Goal: Task Accomplishment & Management: Use online tool/utility

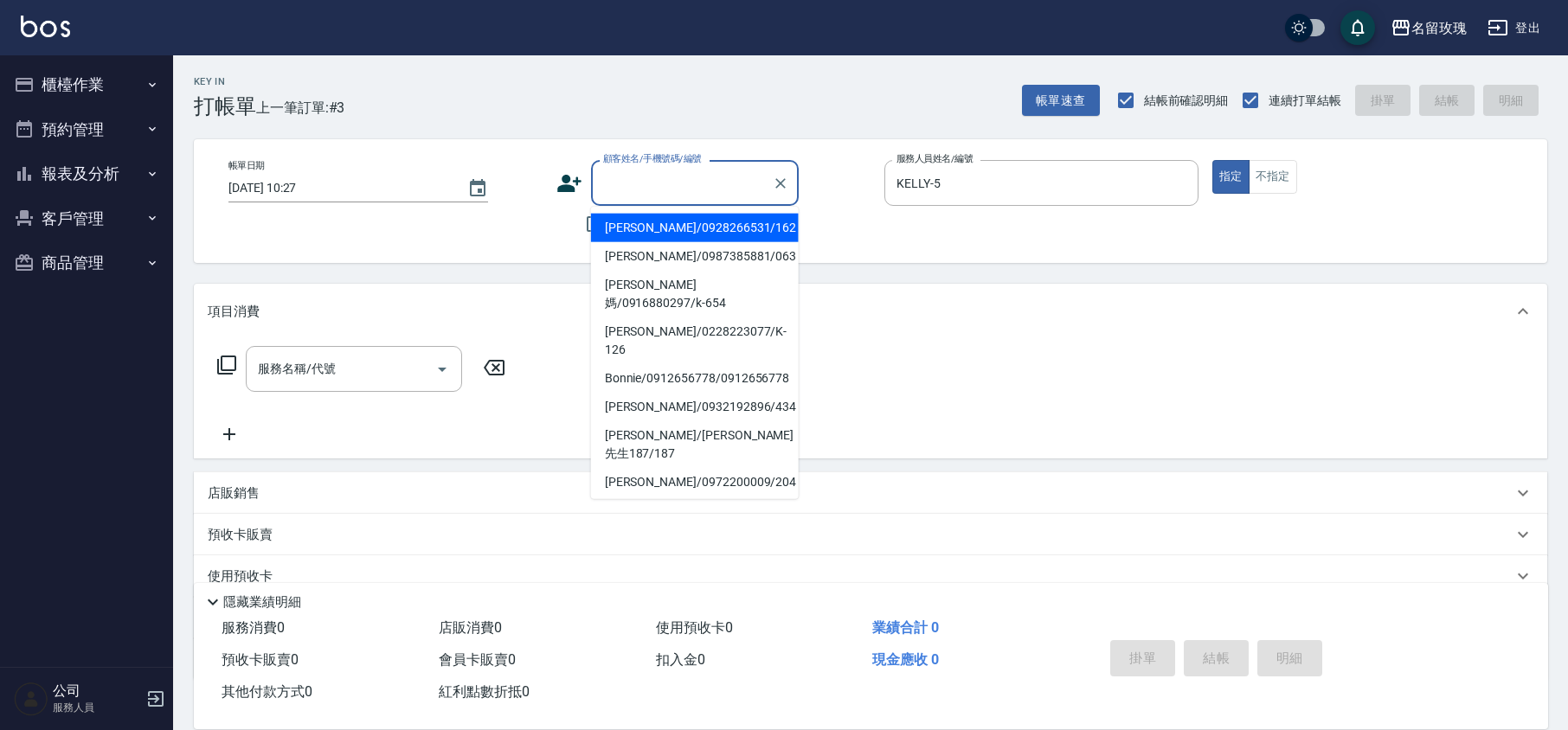
click at [722, 171] on input "顧客姓名/手機號碼/編號" at bounding box center [682, 183] width 166 height 30
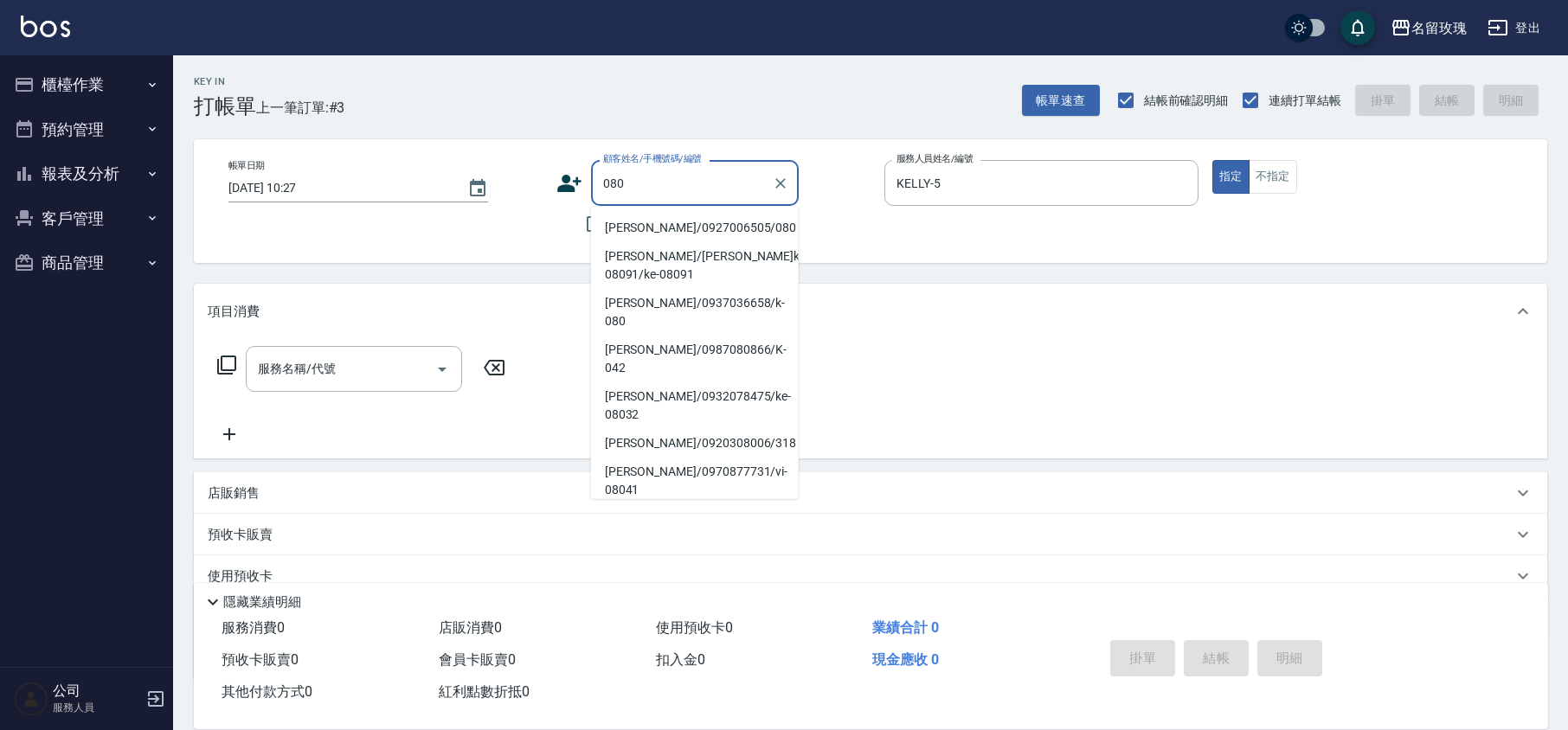
click at [704, 223] on li "[PERSON_NAME]/0927006505/080" at bounding box center [695, 228] width 208 height 29
type input "[PERSON_NAME]/0927006505/080"
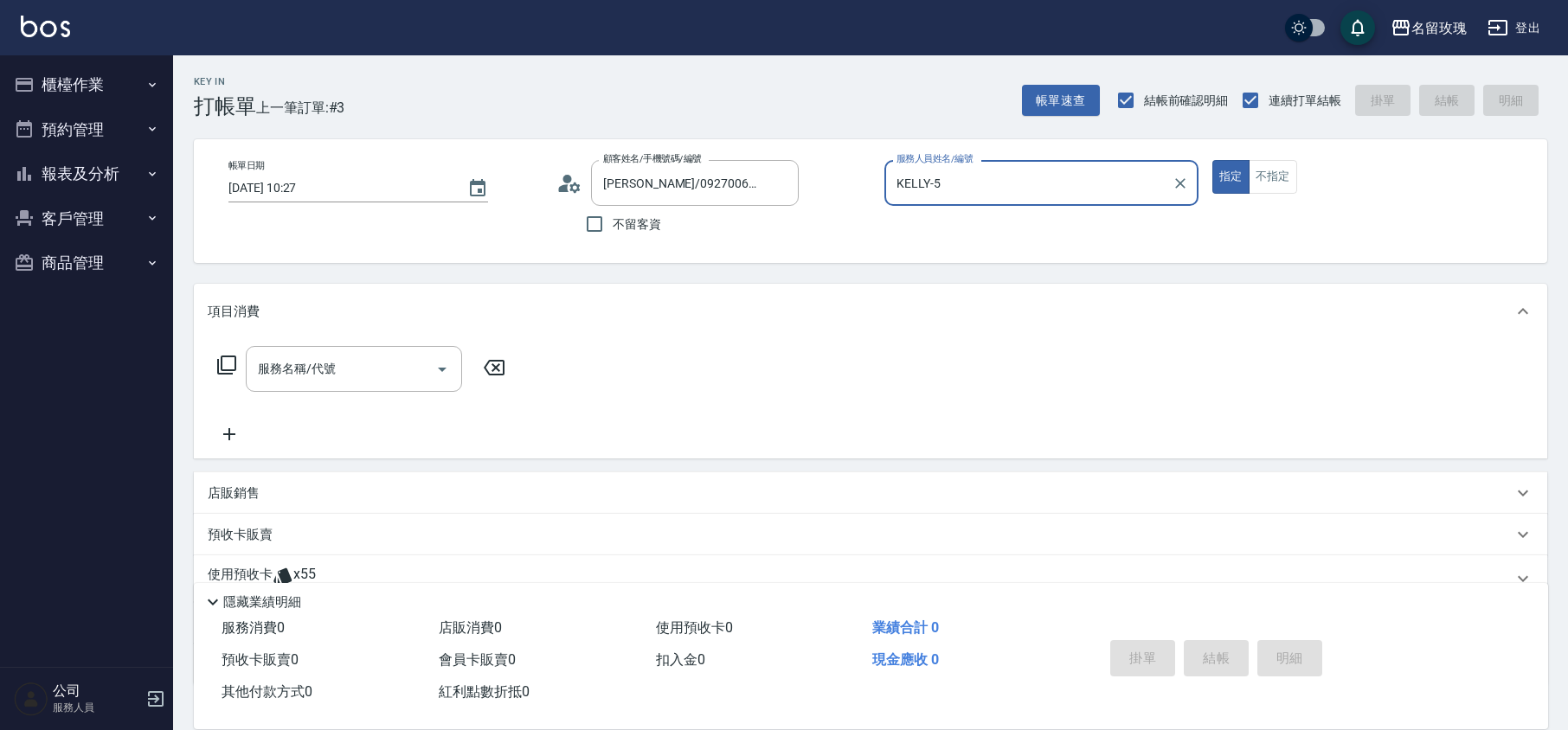
scroll to position [118, 0]
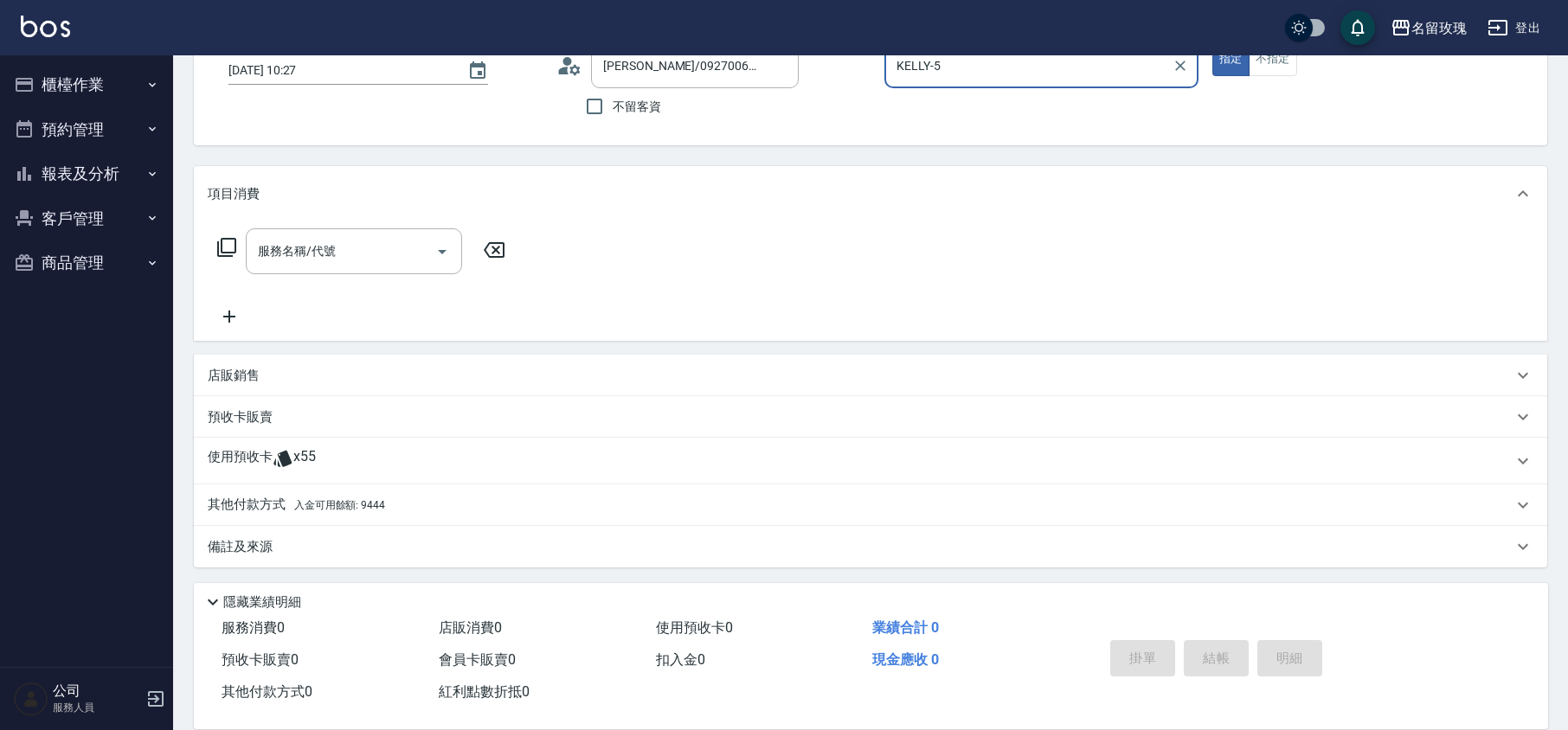
click at [333, 450] on div "使用預收卡 x55" at bounding box center [860, 460] width 1305 height 26
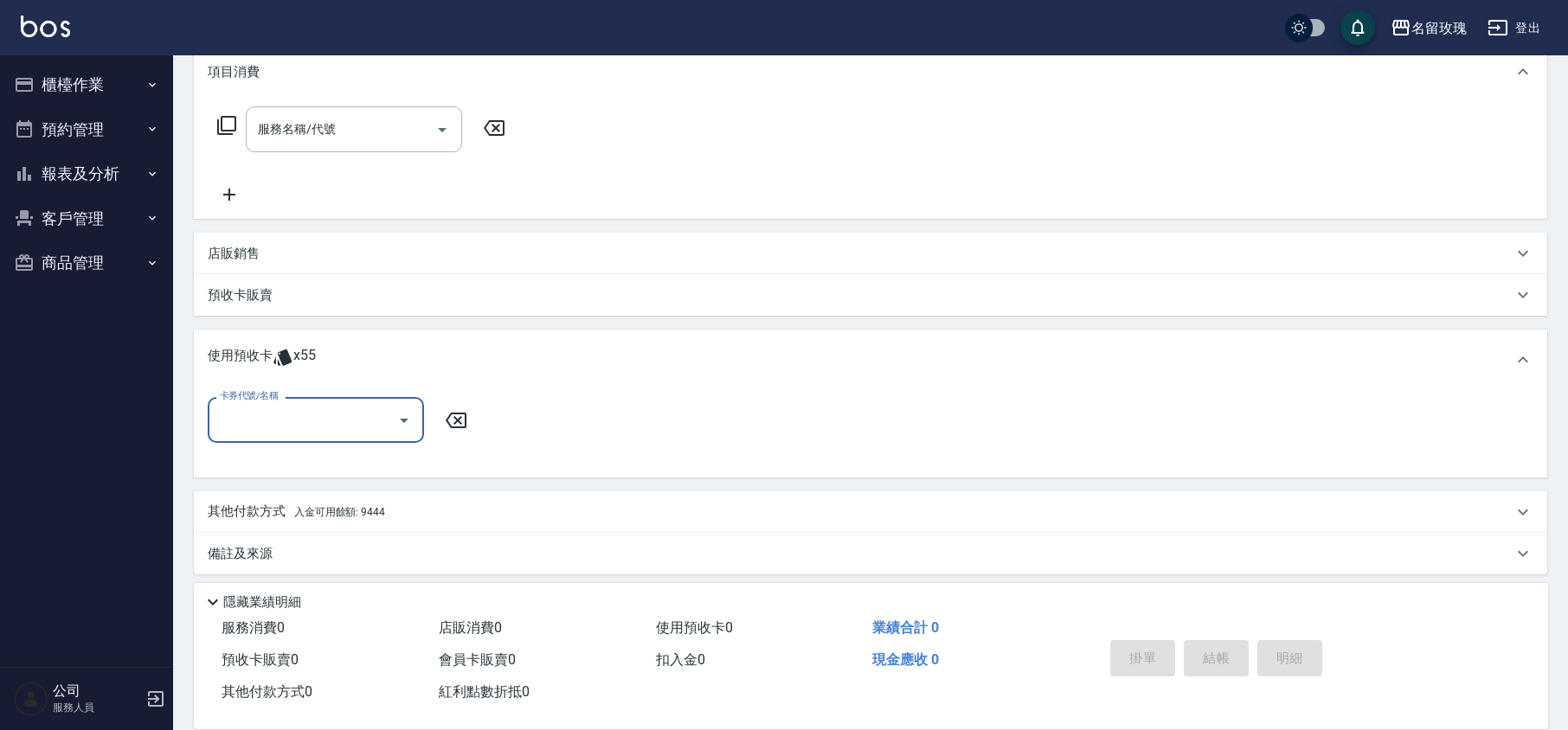
scroll to position [241, 0]
click at [412, 416] on icon "Open" at bounding box center [404, 419] width 21 height 21
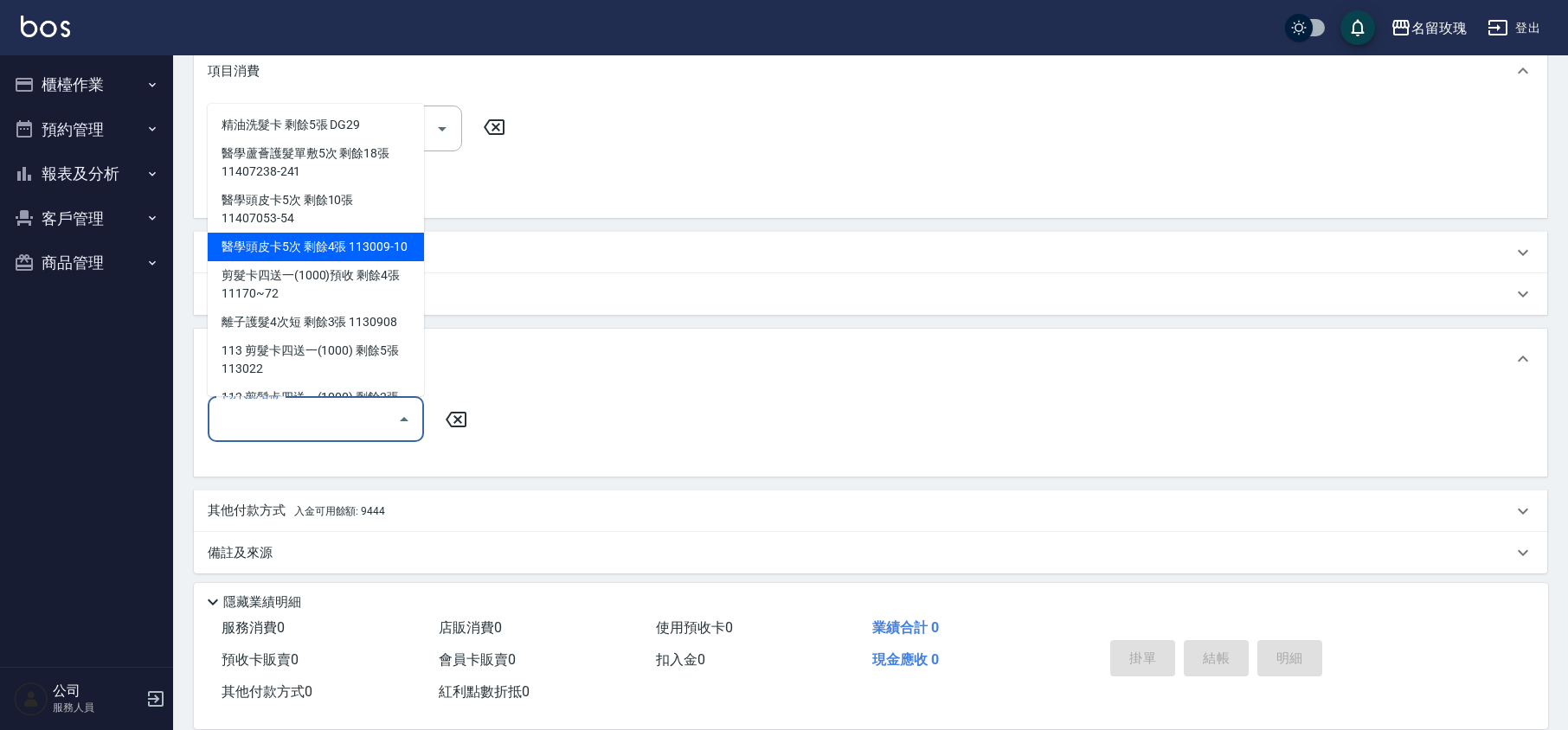
click at [379, 248] on div "醫學頭皮卡5次 剩餘4張 113009-10" at bounding box center [316, 247] width 216 height 29
type input "醫學頭皮卡5次 113009-10"
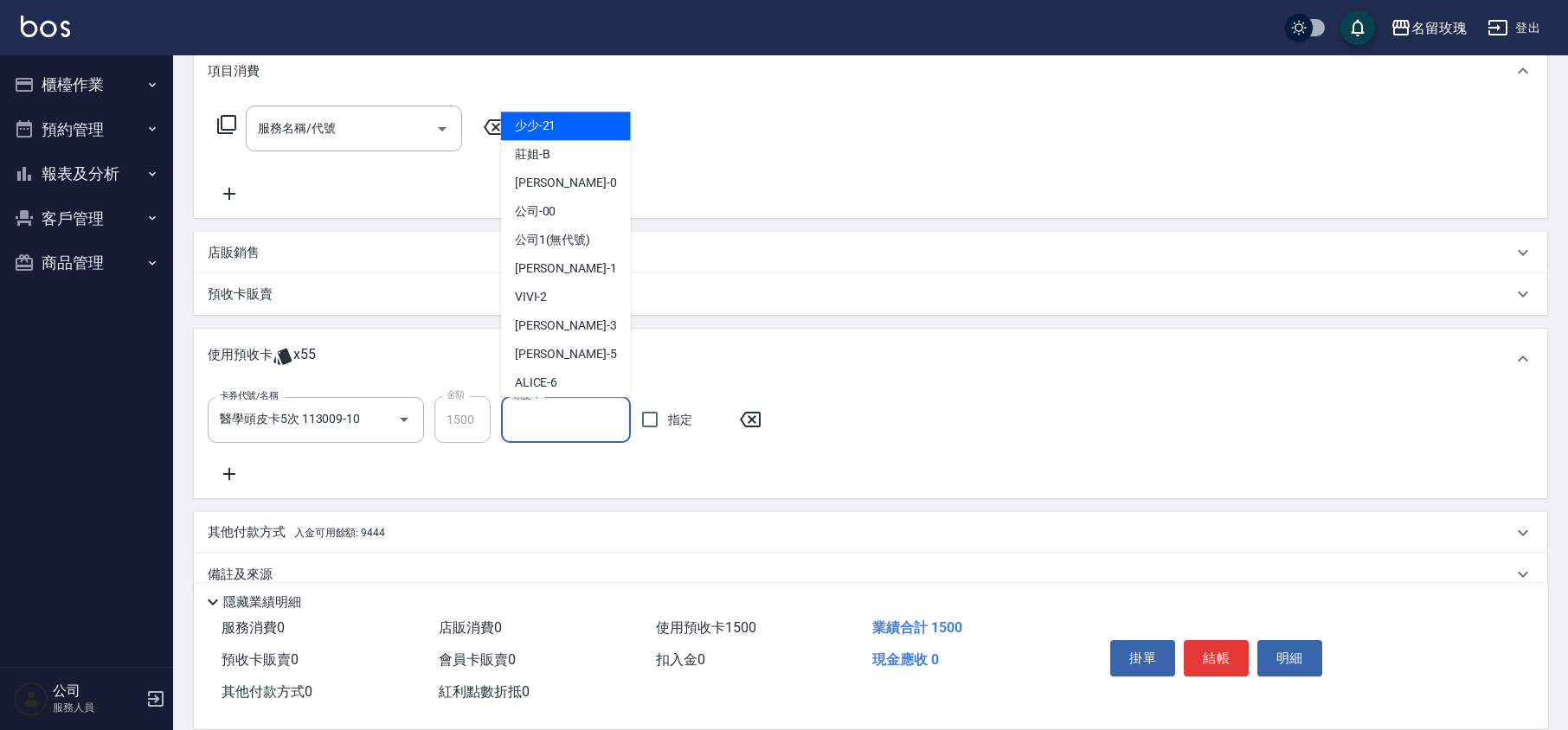
click at [554, 415] on input "頭皮-1" at bounding box center [565, 420] width 114 height 30
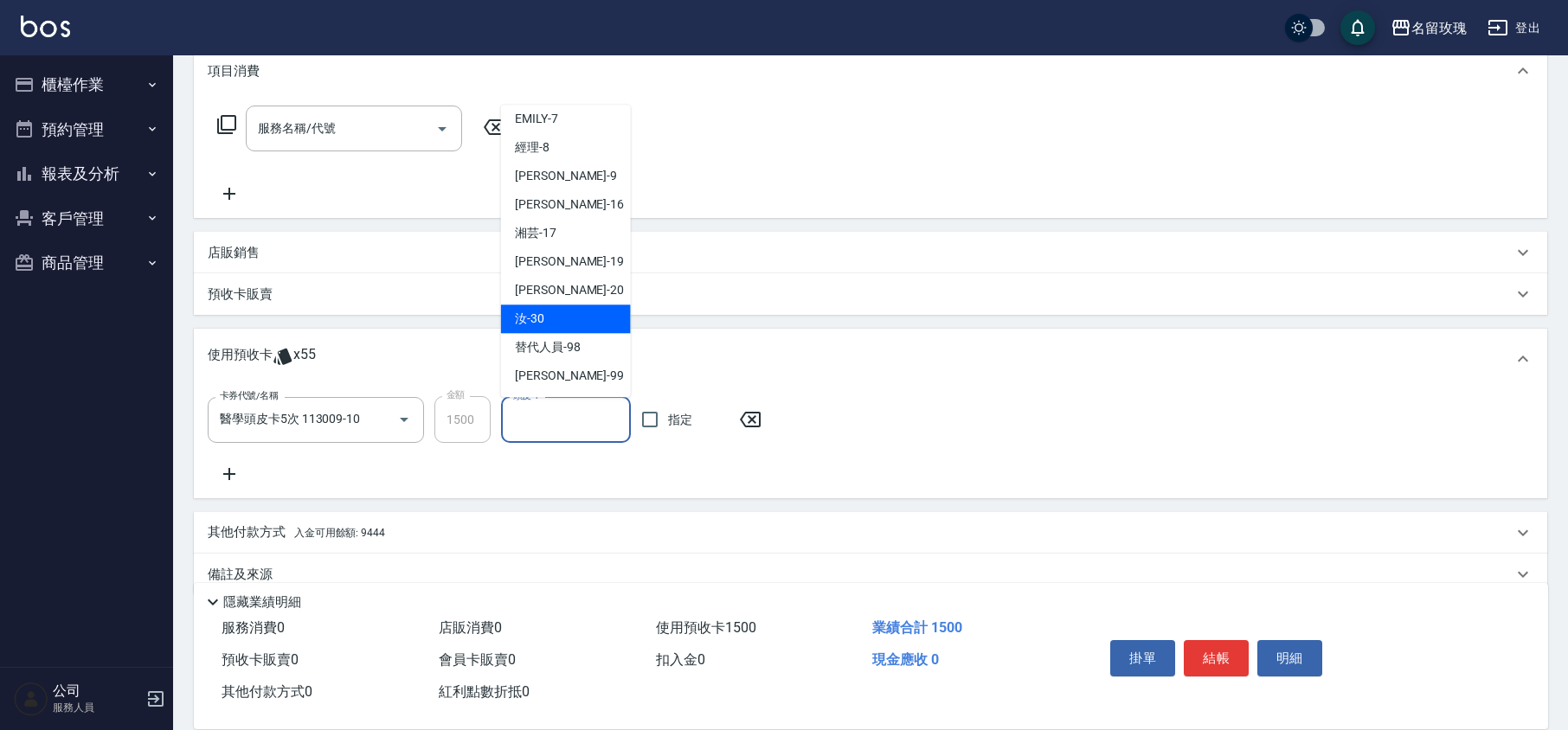
click at [547, 306] on div "汝 -30" at bounding box center [565, 320] width 129 height 29
type input "汝-30"
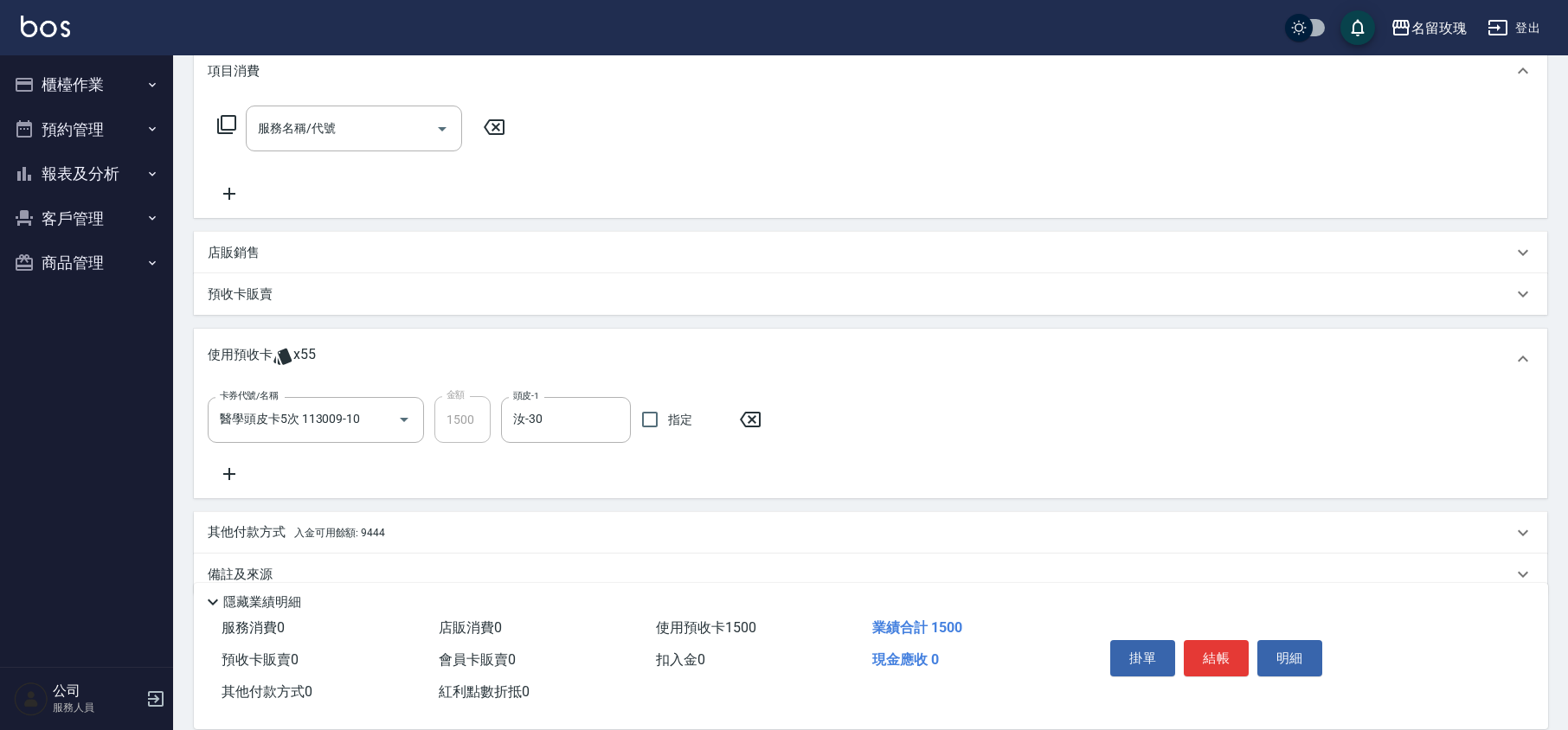
click at [233, 482] on icon at bounding box center [230, 474] width 43 height 21
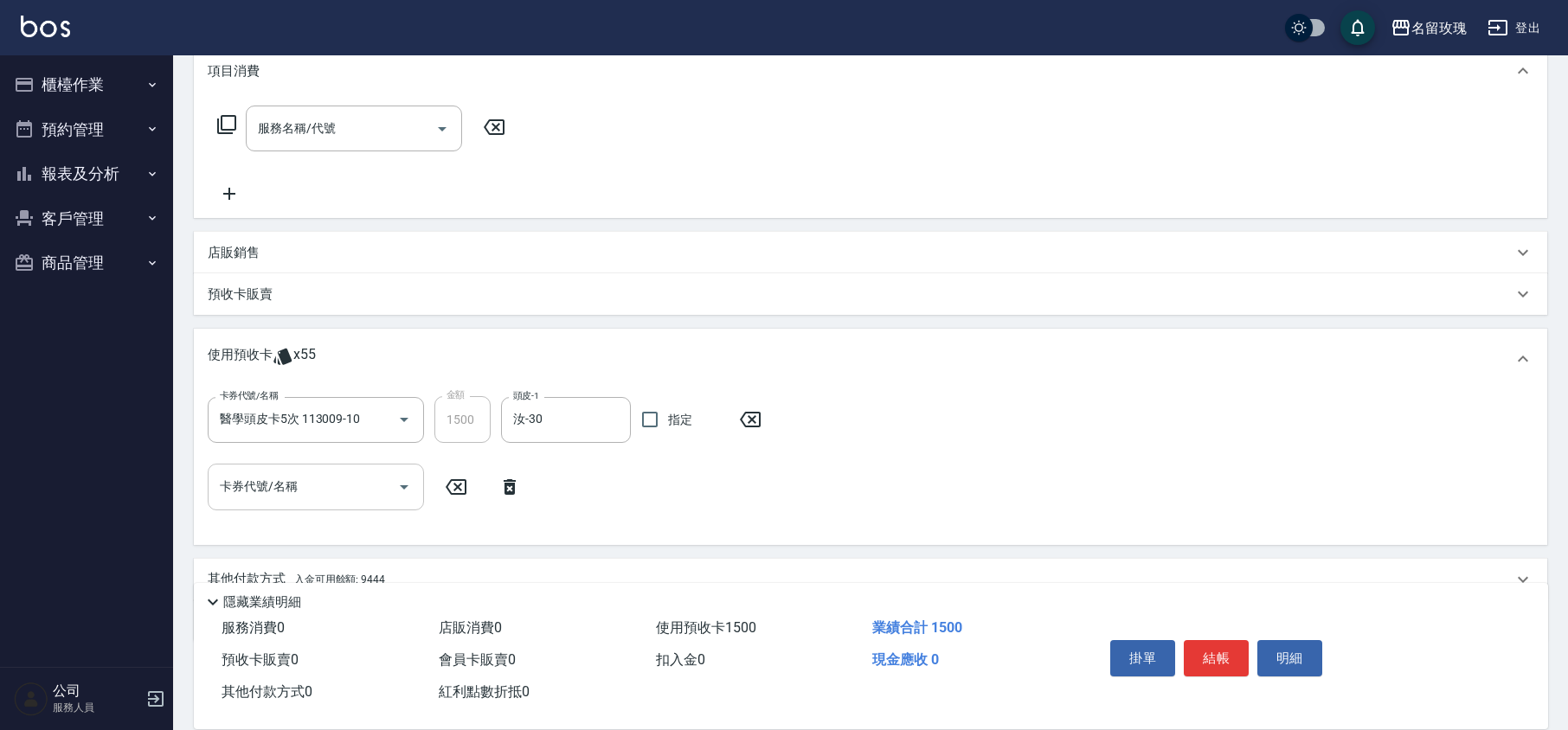
click at [398, 474] on button "Open" at bounding box center [404, 487] width 28 height 28
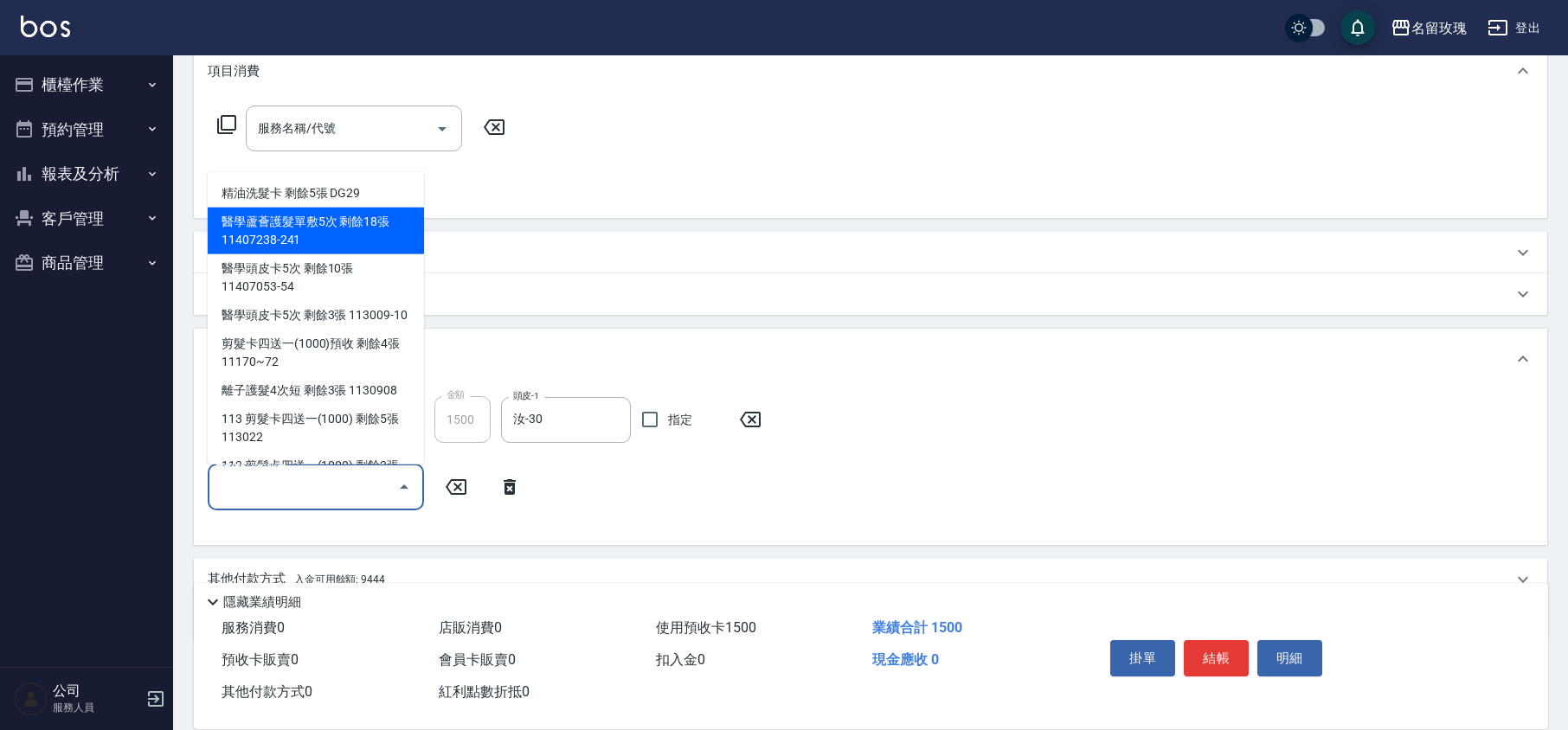
click at [370, 230] on div "醫學蘆薈護髮單敷5次 剩餘18張 11407238-241" at bounding box center [316, 232] width 216 height 47
type input "醫學蘆薈護髮單敷5次 11407238-241"
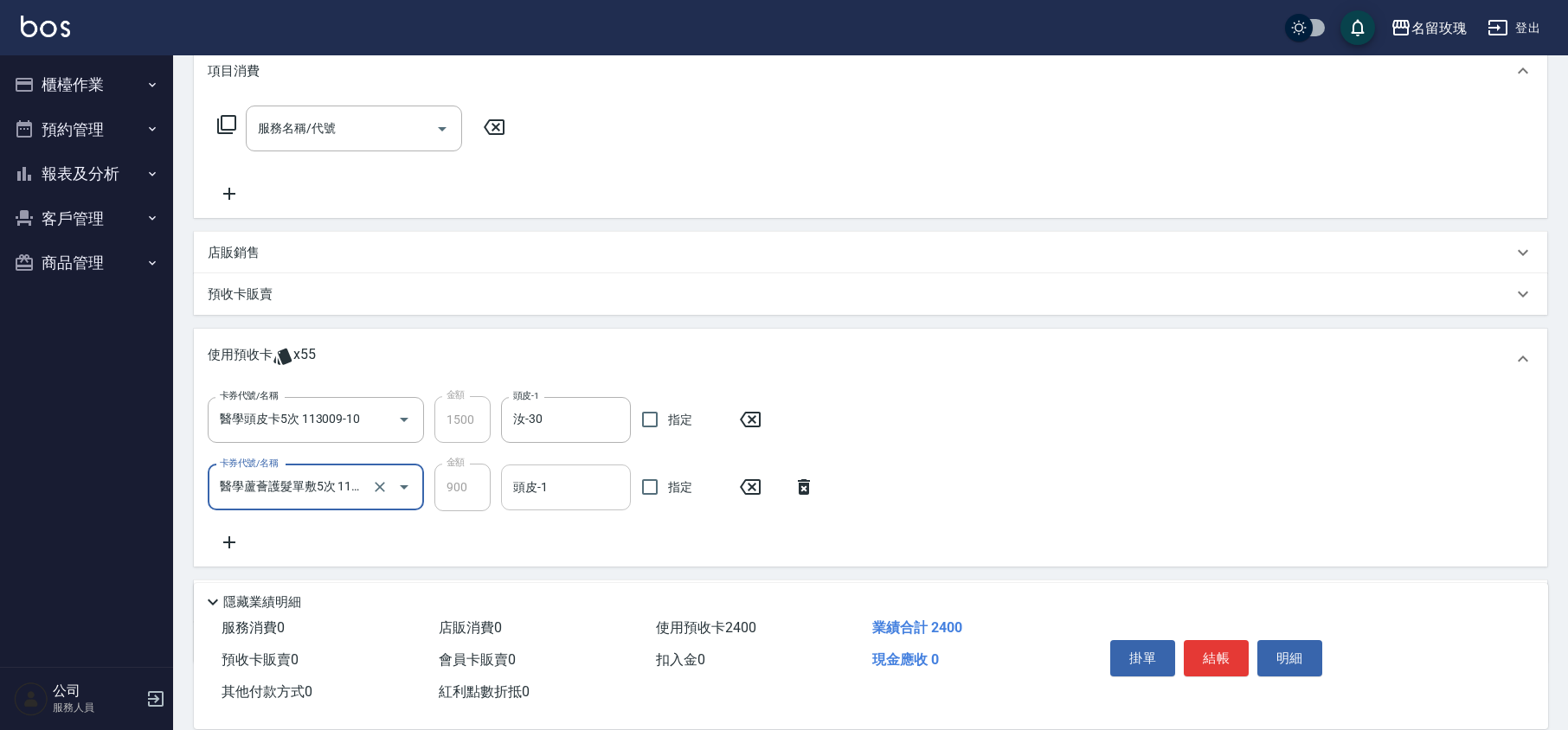
click at [537, 487] on input "頭皮-1" at bounding box center [565, 487] width 114 height 30
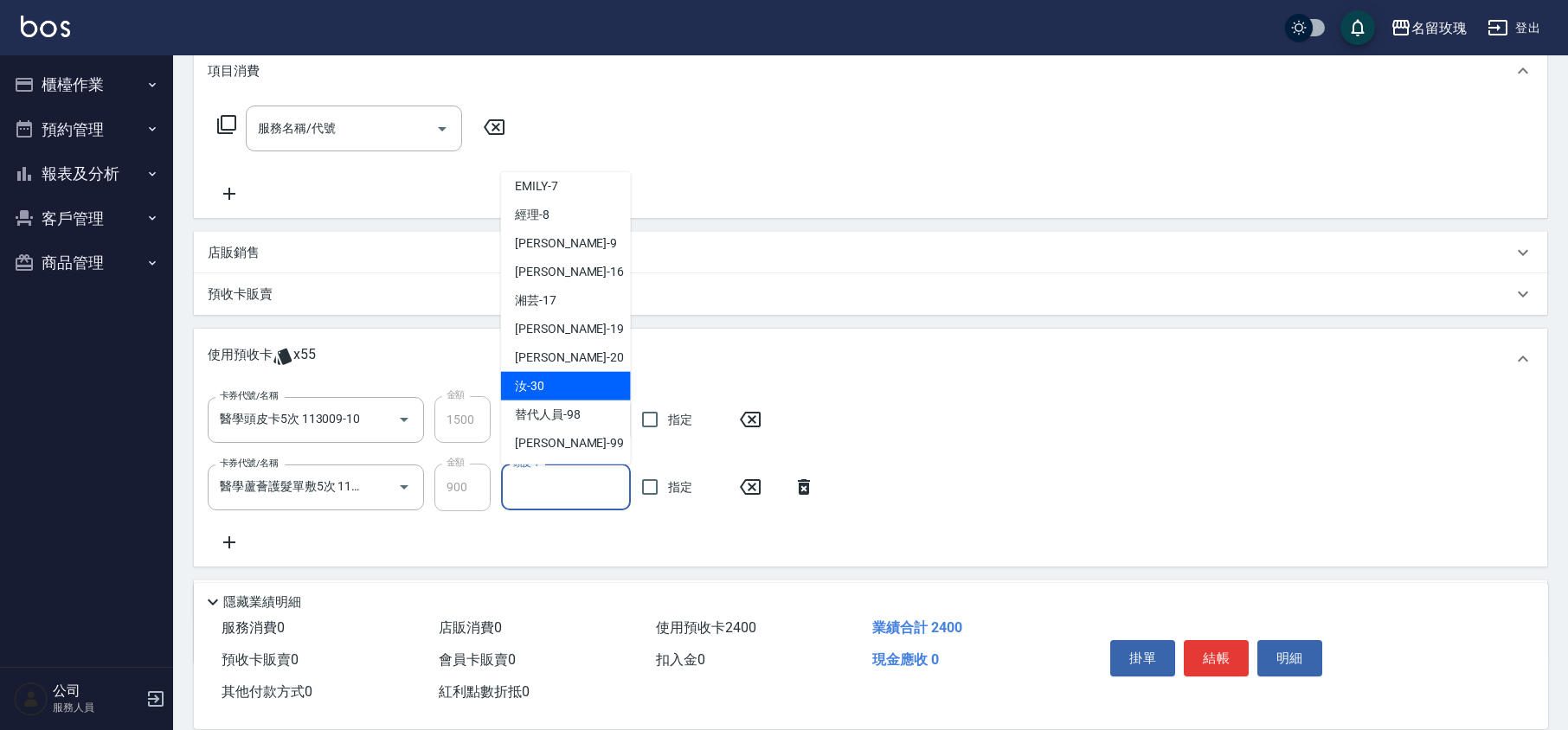
click at [547, 372] on div "汝 -30" at bounding box center [565, 386] width 129 height 29
type input "汝-30"
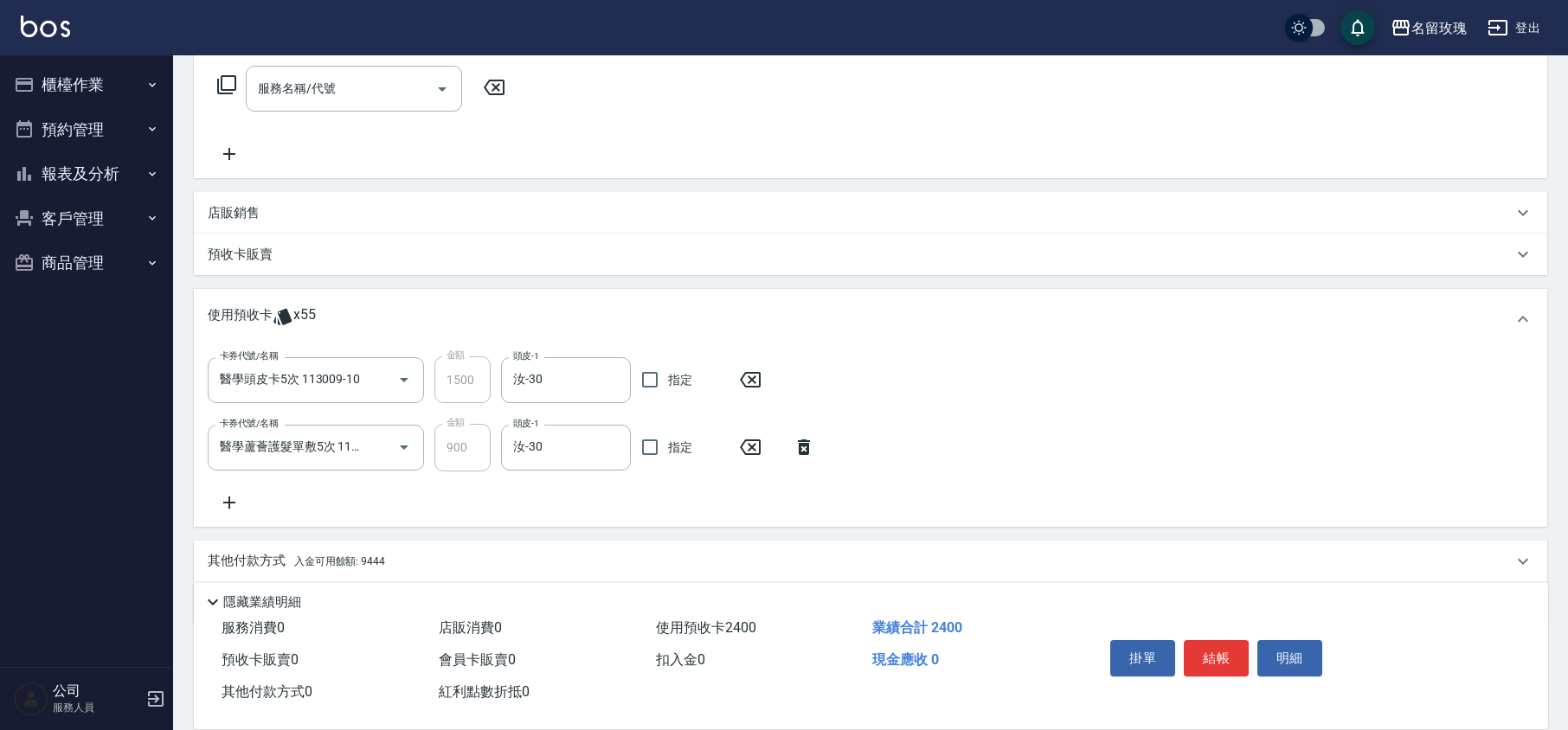
scroll to position [337, 0]
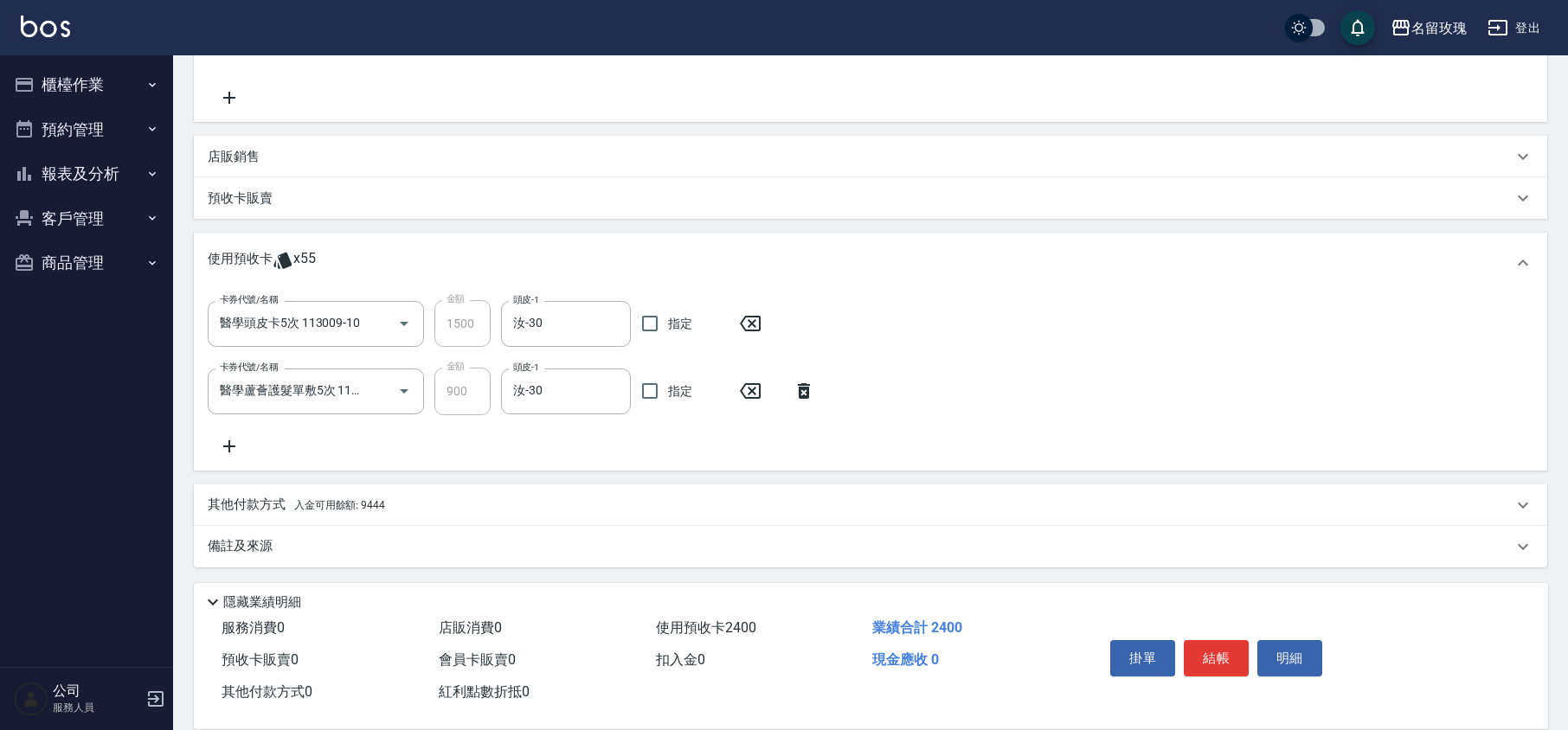
click at [235, 453] on icon at bounding box center [230, 446] width 43 height 21
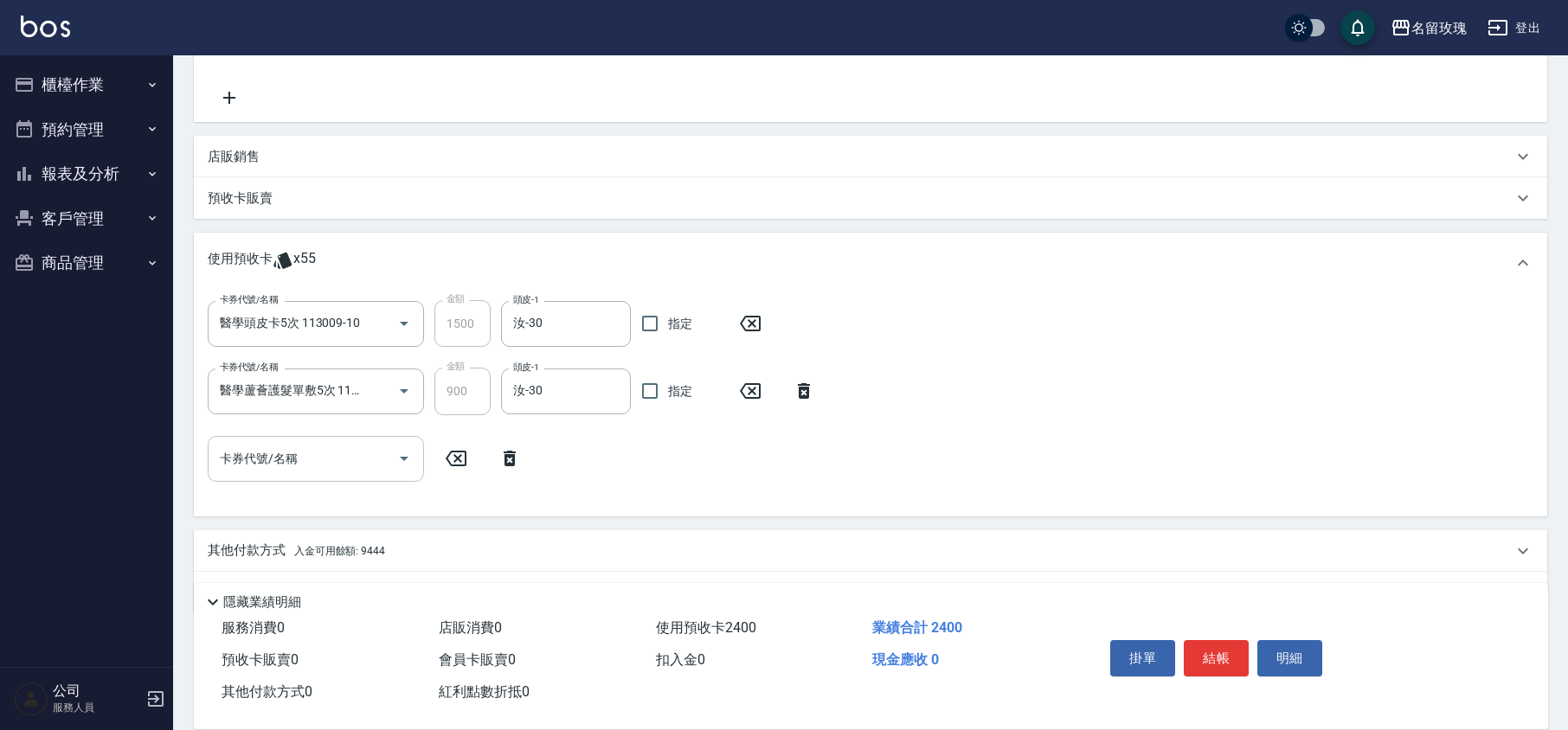
click at [398, 464] on icon "Open" at bounding box center [404, 458] width 21 height 21
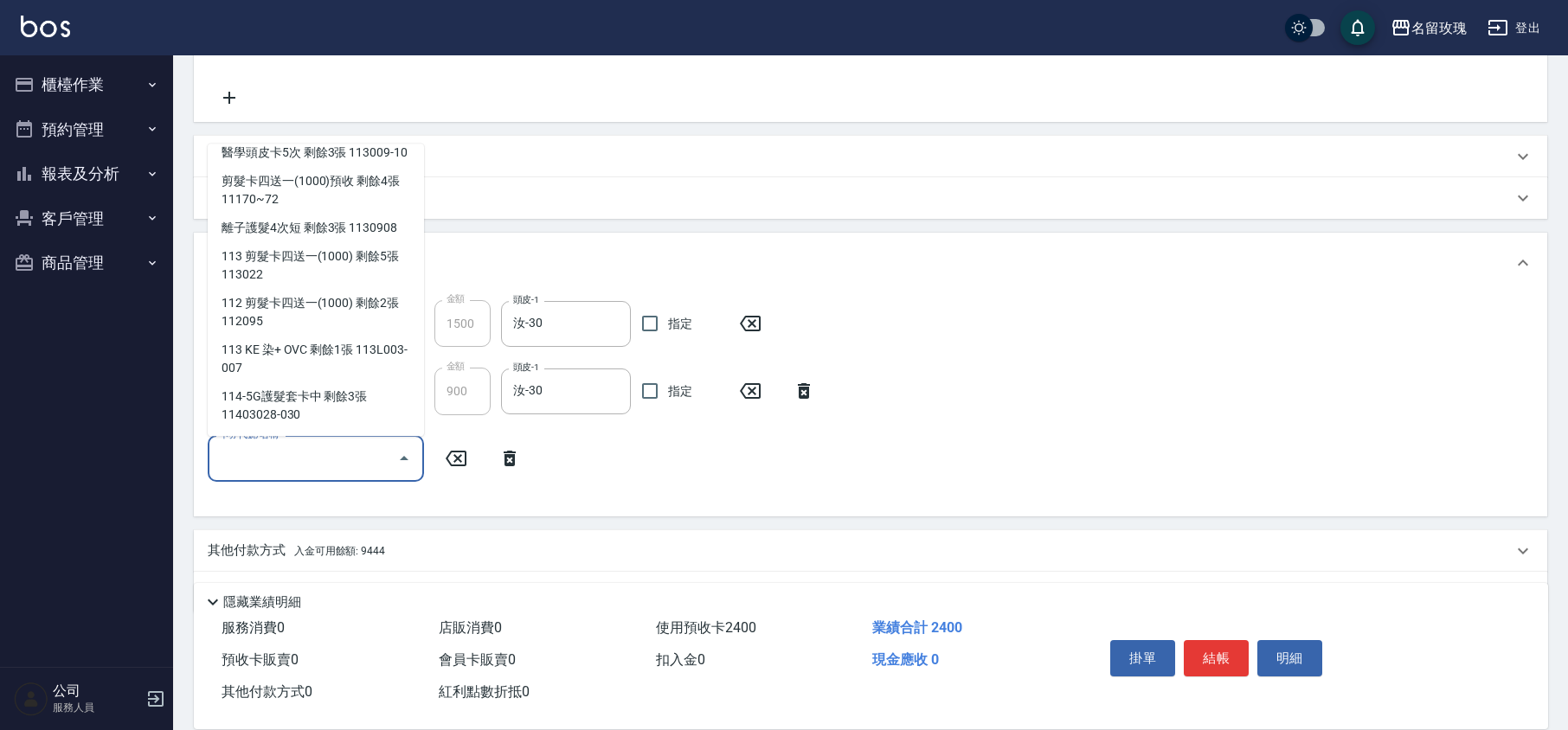
scroll to position [152, 0]
click at [324, 405] on div "114-5G護髮套卡中 剩餘3張 11403028-030" at bounding box center [316, 407] width 216 height 47
type input "114-5G護髮套卡中 11403028-030"
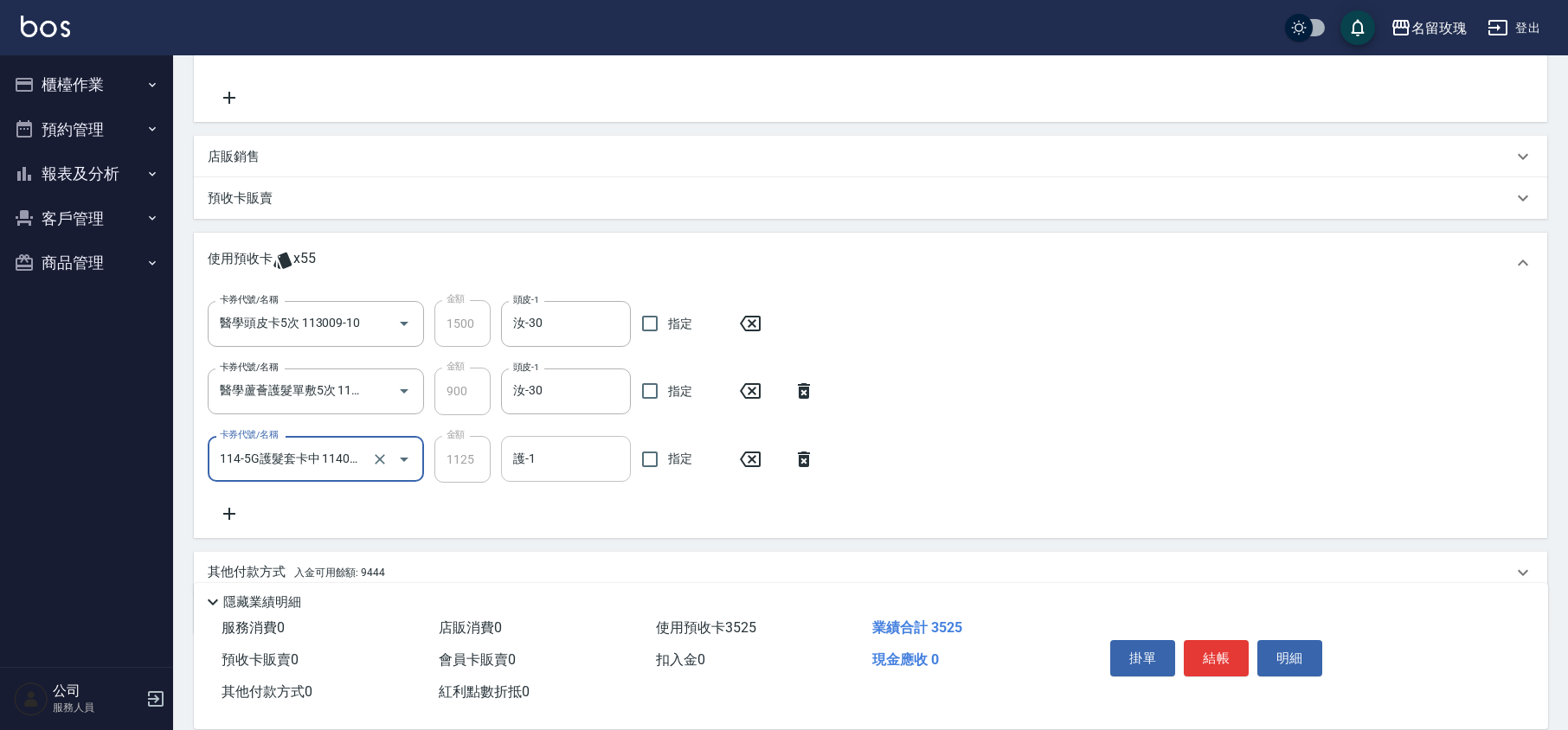
click at [561, 450] on input "護-1" at bounding box center [565, 459] width 114 height 30
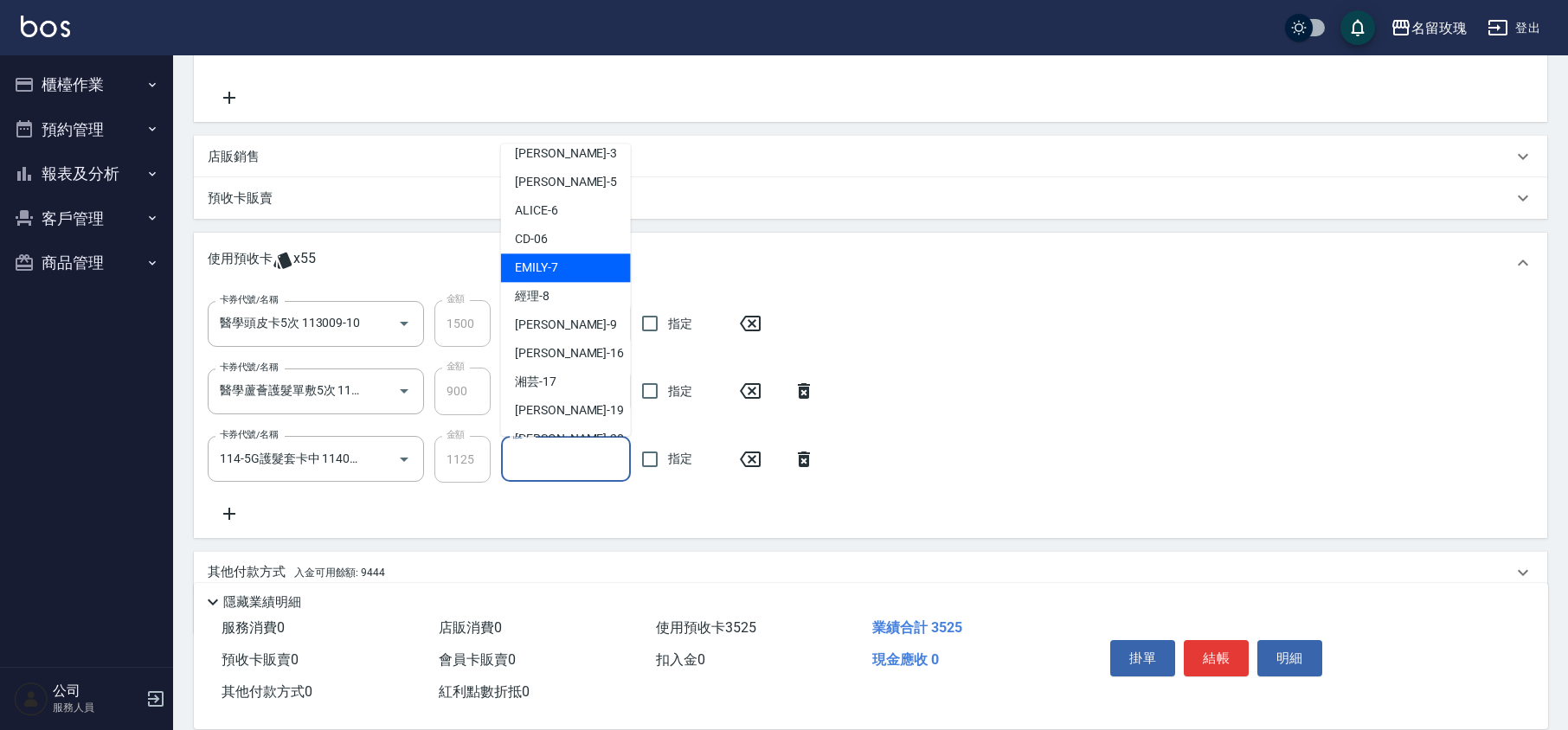
scroll to position [322, 0]
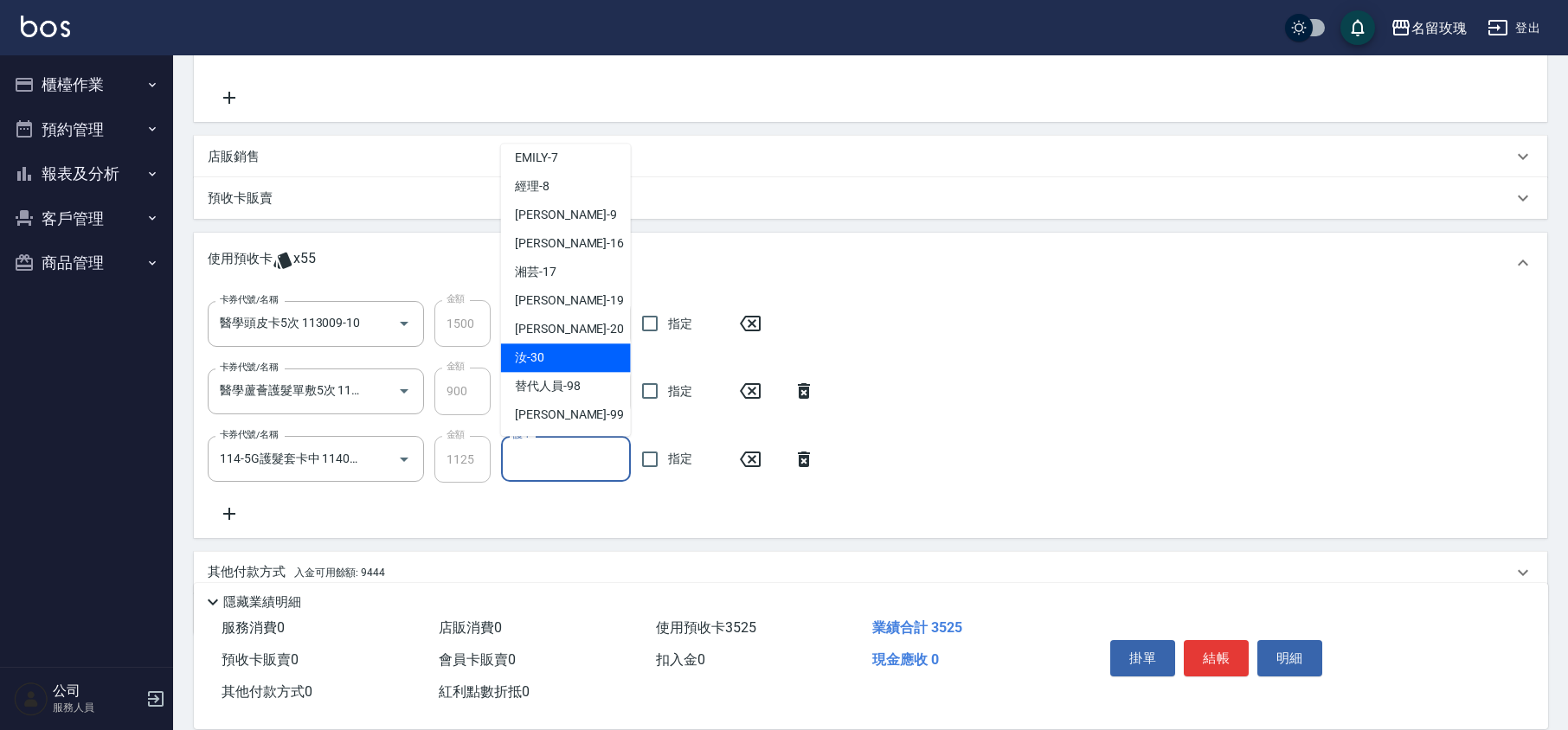
click at [545, 362] on div "汝 -30" at bounding box center [565, 359] width 129 height 29
type input "汝-30"
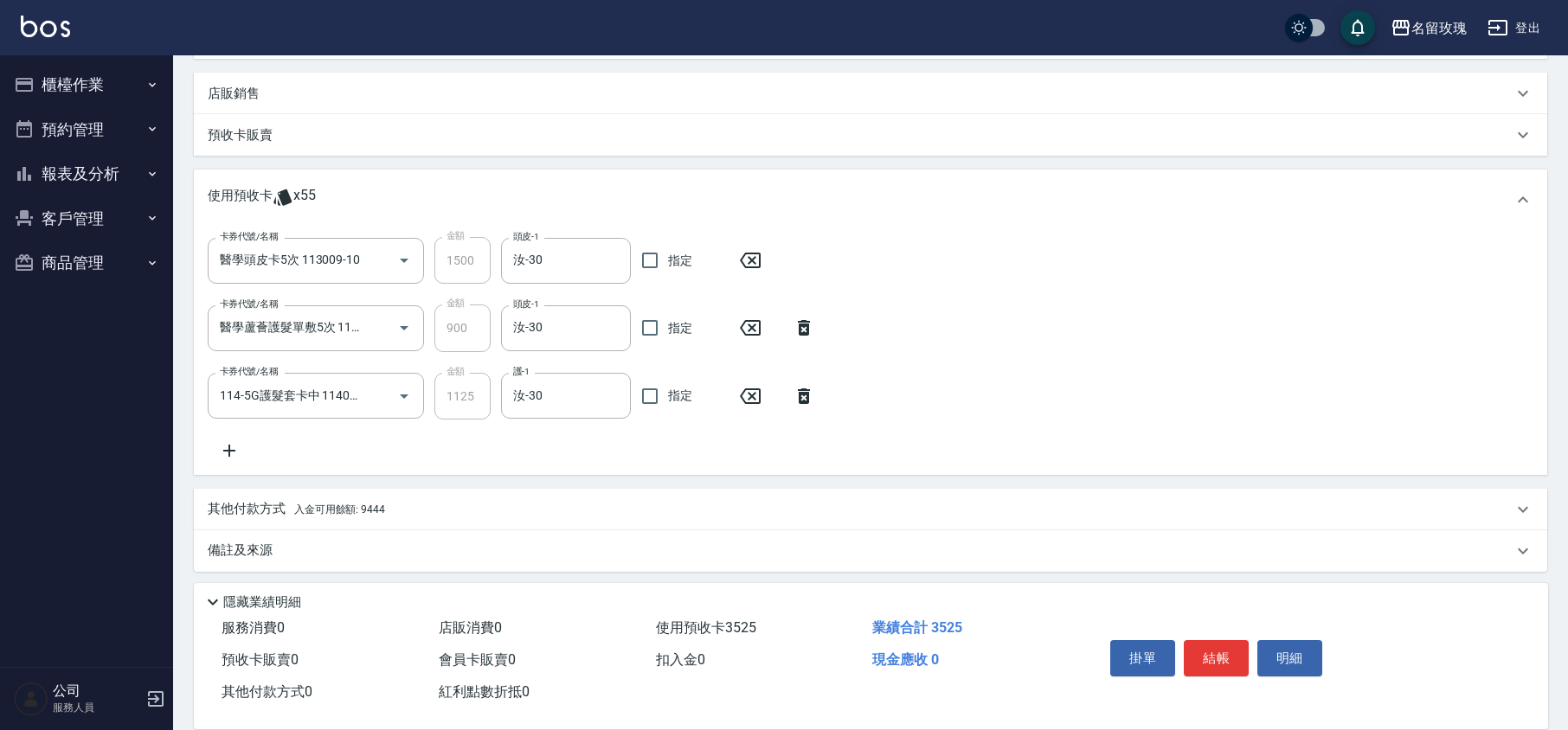
scroll to position [403, 0]
click at [513, 444] on div "卡券代號/名稱 醫學頭皮卡5次 113009-10 卡券代號/名稱 金額 1500 金額 頭皮-1 汝-30 頭皮-1 指定 卡券代號/名稱 醫學蘆薈護髮單敷…" at bounding box center [870, 345] width 1326 height 223
click at [274, 548] on div "備註及來源" at bounding box center [860, 547] width 1305 height 18
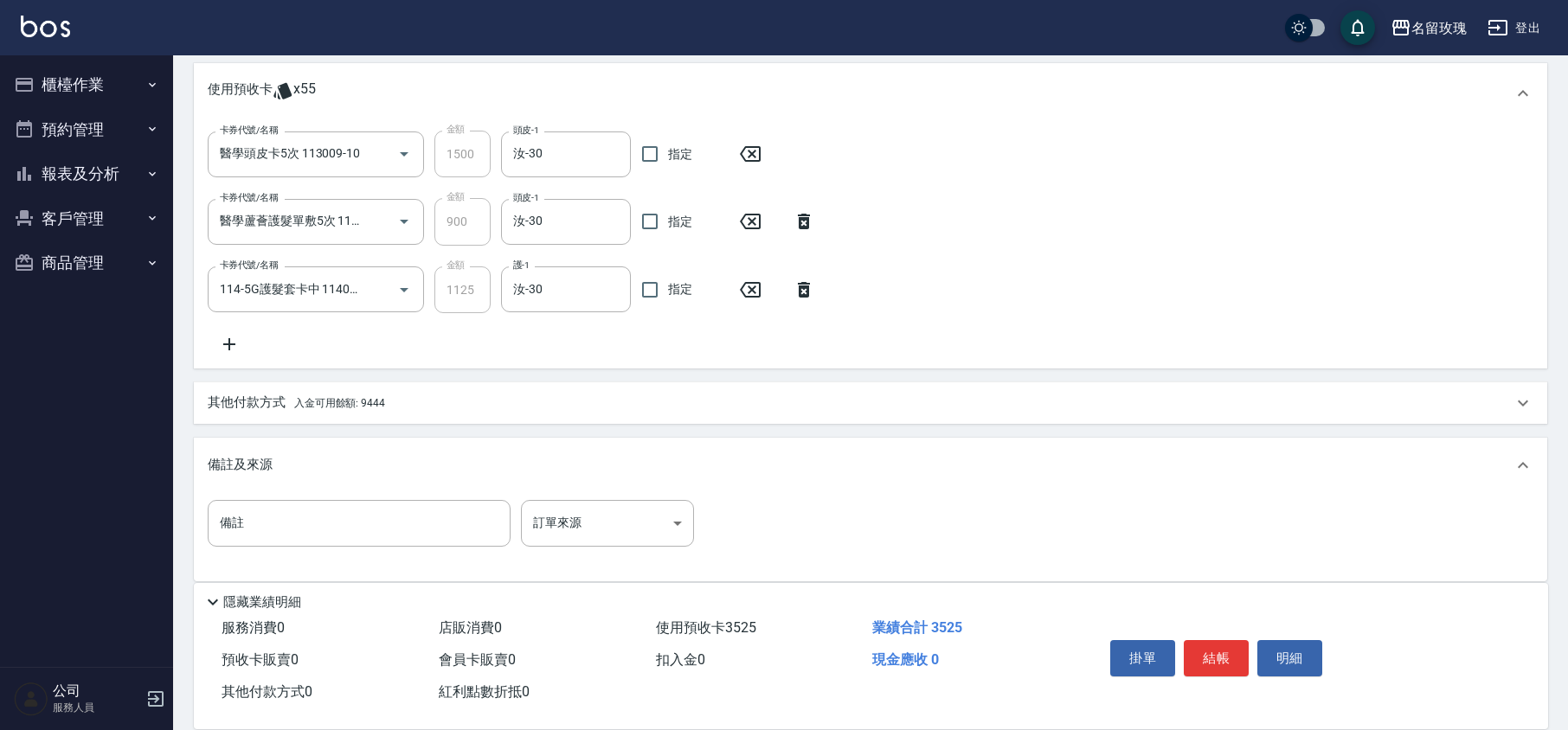
scroll to position [510, 0]
click at [299, 534] on input "備註" at bounding box center [359, 519] width 303 height 47
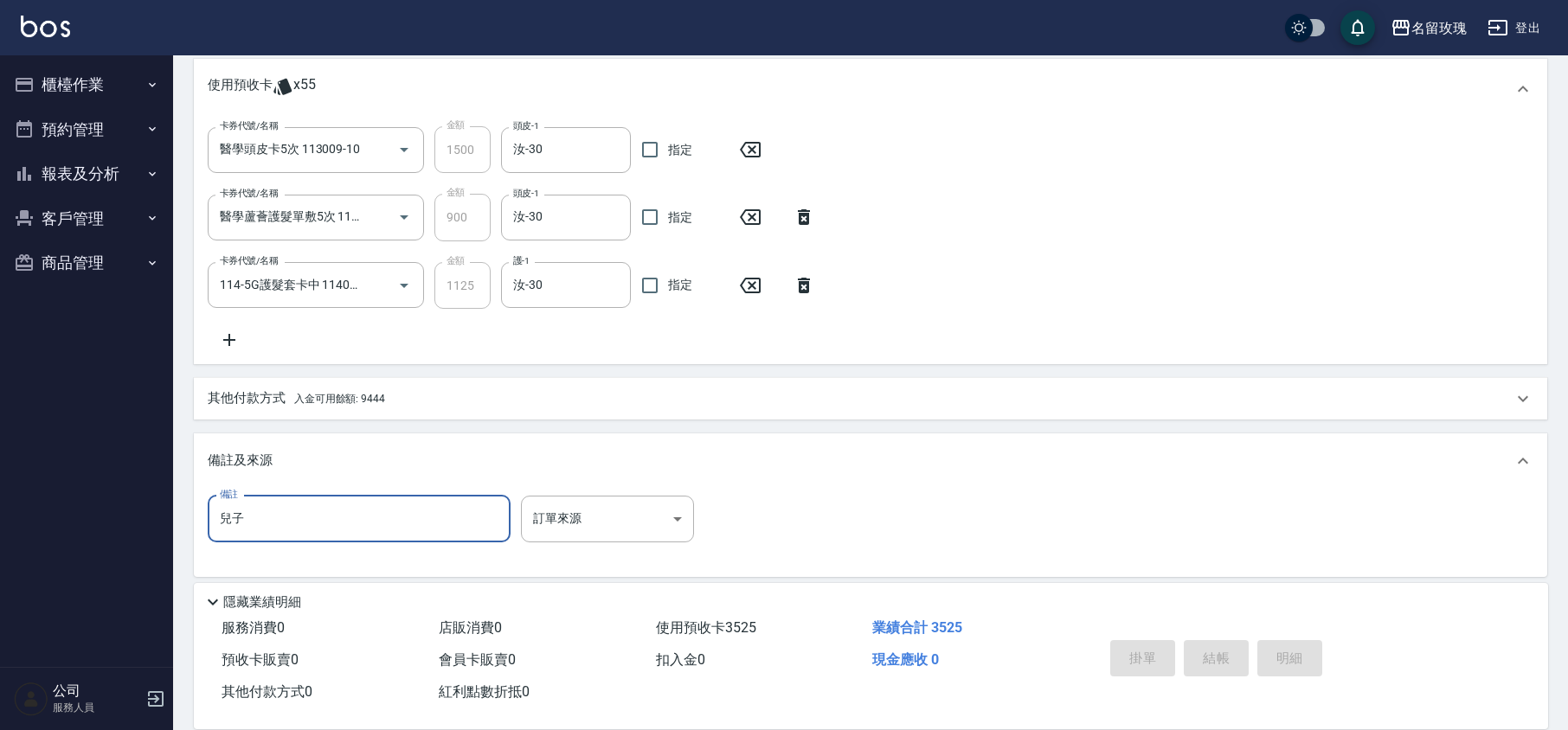
type input "兒子"
type input "[DATE] 12:31"
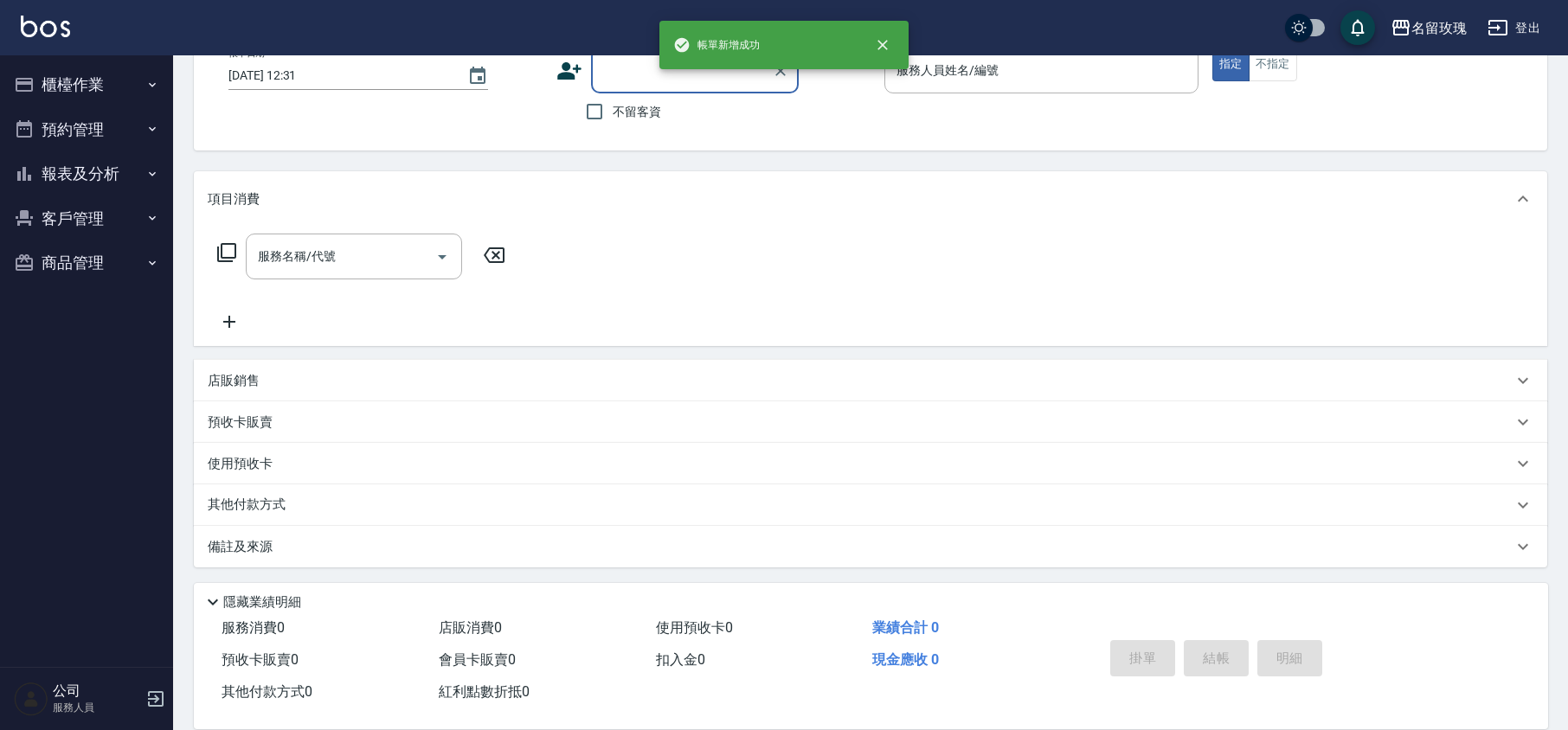
scroll to position [0, 0]
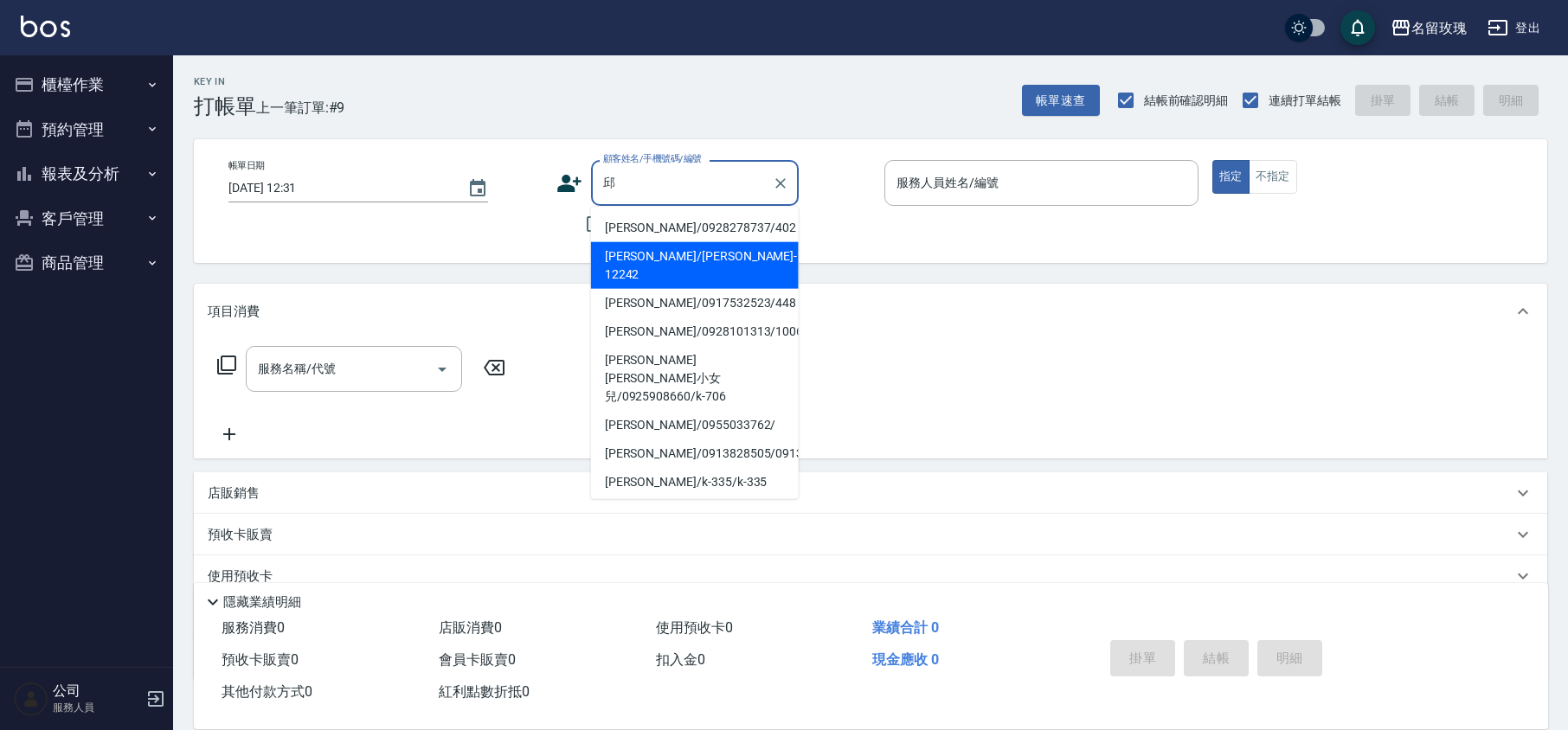
click at [660, 261] on li "[PERSON_NAME]/[PERSON_NAME]-12242/ke-12242" at bounding box center [695, 266] width 208 height 47
type input "[PERSON_NAME]/[PERSON_NAME]-12242/ke-12242"
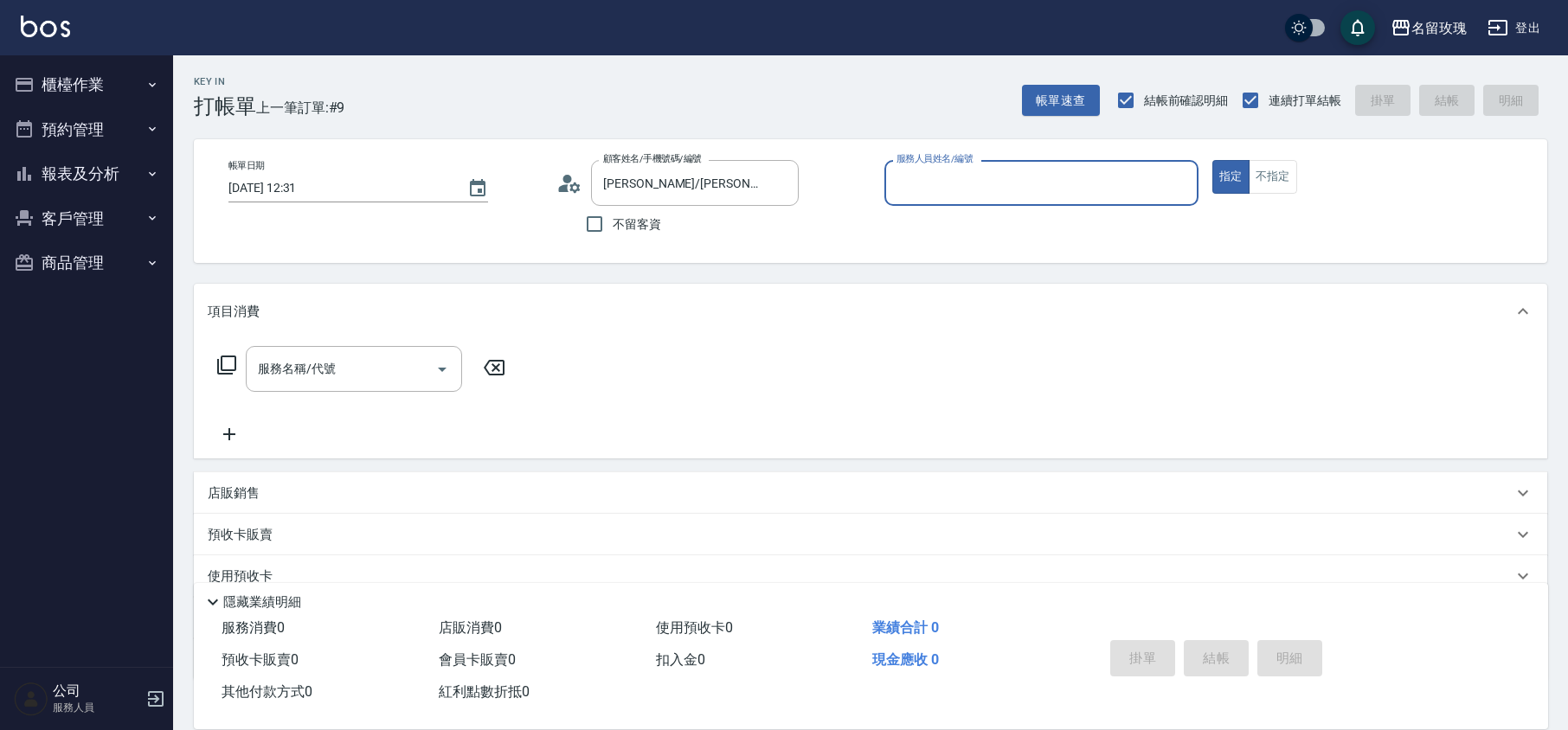
type input "KELLY-5"
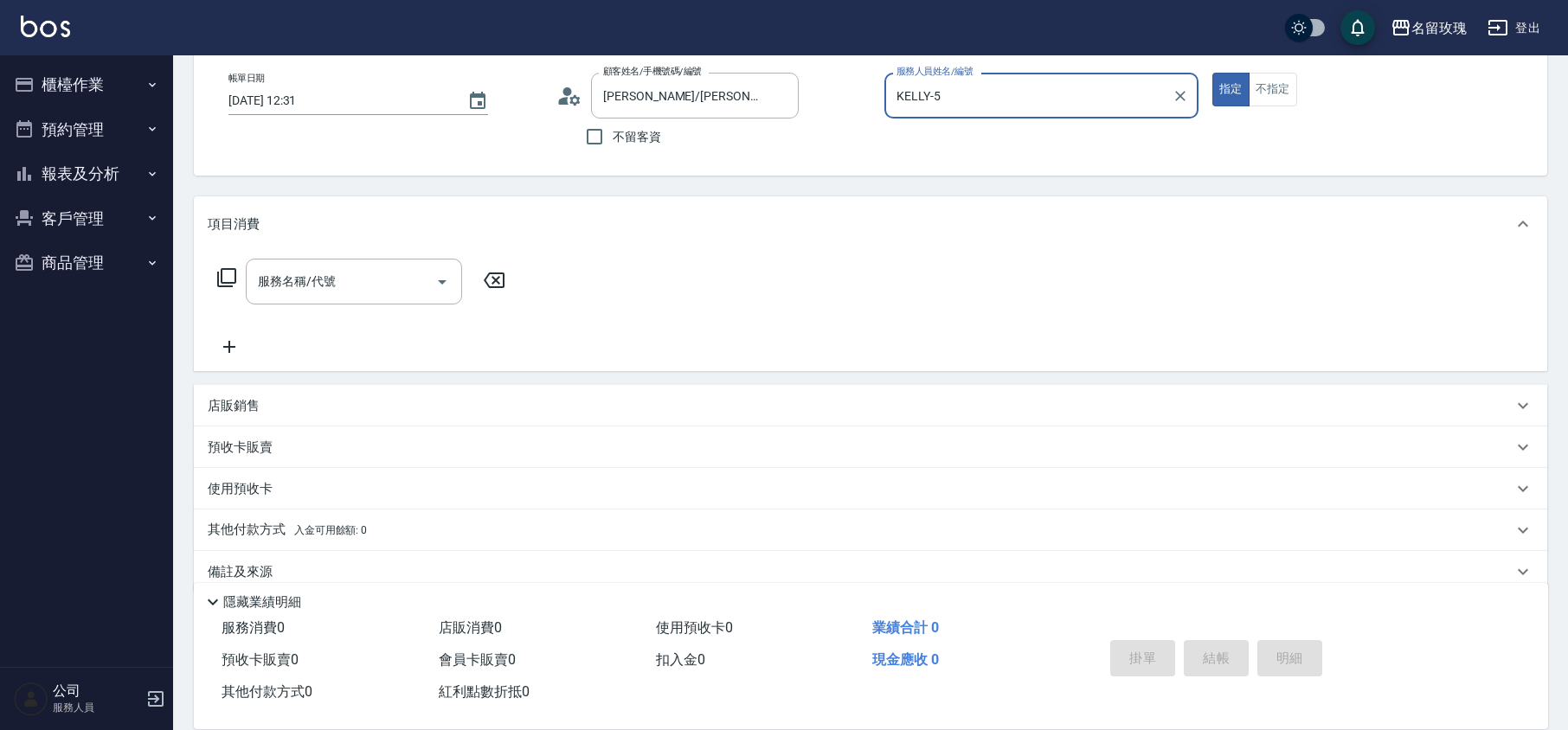
scroll to position [112, 0]
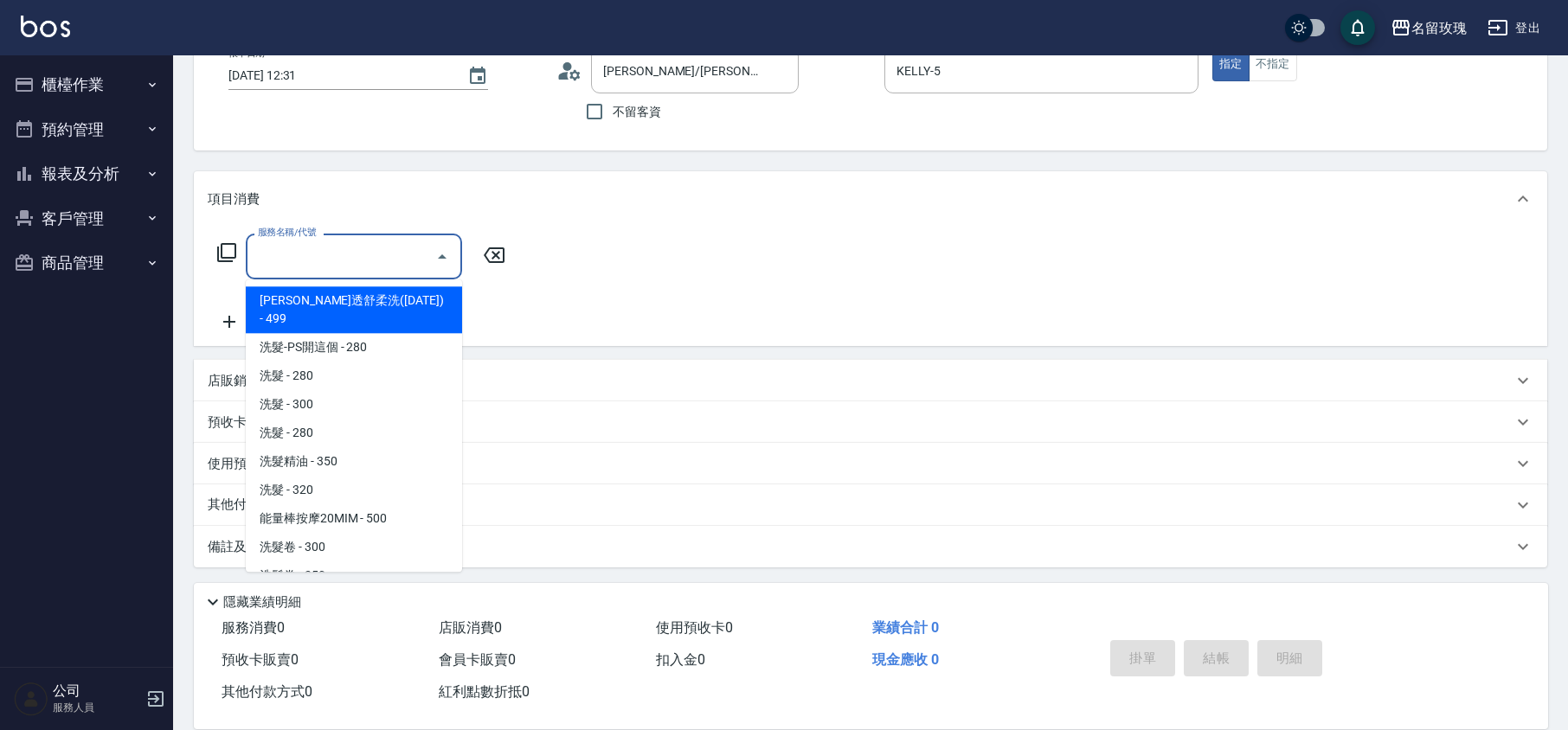
click at [348, 254] on input "服務名稱/代號" at bounding box center [340, 256] width 175 height 30
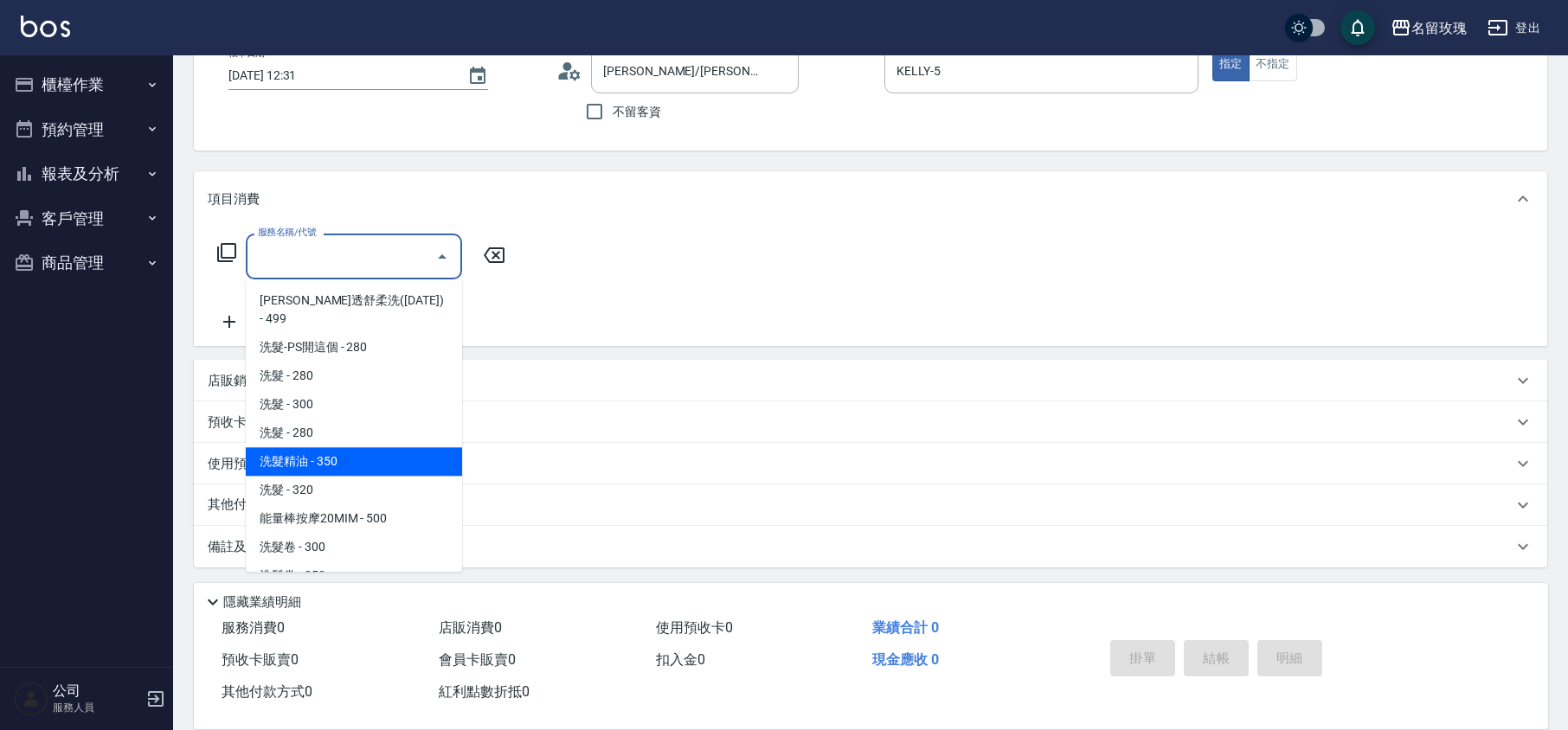
click at [330, 448] on span "洗髮精油 - 350" at bounding box center [354, 462] width 216 height 29
type input "洗髮精油(206)"
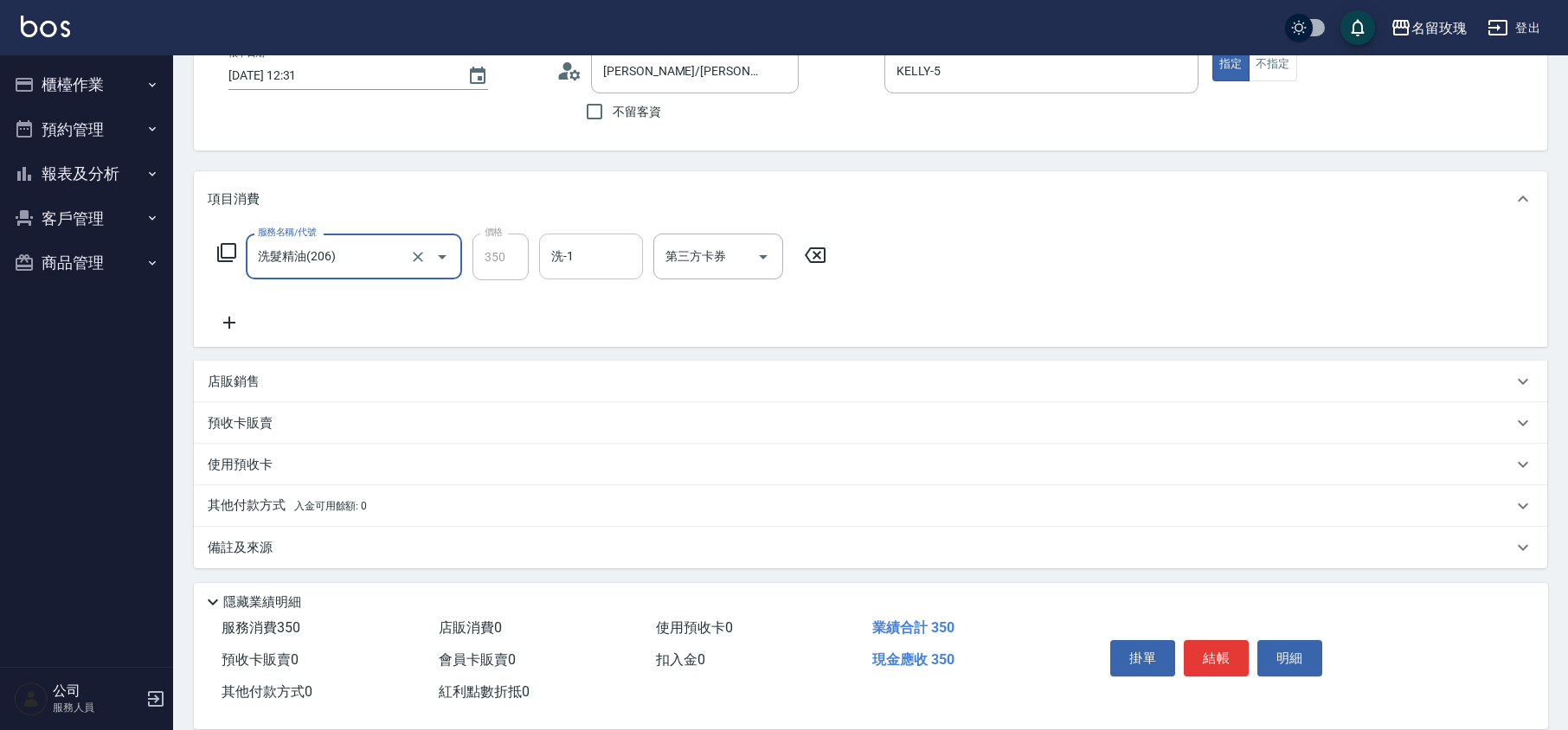
click at [557, 258] on input "洗-1" at bounding box center [592, 256] width 89 height 30
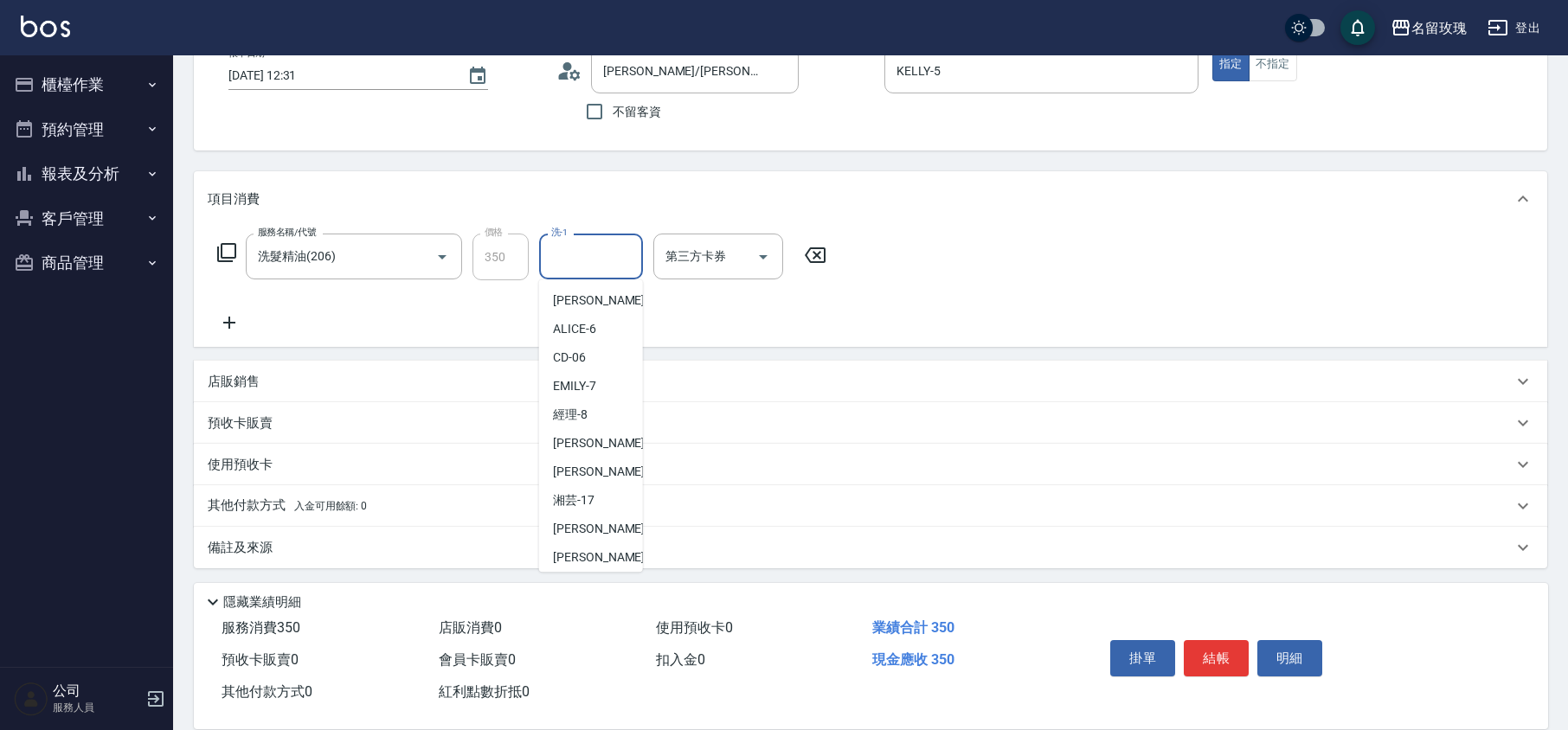
scroll to position [340, 0]
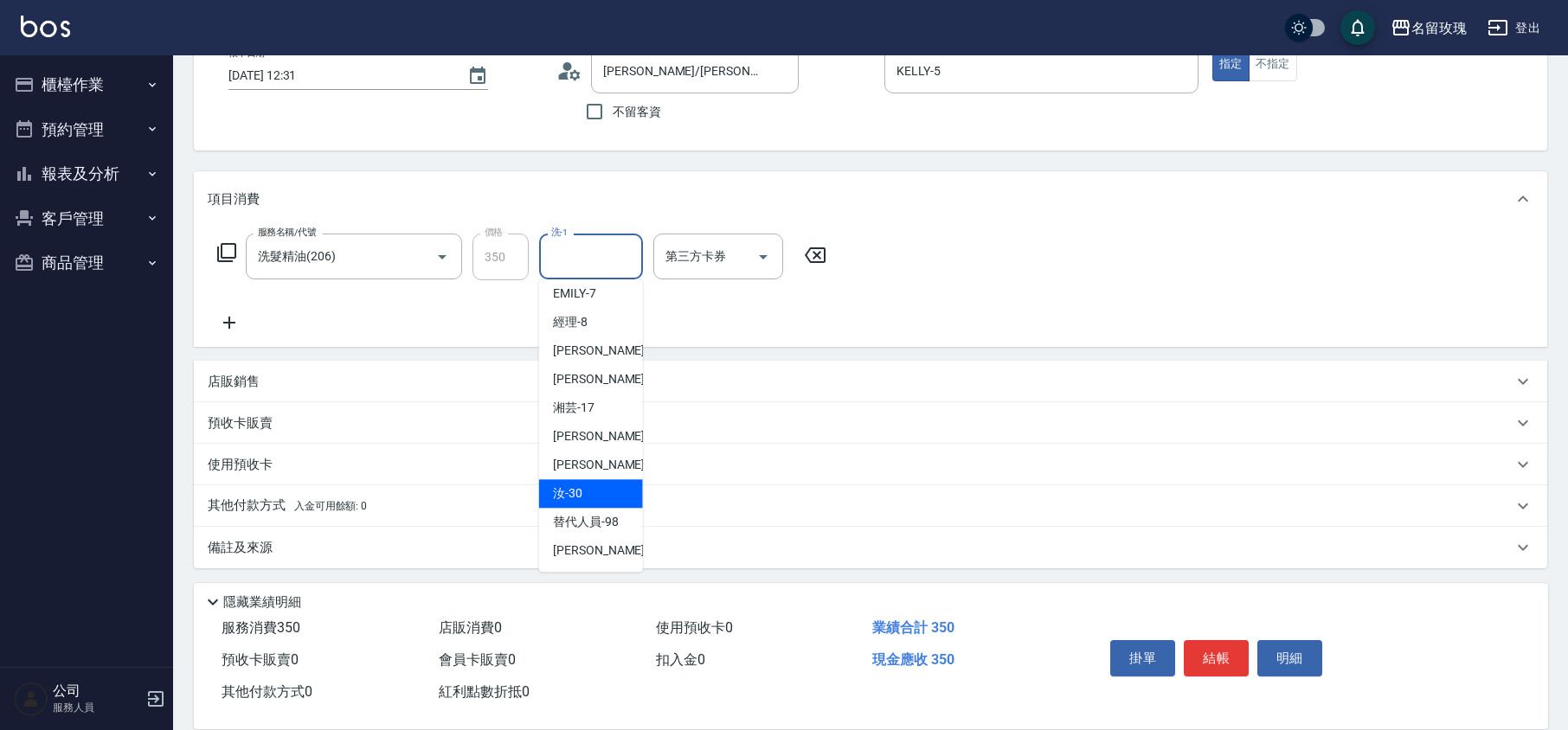
drag, startPoint x: 588, startPoint y: 492, endPoint x: 371, endPoint y: 399, distance: 236.1
click at [587, 493] on div "汝 -30" at bounding box center [591, 494] width 104 height 29
type input "汝-30"
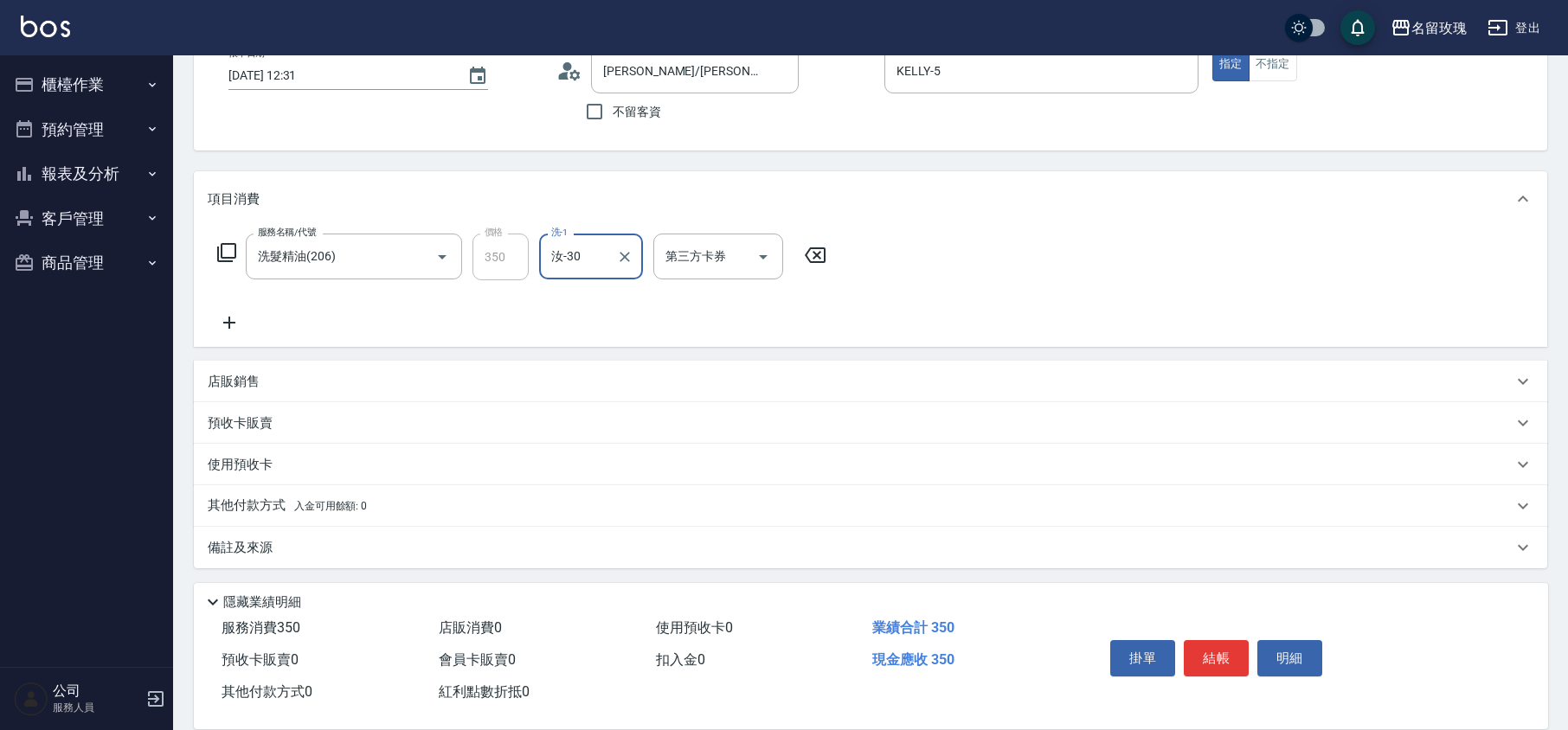
click at [219, 254] on icon at bounding box center [226, 252] width 21 height 21
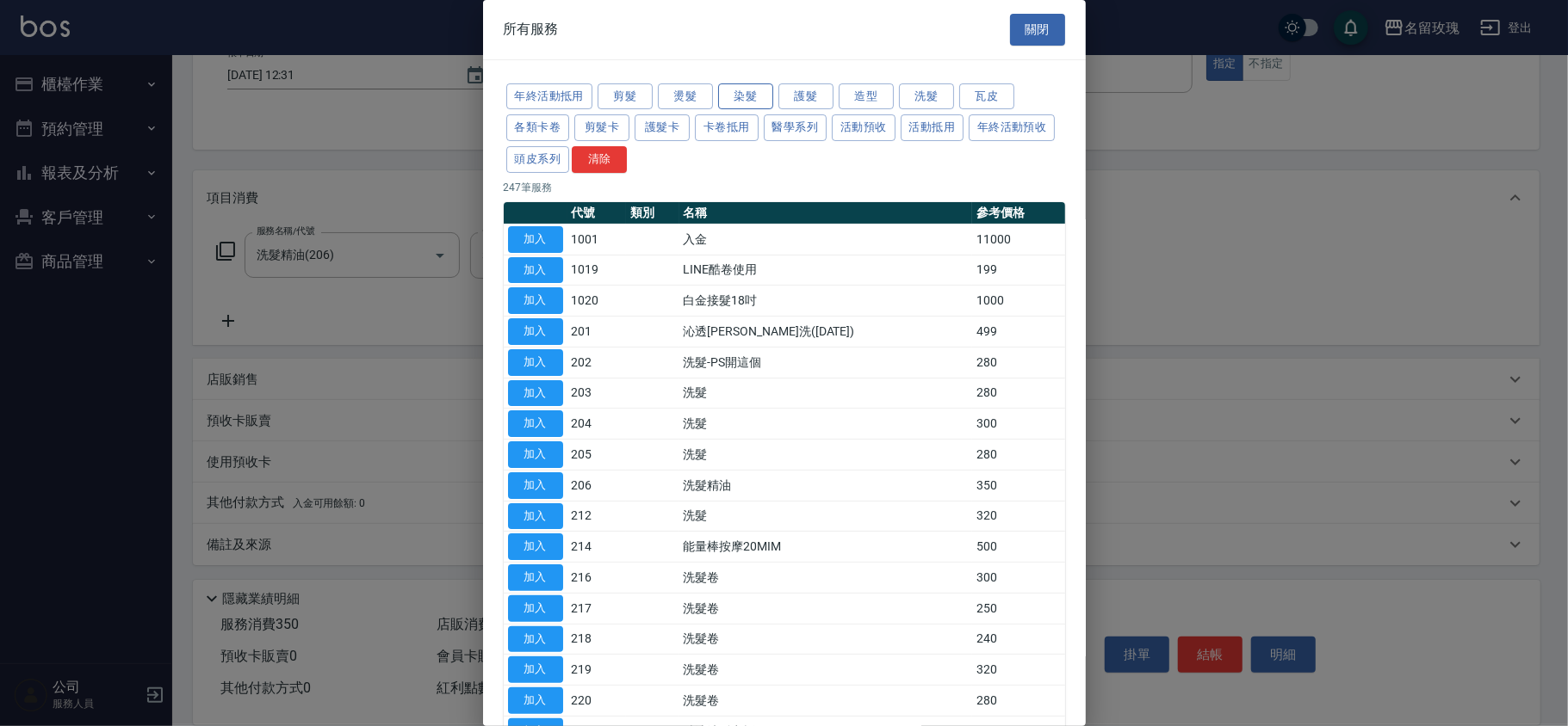
click at [743, 96] on button "染髮" at bounding box center [745, 97] width 55 height 27
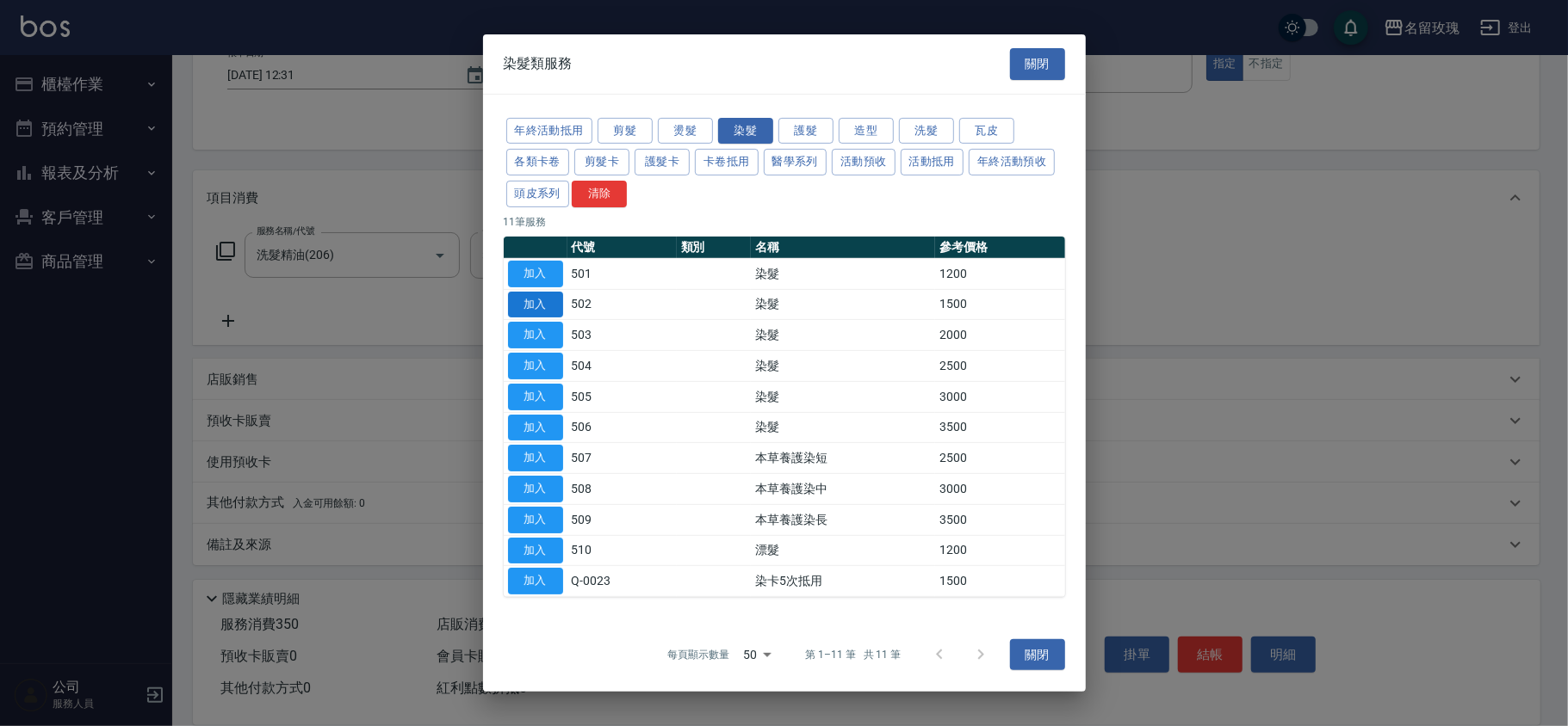
click at [536, 308] on button "加入" at bounding box center [535, 304] width 55 height 27
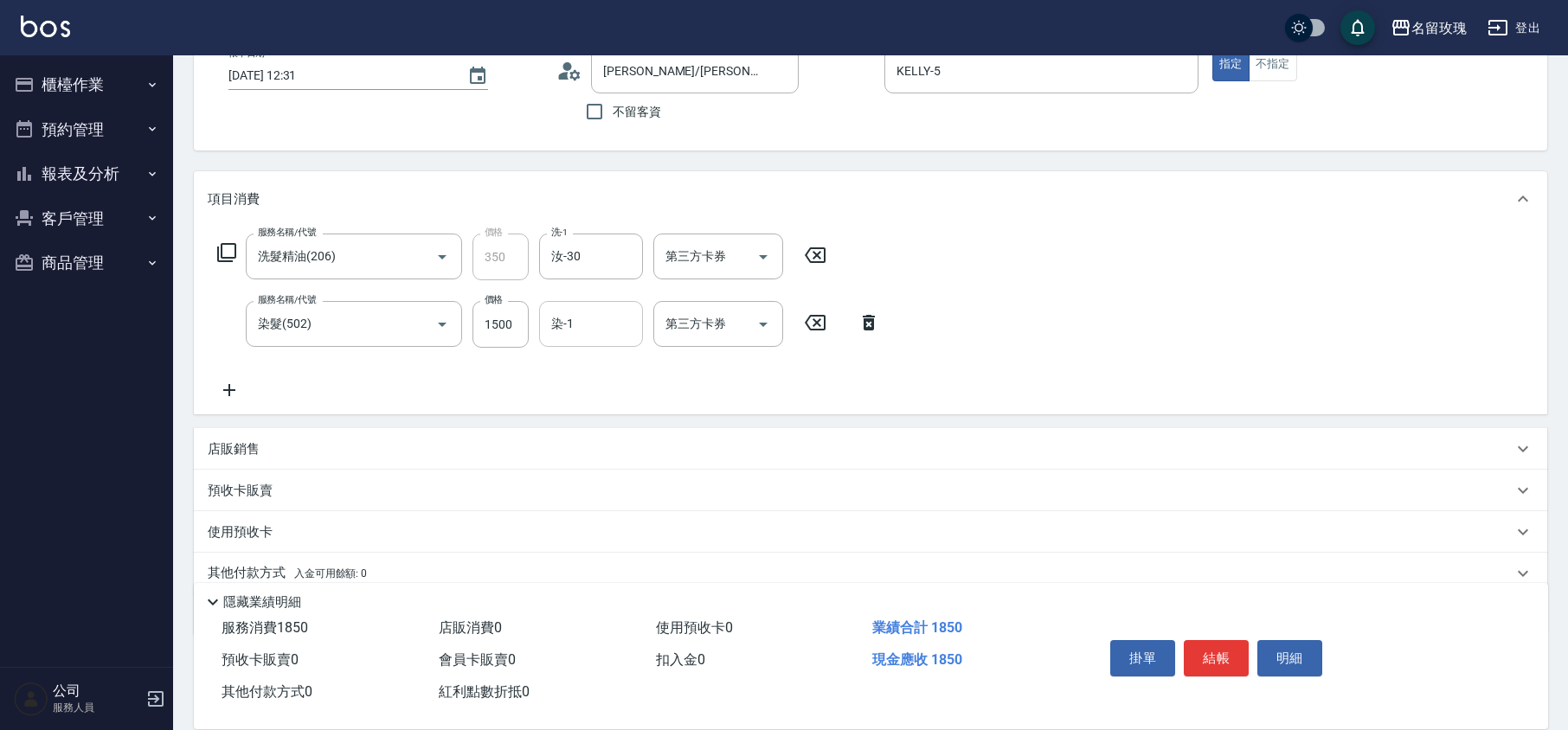
click at [585, 327] on input "染-1" at bounding box center [592, 323] width 89 height 30
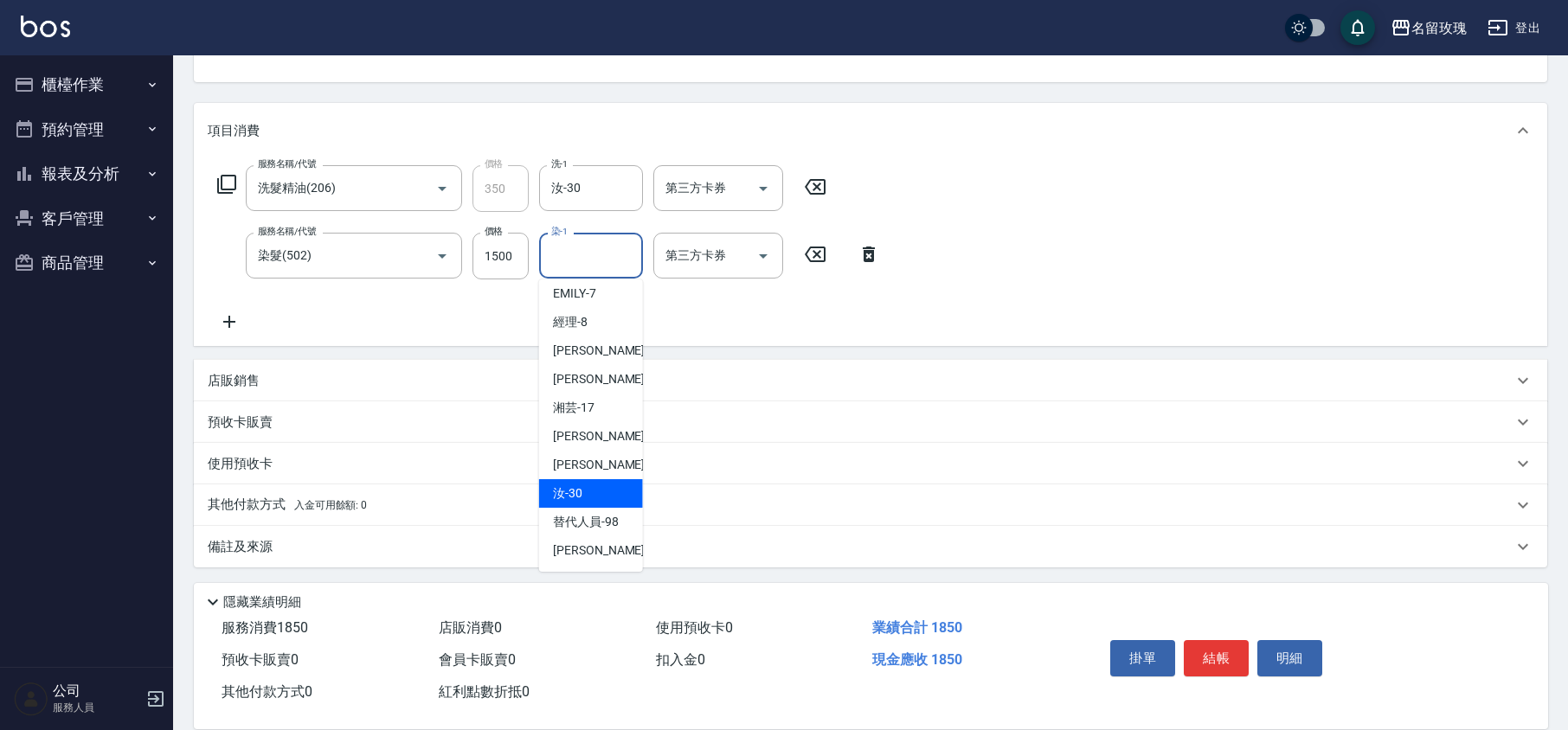
click at [588, 483] on div "汝 -30" at bounding box center [591, 494] width 104 height 29
type input "汝-30"
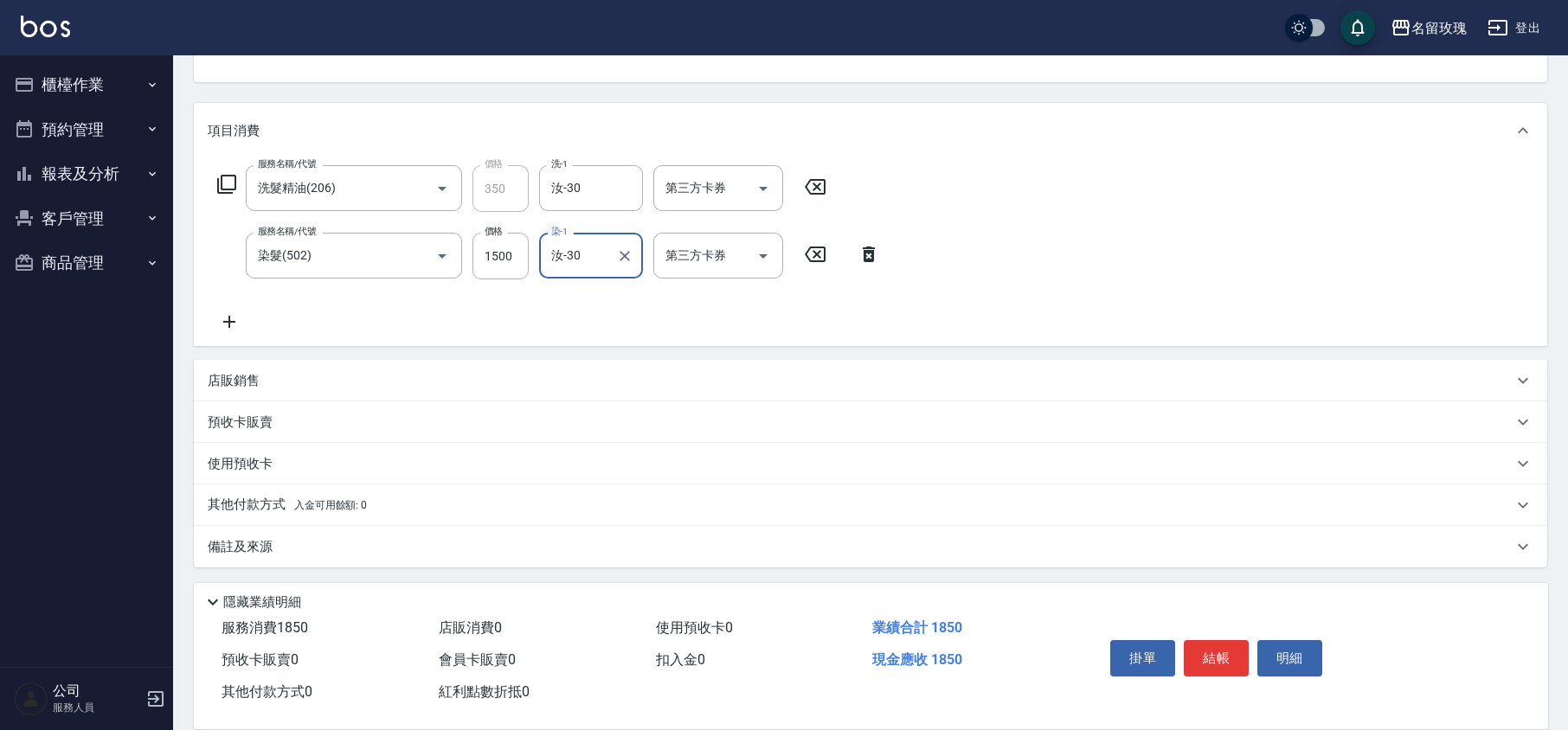
click at [227, 187] on icon at bounding box center [226, 184] width 21 height 21
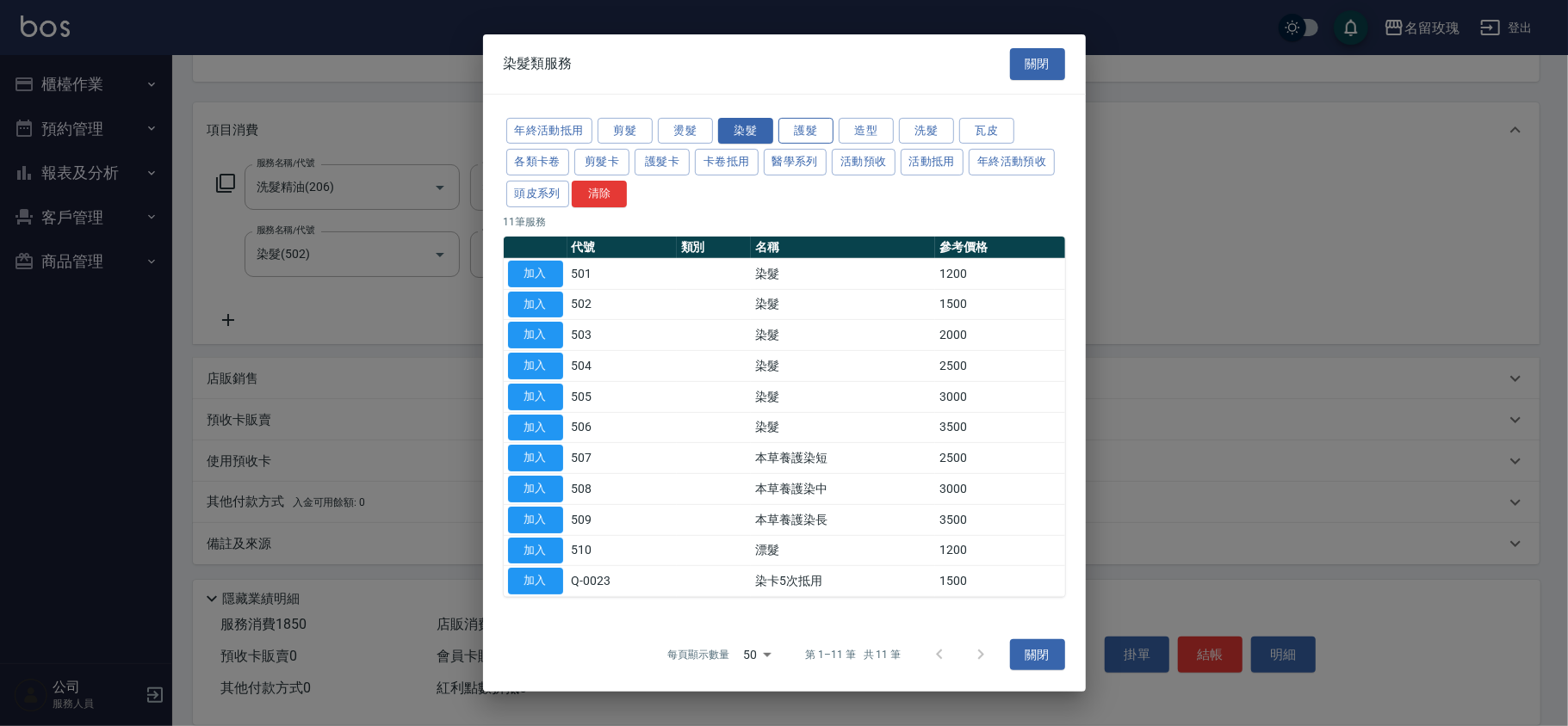
click at [807, 130] on button "護髮" at bounding box center [806, 130] width 55 height 27
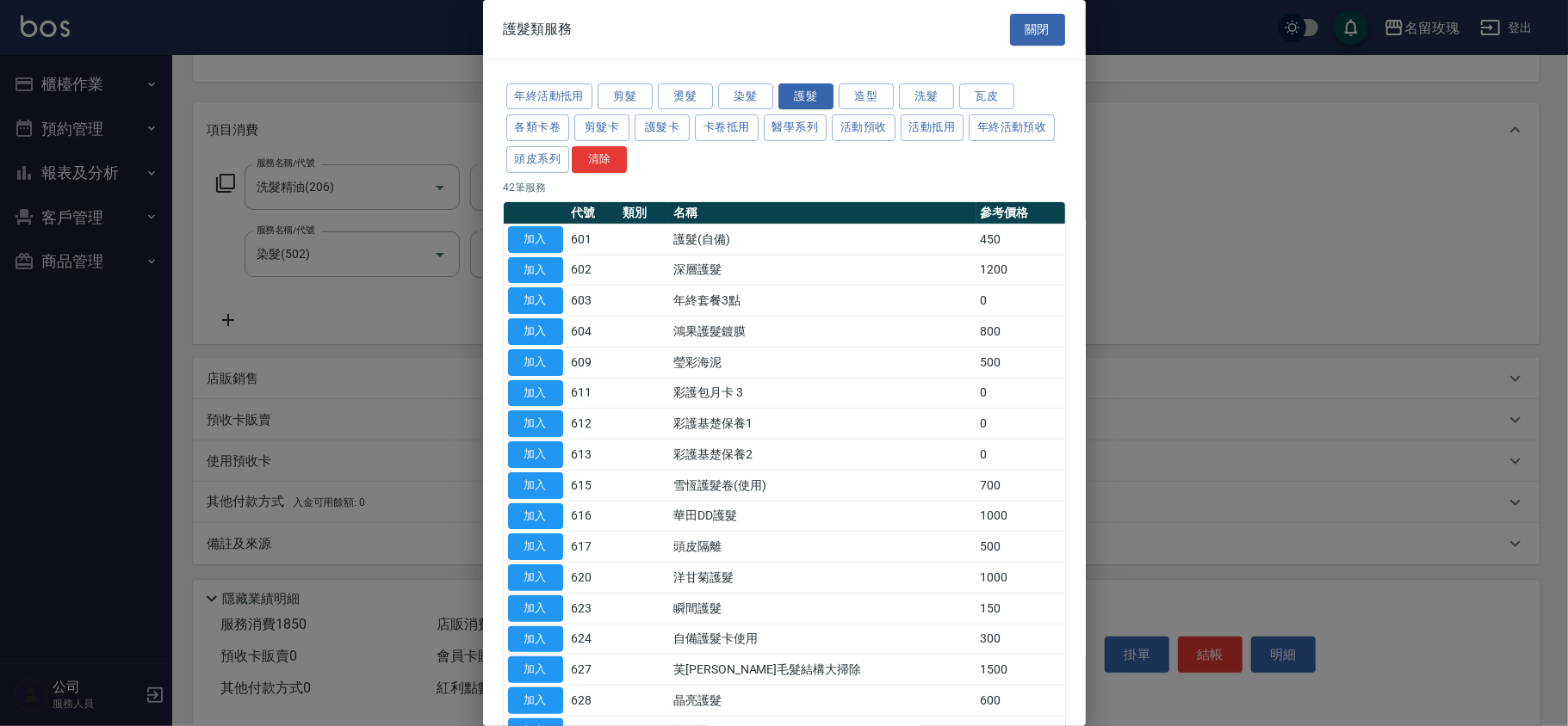
click at [539, 609] on button "加入" at bounding box center [535, 609] width 55 height 27
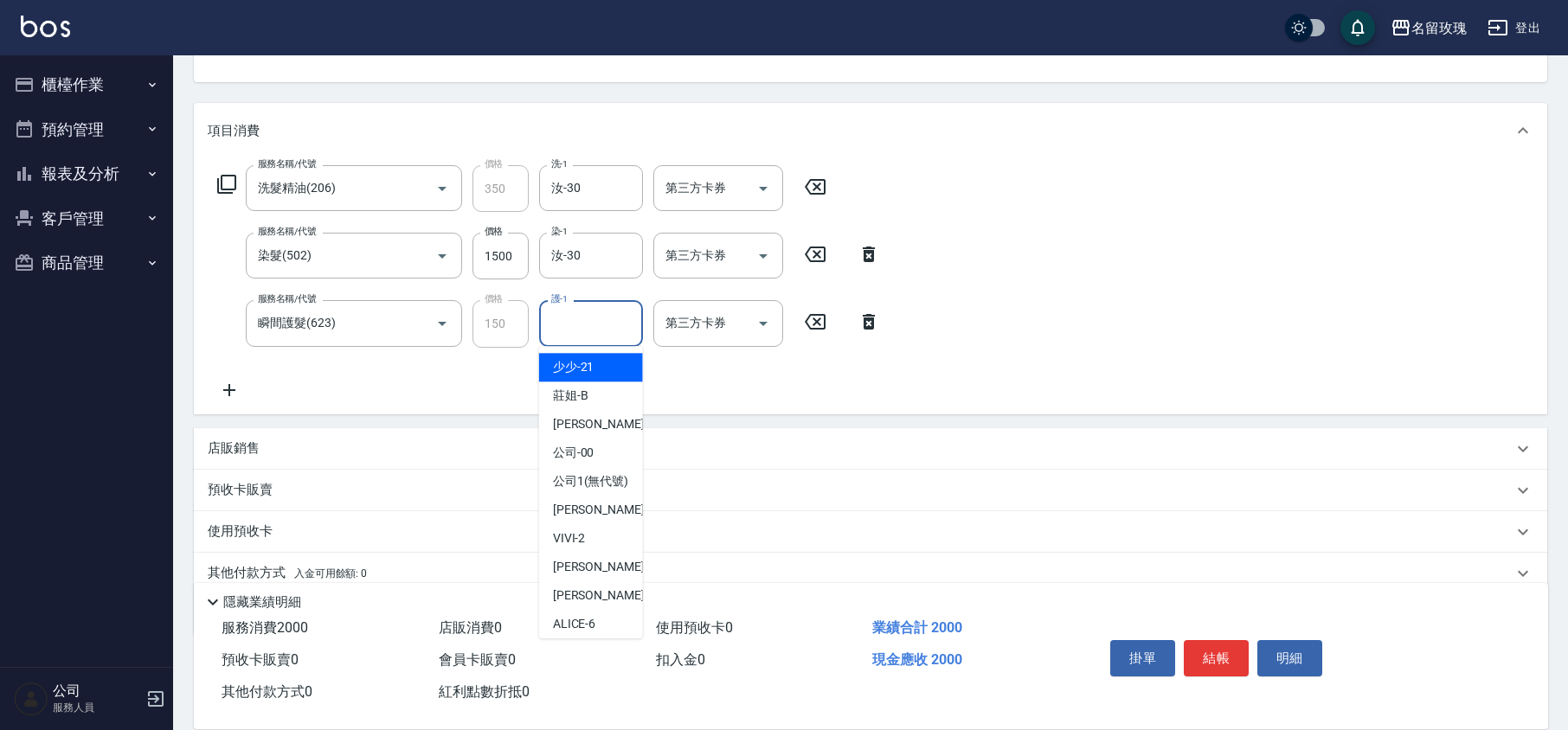
click at [580, 332] on input "護-1" at bounding box center [592, 323] width 89 height 30
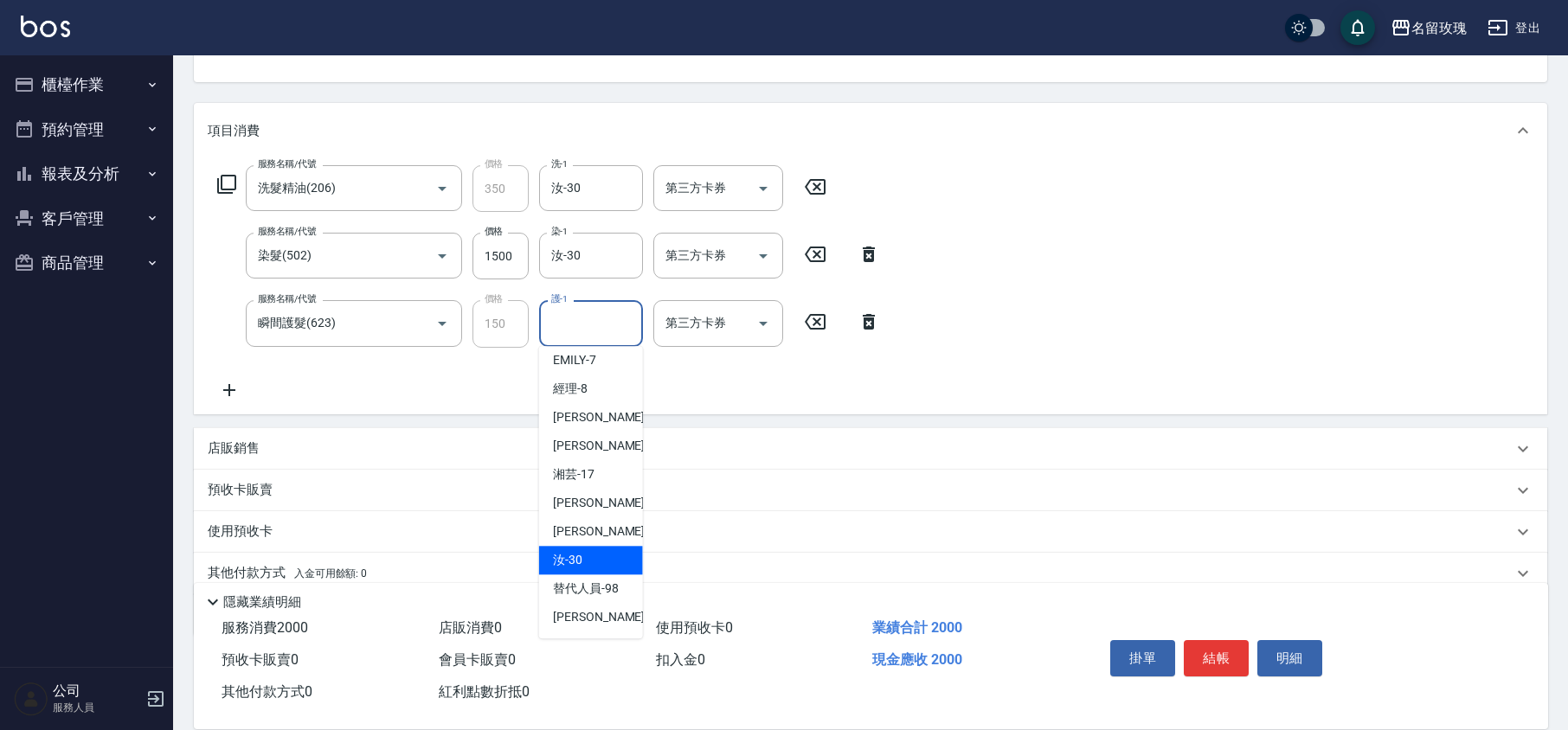
click at [593, 554] on div "汝 -30" at bounding box center [591, 561] width 104 height 29
type input "汝-30"
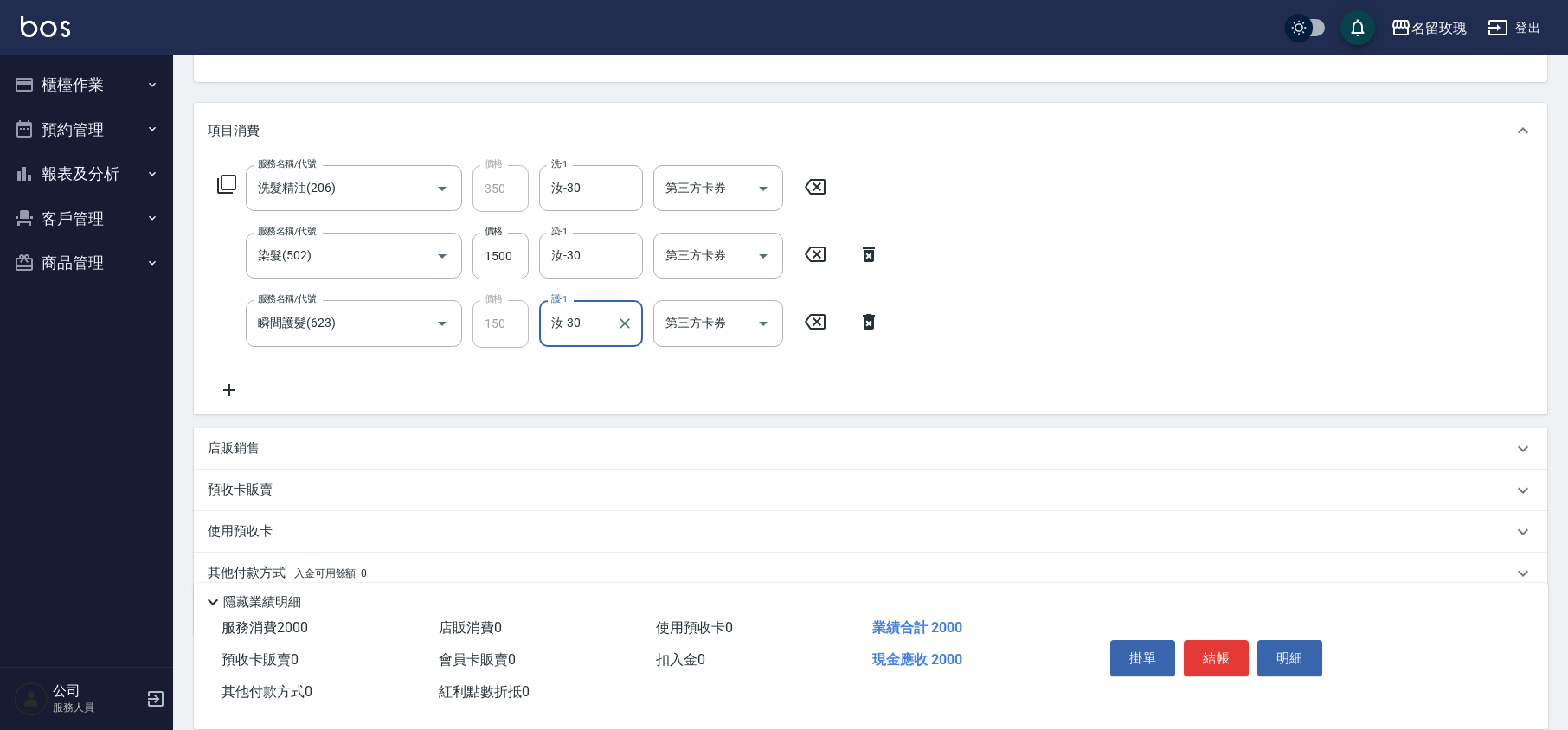
click at [239, 187] on div "服務名稱/代號 洗髮精油(206) 服務名稱/代號 價格 350 價格 洗-1 汝-30 洗-1 第三方卡券 第三方卡券" at bounding box center [522, 189] width 629 height 47
drag, startPoint x: 237, startPoint y: 182, endPoint x: 215, endPoint y: 184, distance: 22.1
click at [235, 182] on div "服務名稱/代號 洗髮精油(206) 服務名稱/代號 價格 350 價格 洗-1 汝-30 洗-1 第三方卡券 第三方卡券" at bounding box center [522, 189] width 629 height 47
click at [216, 182] on icon at bounding box center [226, 184] width 21 height 21
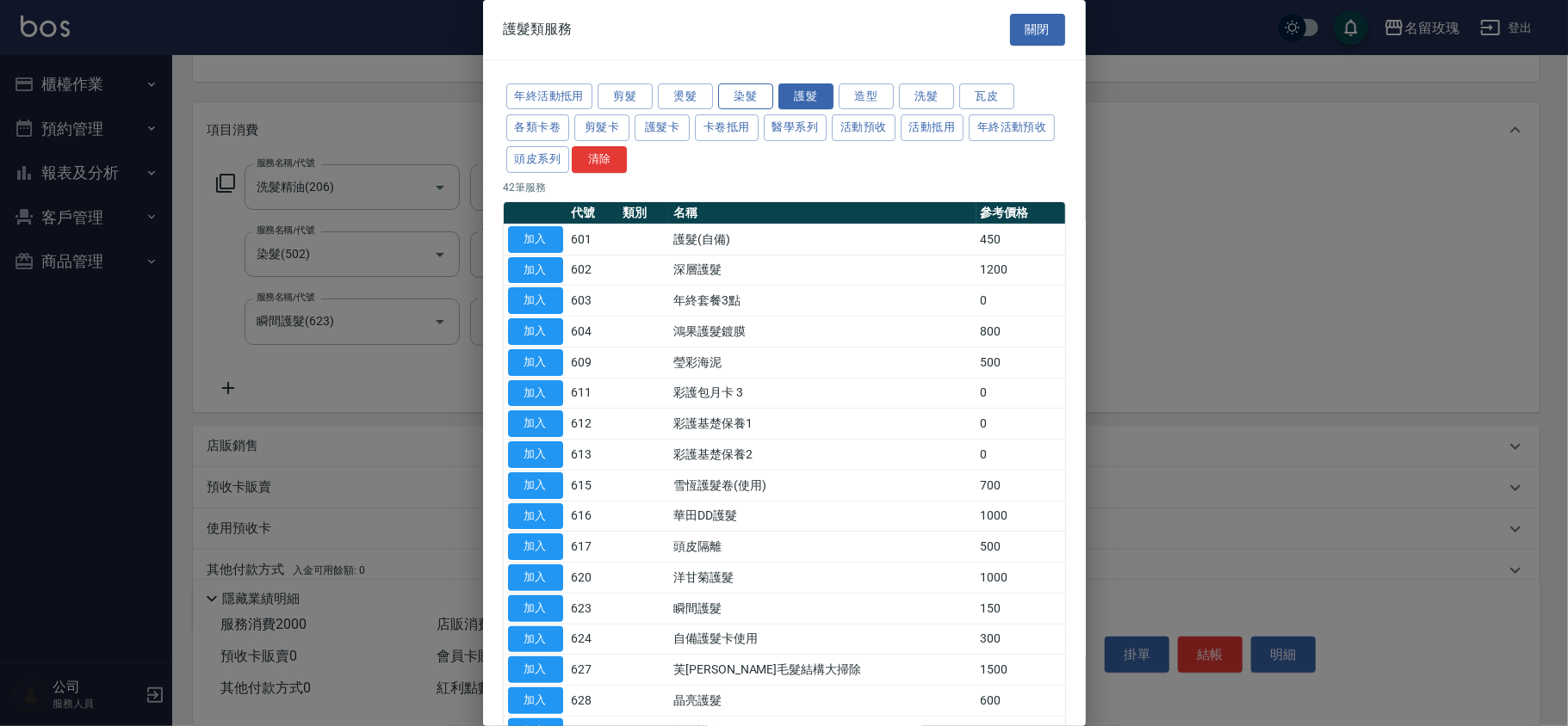
click at [748, 90] on button "染髮" at bounding box center [745, 97] width 55 height 27
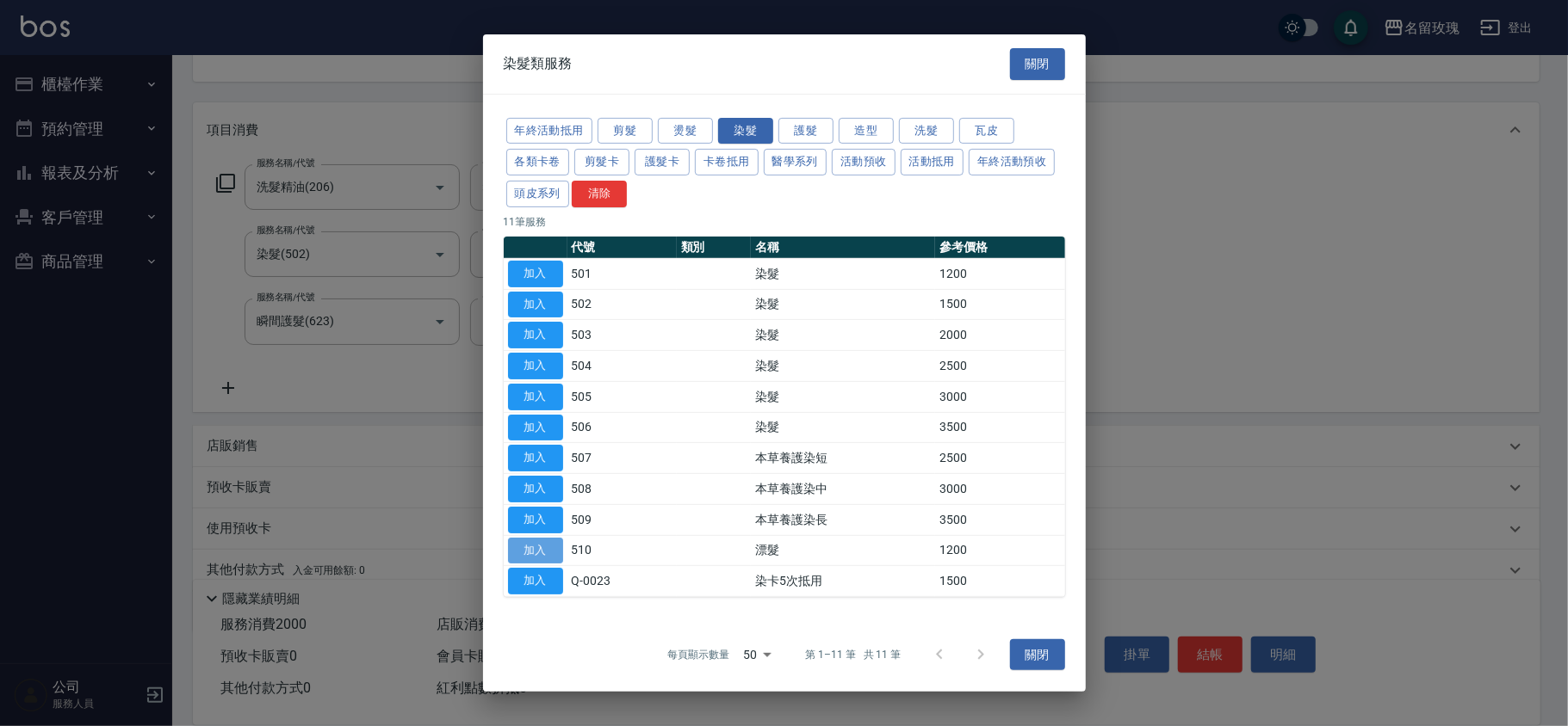
click at [545, 551] on button "加入" at bounding box center [535, 551] width 55 height 27
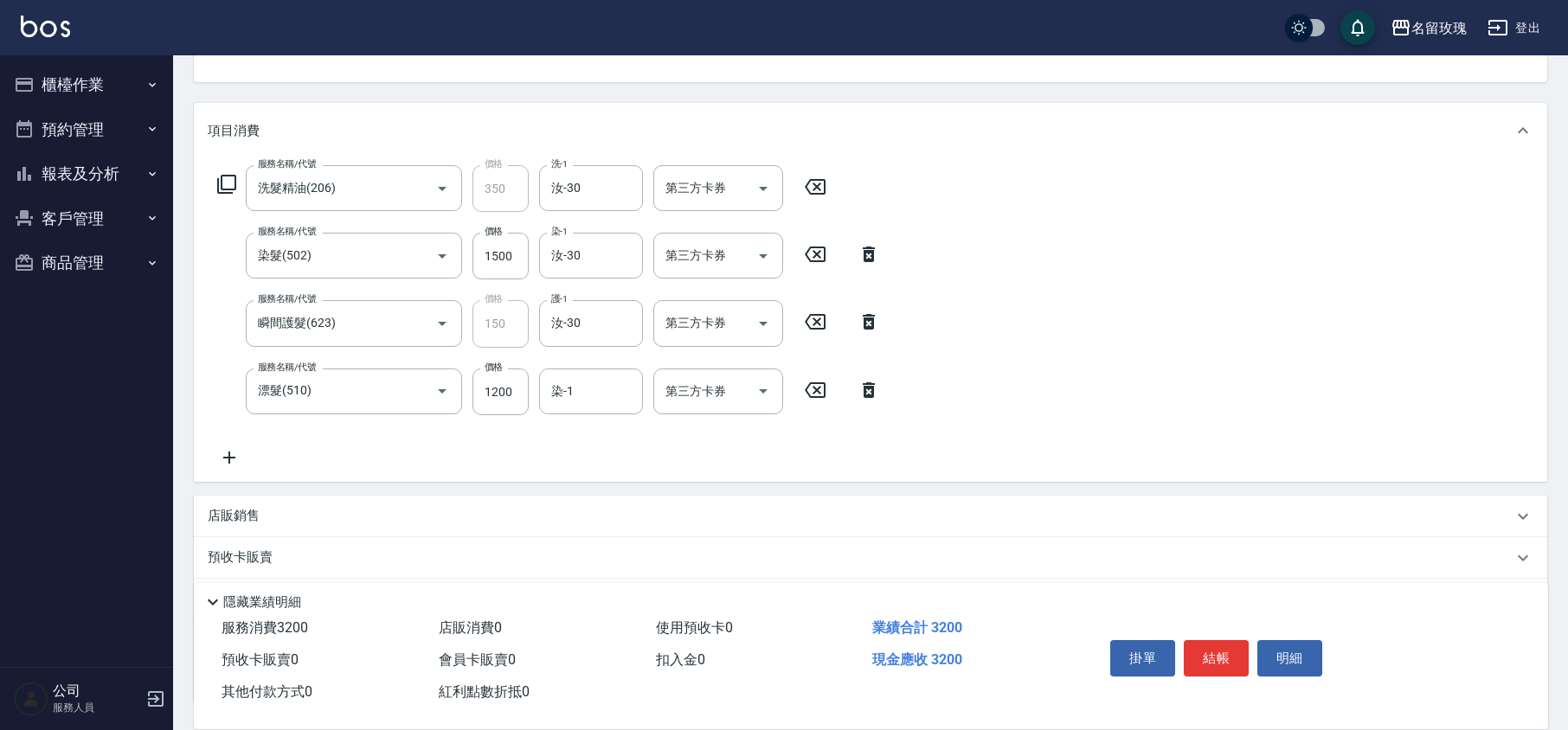
click at [573, 422] on div "服務名稱/代號 洗髮精油(206) 服務名稱/代號 價格 350 價格 洗-1 汝-30 洗-1 第三方卡券 第三方卡券 服務名稱/代號 染髮(502) 服務…" at bounding box center [549, 317] width 683 height 303
click at [575, 388] on input "染-1" at bounding box center [592, 391] width 89 height 30
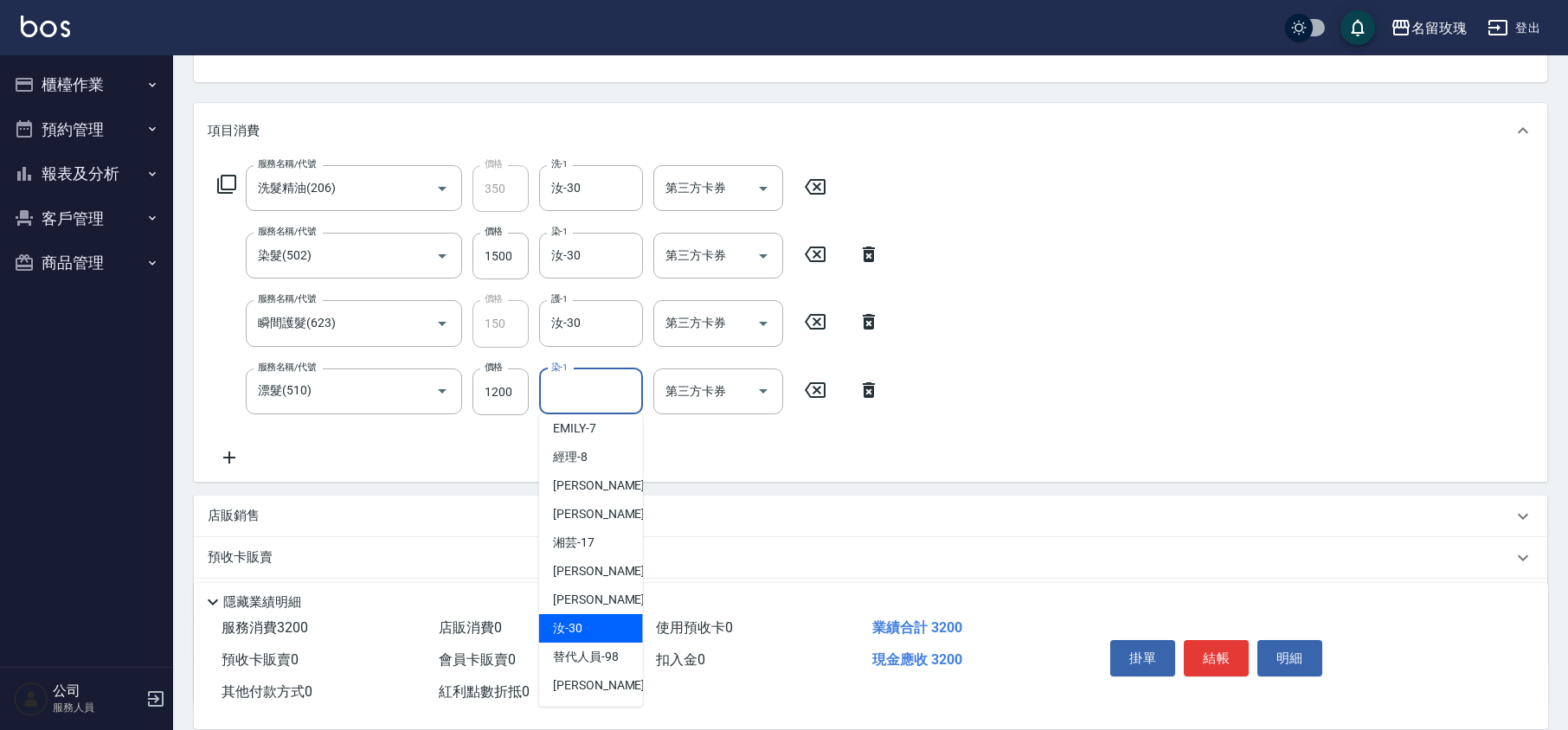
click at [607, 621] on div "汝 -30" at bounding box center [591, 629] width 104 height 29
type input "汝-30"
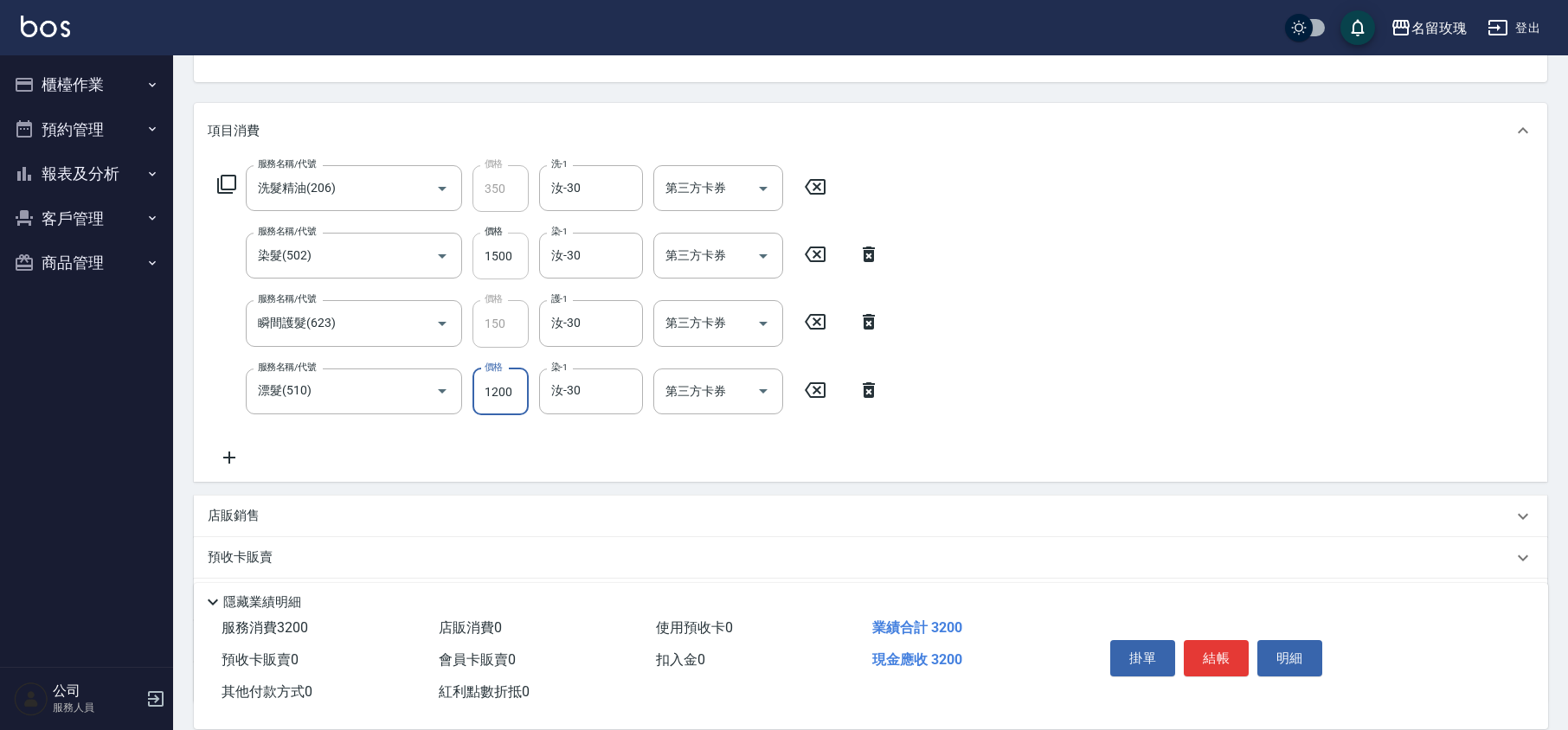
click at [509, 253] on input "1500" at bounding box center [500, 256] width 56 height 47
click at [504, 257] on input "1500" at bounding box center [500, 256] width 56 height 47
type input "1800"
click at [621, 450] on div "服務名稱/代號 洗髮精油(206) 服務名稱/代號 價格 350 價格 洗-1 汝-30 洗-1 第三方卡券 第三方卡券 服務名稱/代號 染髮(502) 服務…" at bounding box center [549, 317] width 683 height 303
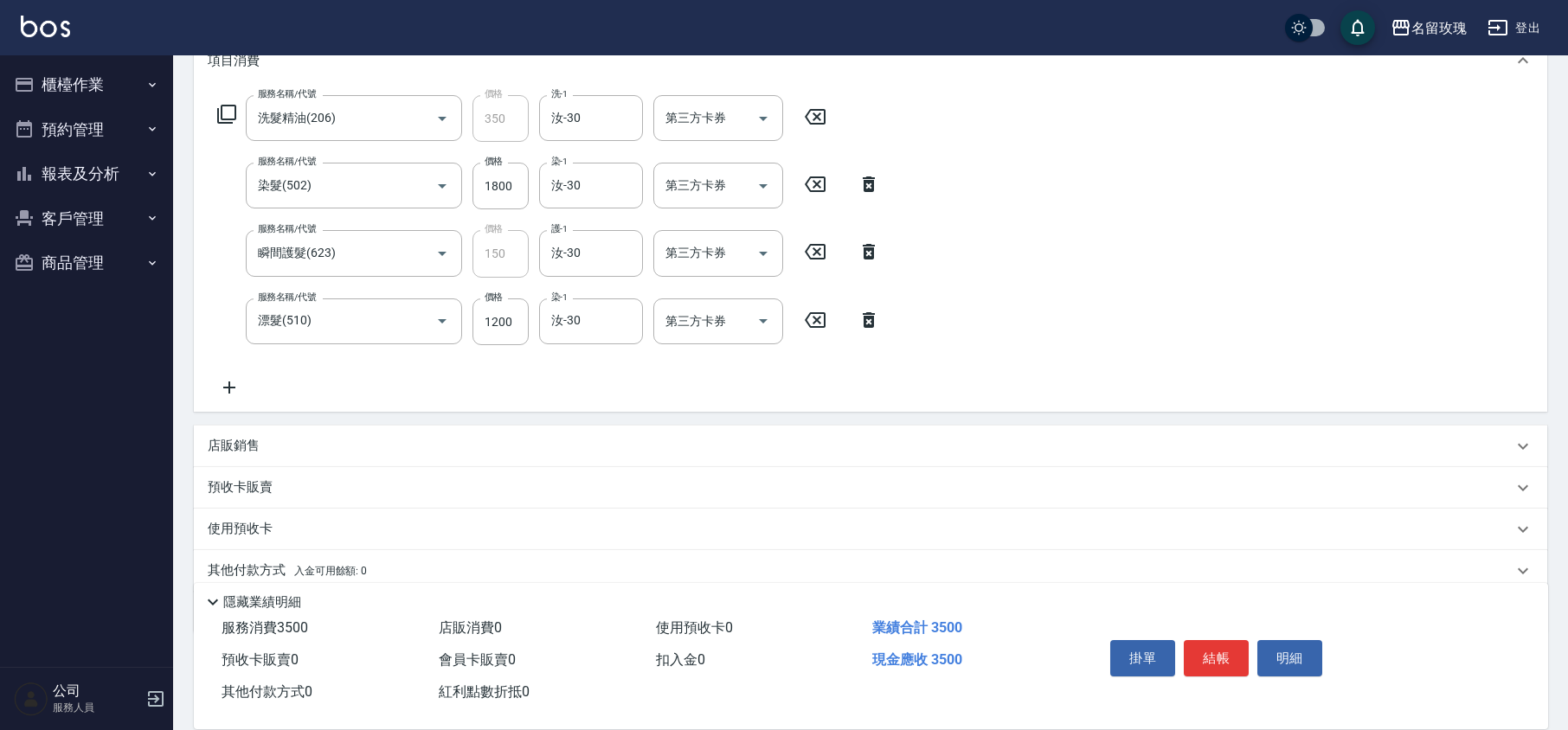
scroll to position [316, 0]
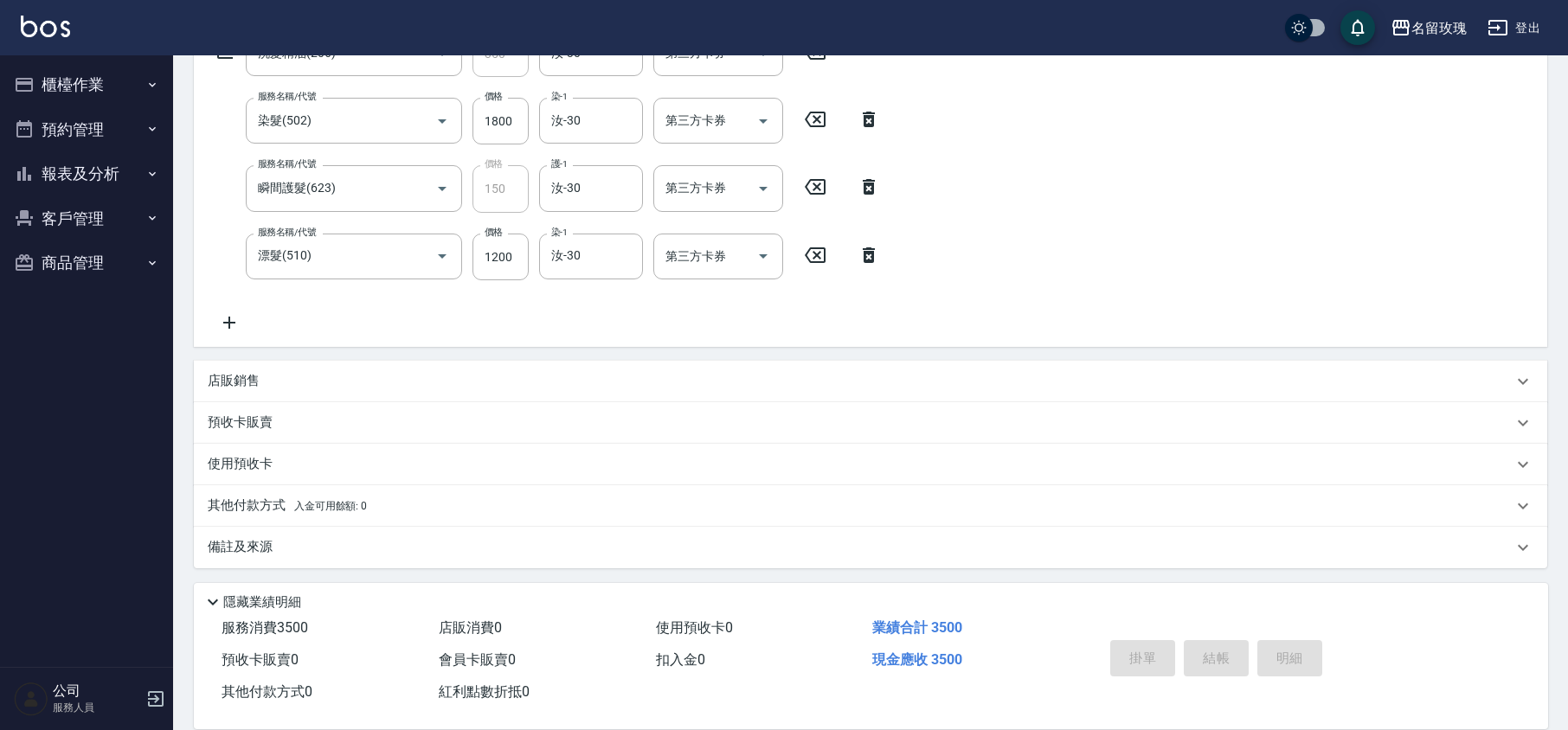
type input "[DATE] 12:32"
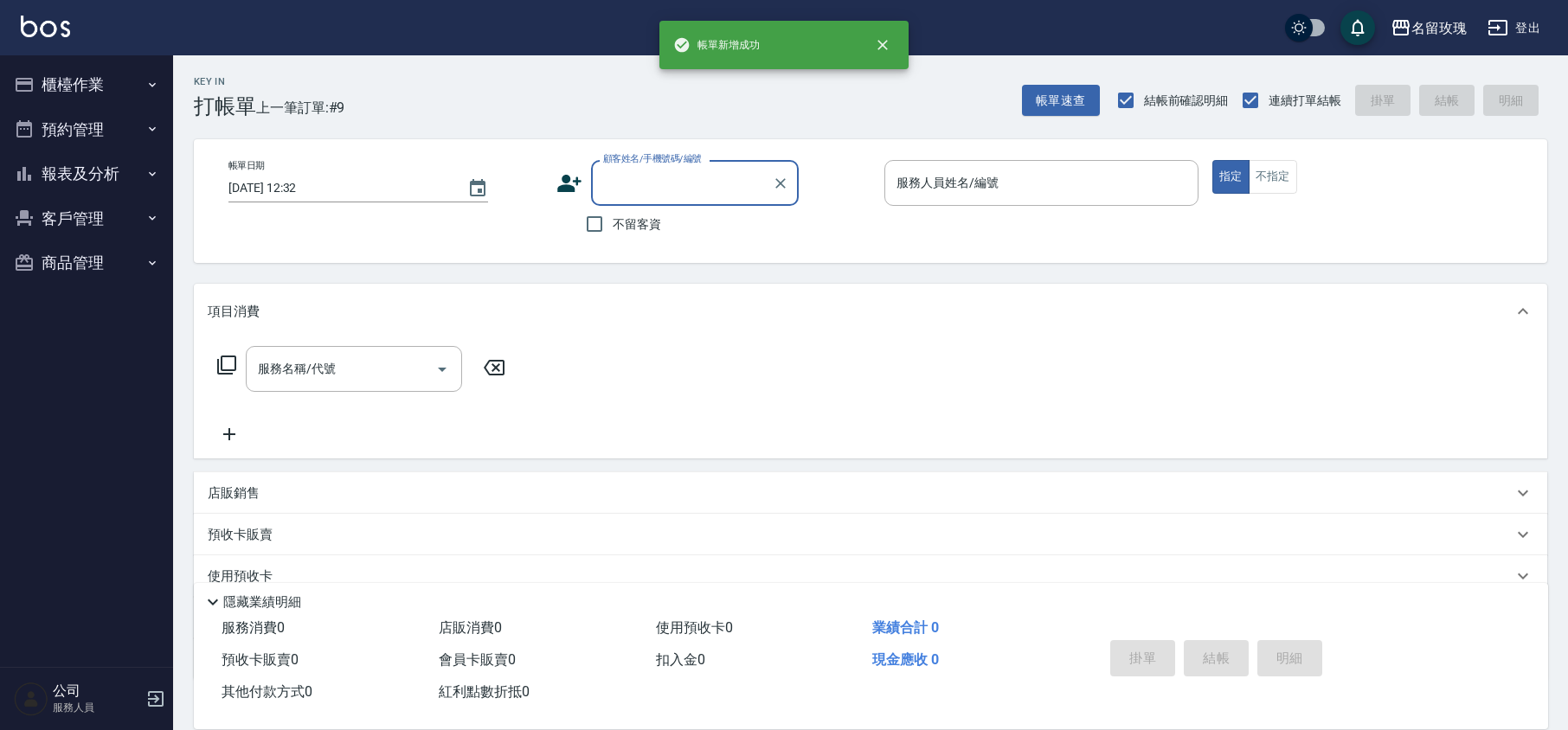
scroll to position [0, 0]
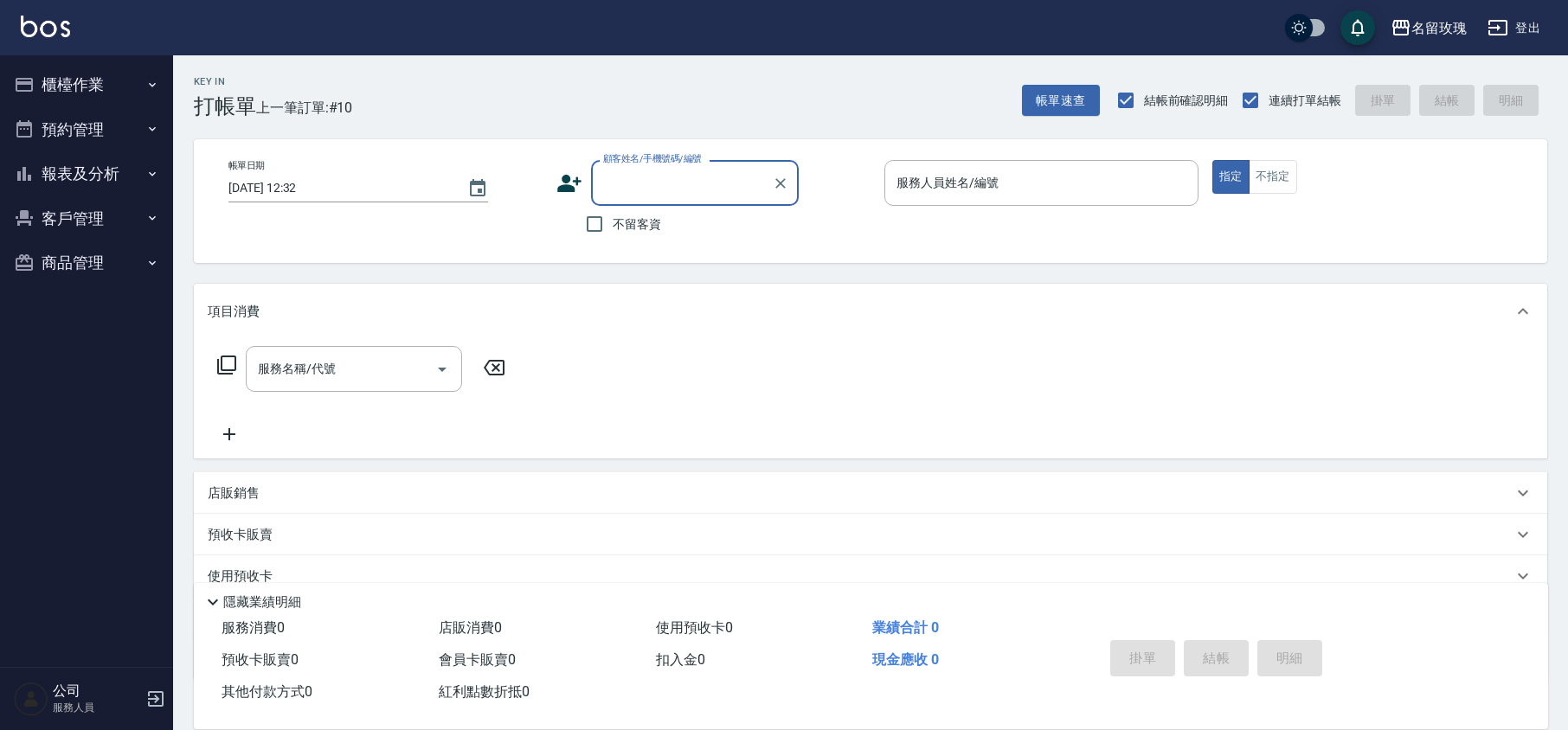
click at [620, 185] on input "顧客姓名/手機號碼/編號" at bounding box center [682, 183] width 166 height 30
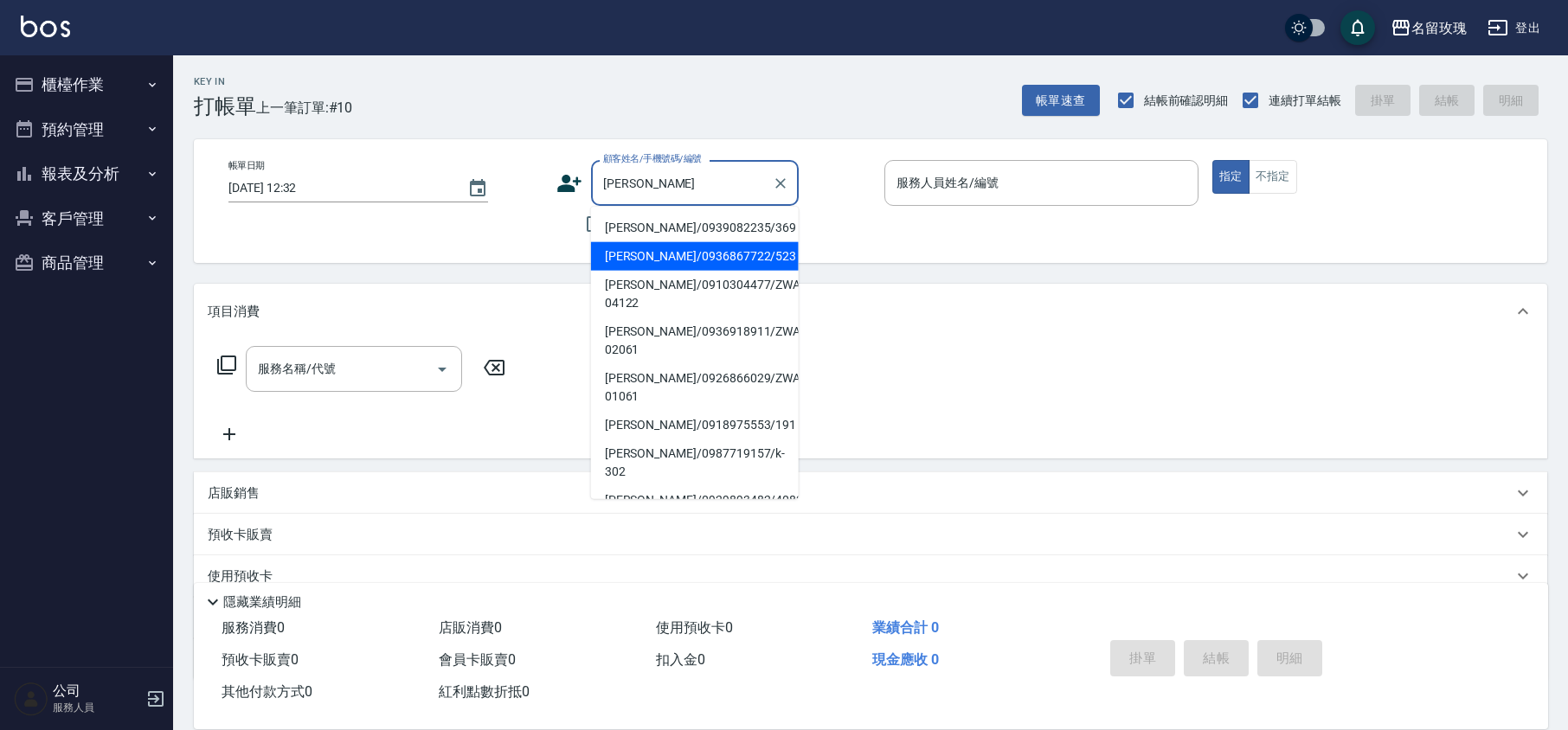
click at [766, 247] on li "[PERSON_NAME]/0936867722/523" at bounding box center [695, 257] width 208 height 29
type input "[PERSON_NAME]/0936867722/523"
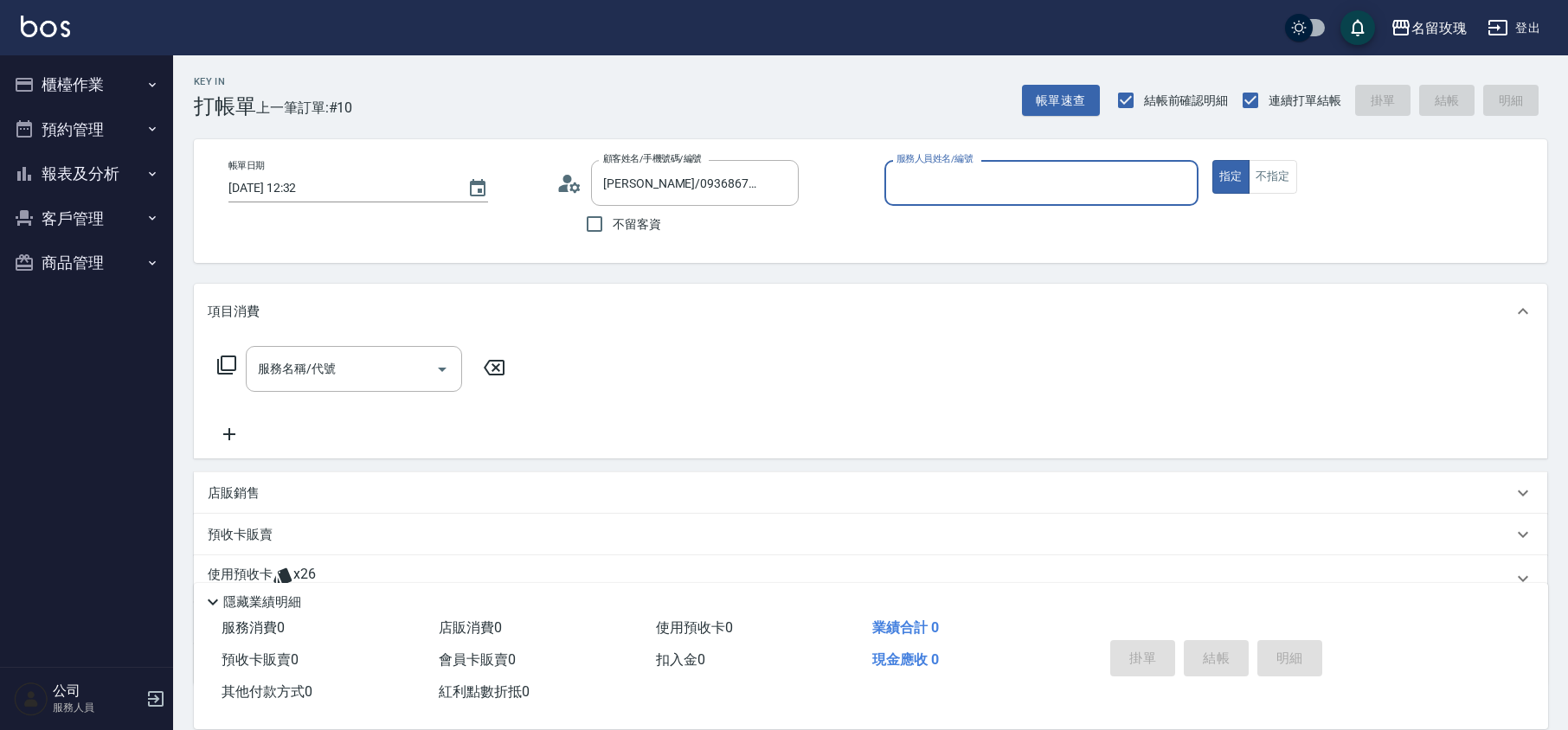
click at [575, 184] on icon at bounding box center [574, 186] width 10 height 10
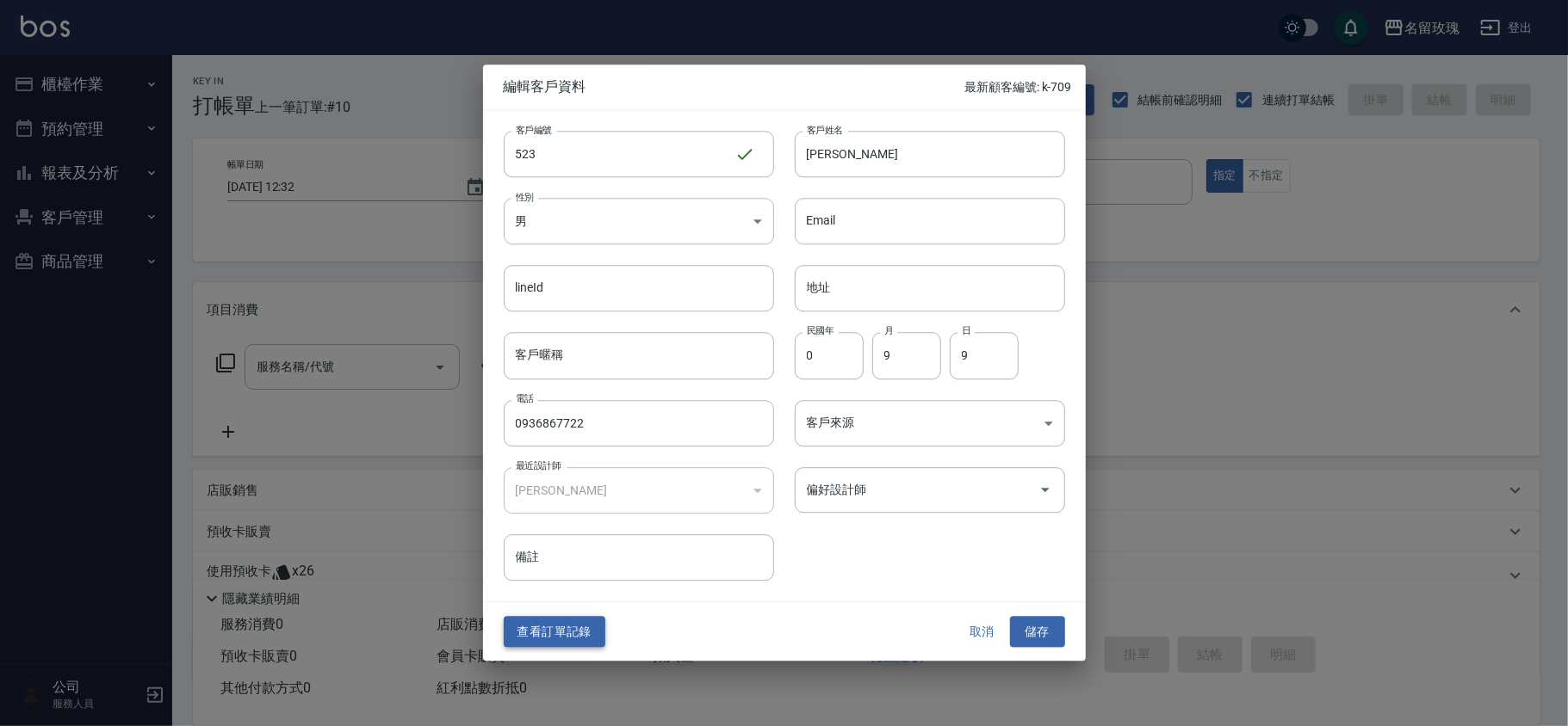
click at [568, 627] on button "查看訂單記錄" at bounding box center [554, 632] width 102 height 31
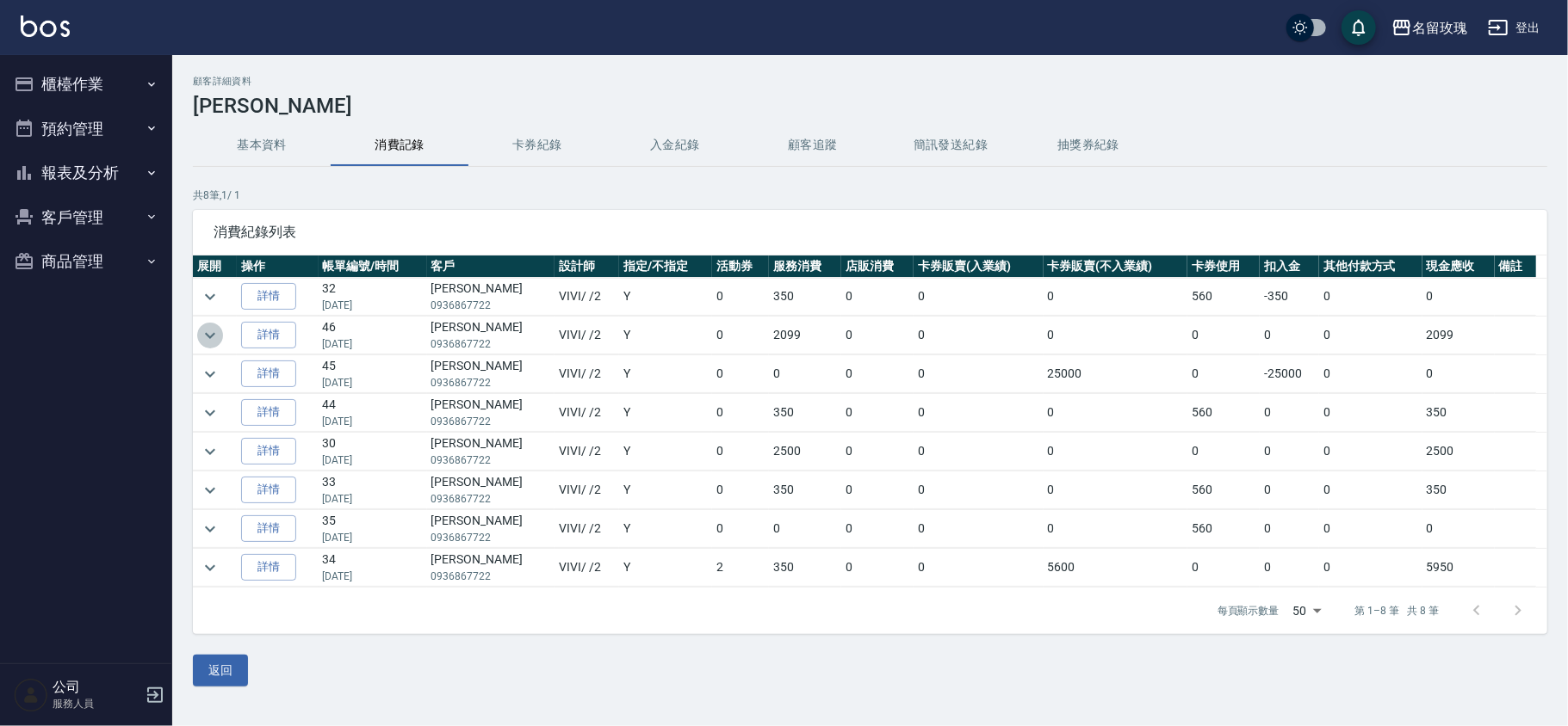
click at [207, 338] on icon "expand row" at bounding box center [210, 336] width 21 height 21
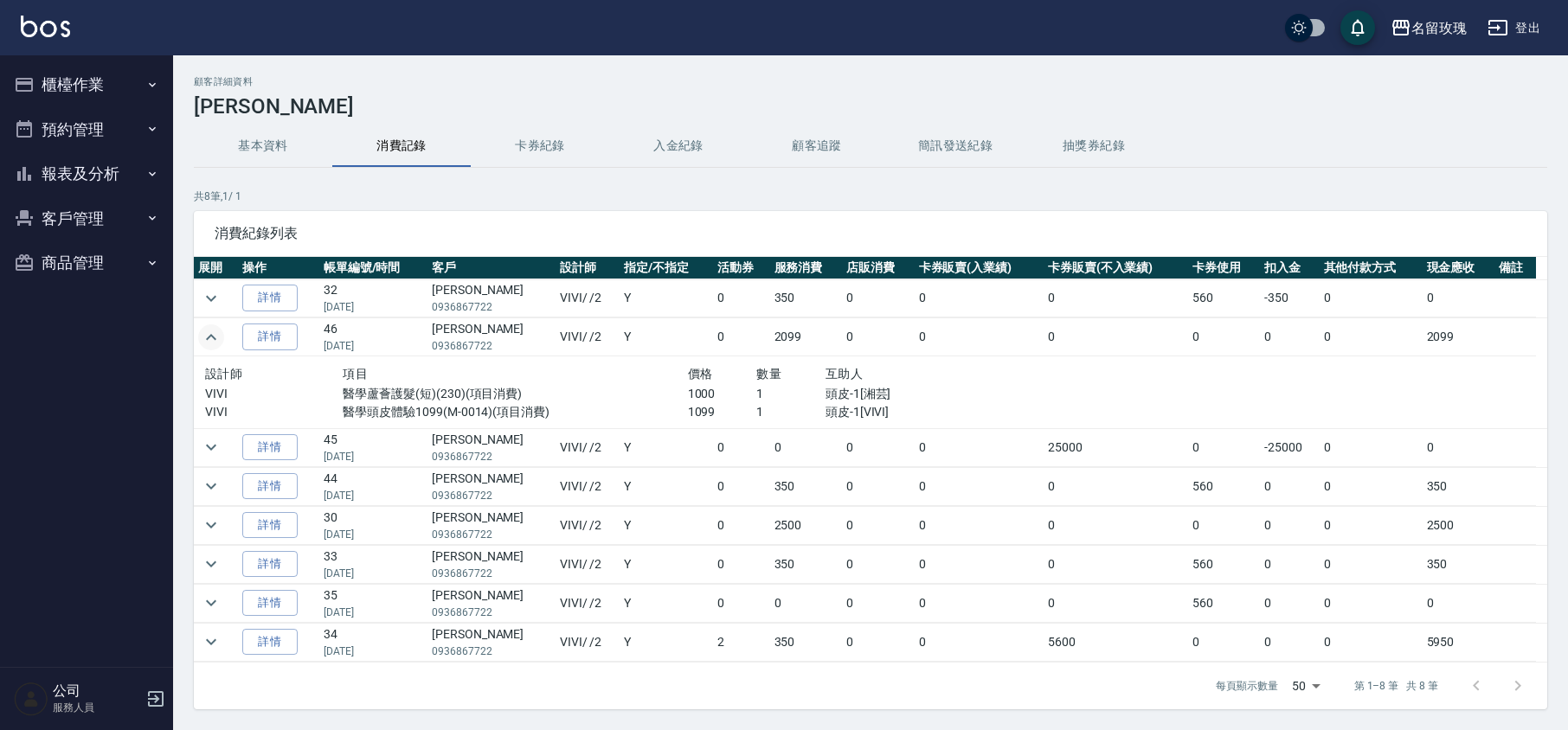
click at [208, 340] on icon "expand row" at bounding box center [211, 337] width 10 height 6
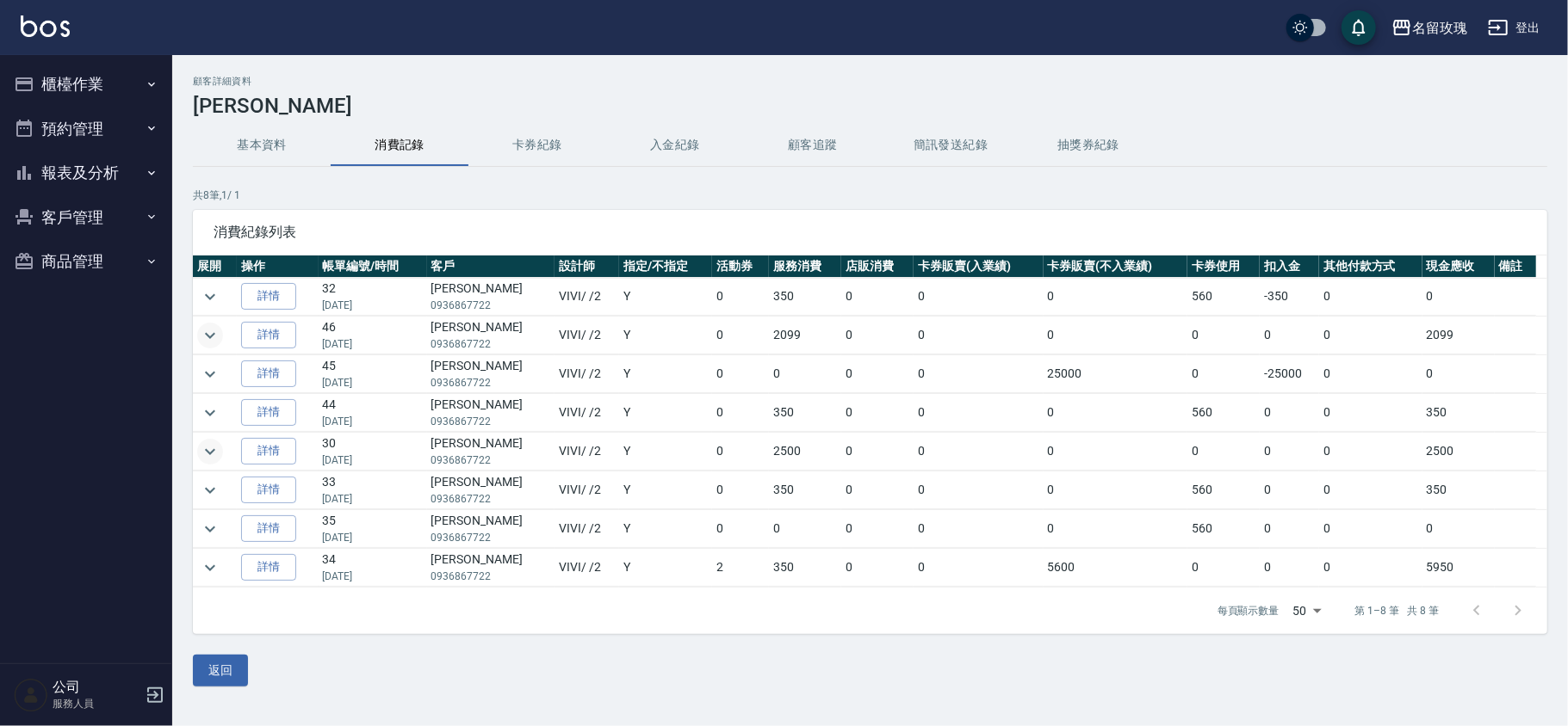
click at [219, 448] on icon "expand row" at bounding box center [210, 452] width 21 height 21
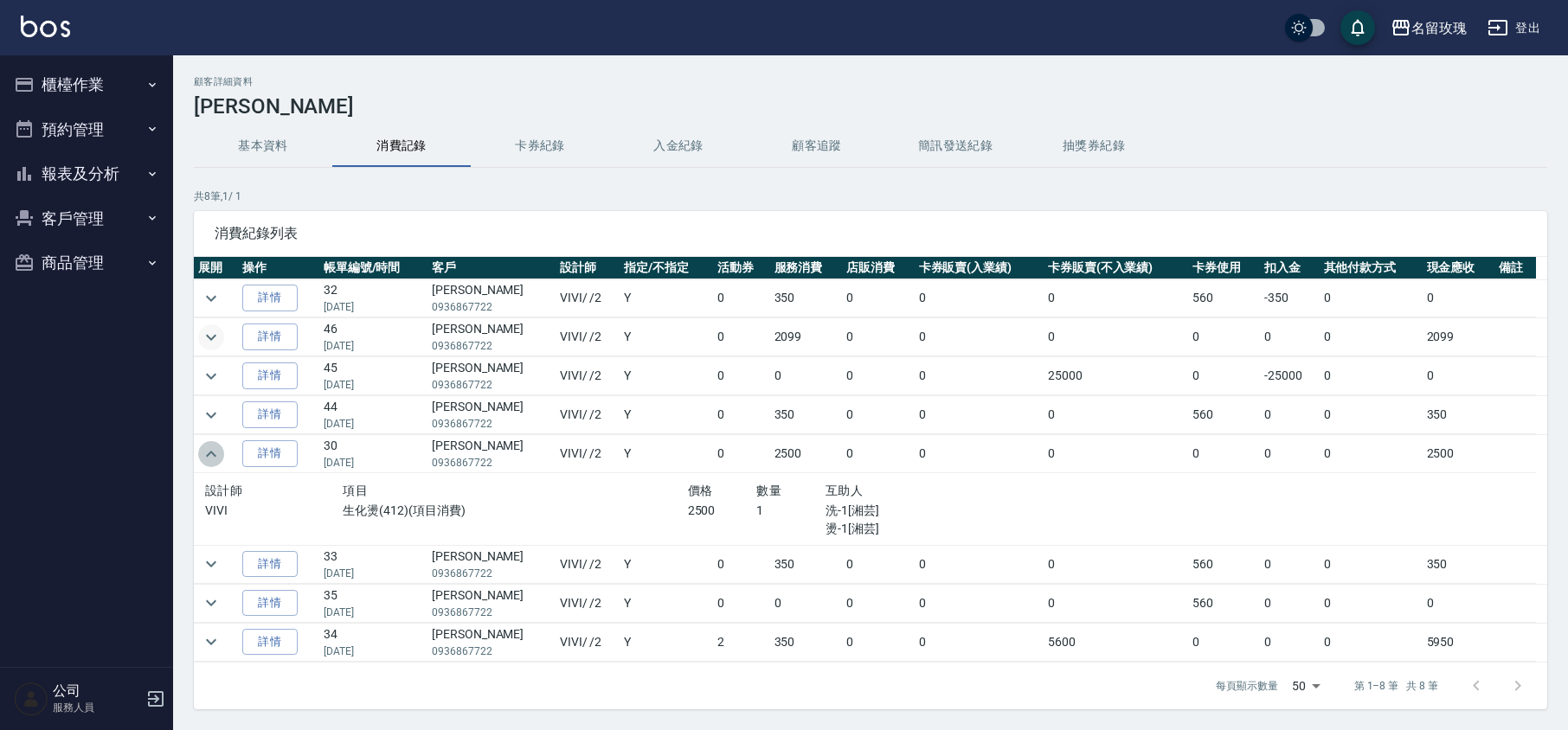
click at [220, 451] on icon "expand row" at bounding box center [211, 454] width 21 height 21
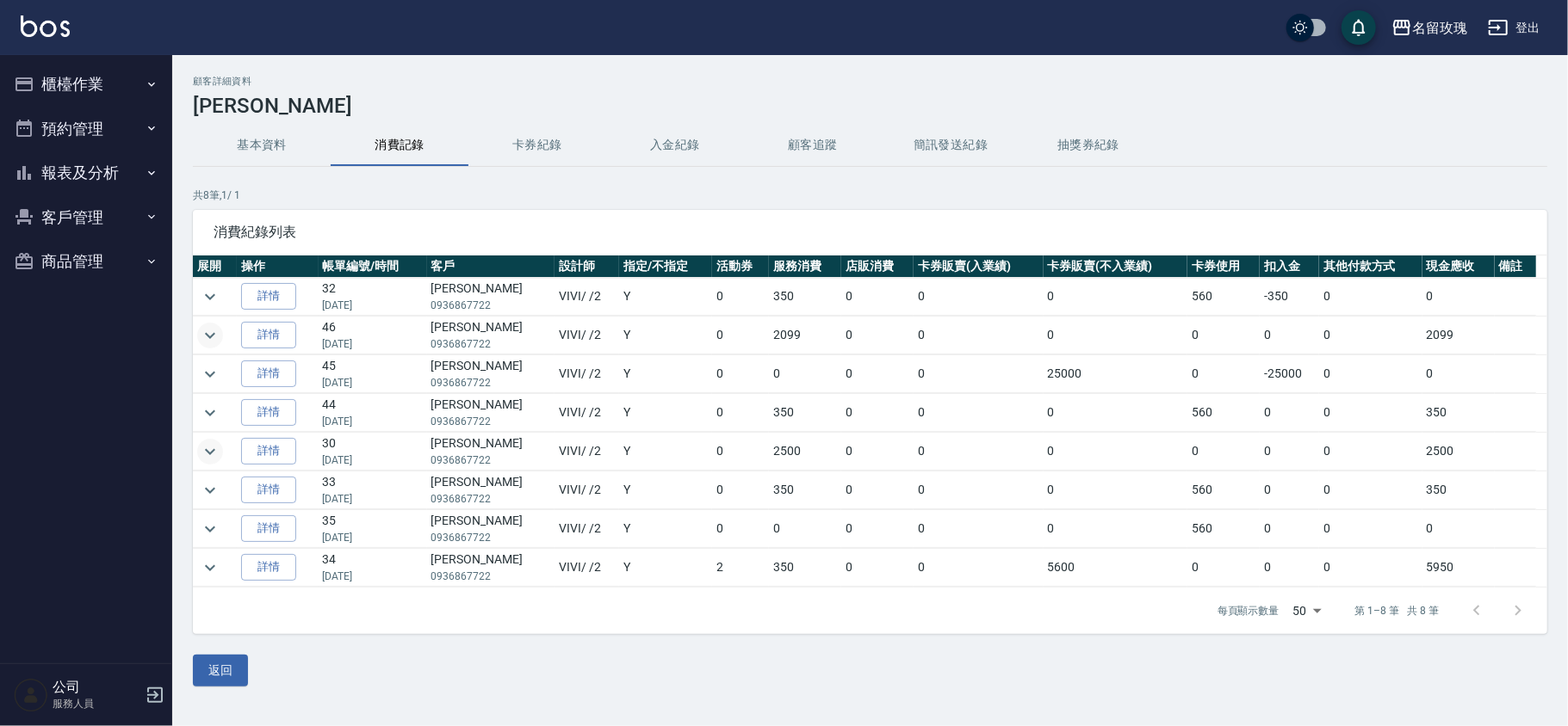
click at [97, 80] on button "櫃檯作業" at bounding box center [86, 85] width 158 height 45
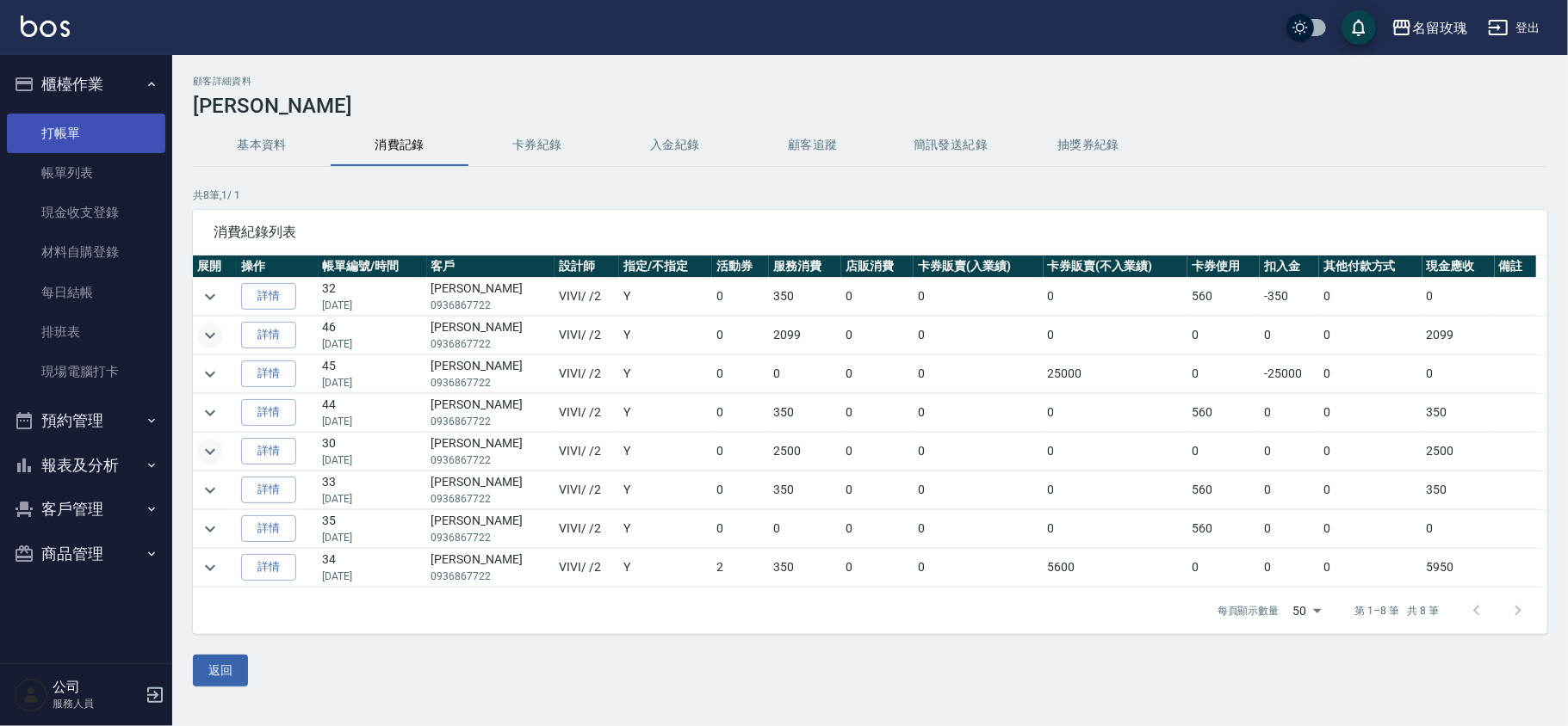
click at [107, 138] on link "打帳單" at bounding box center [86, 133] width 158 height 40
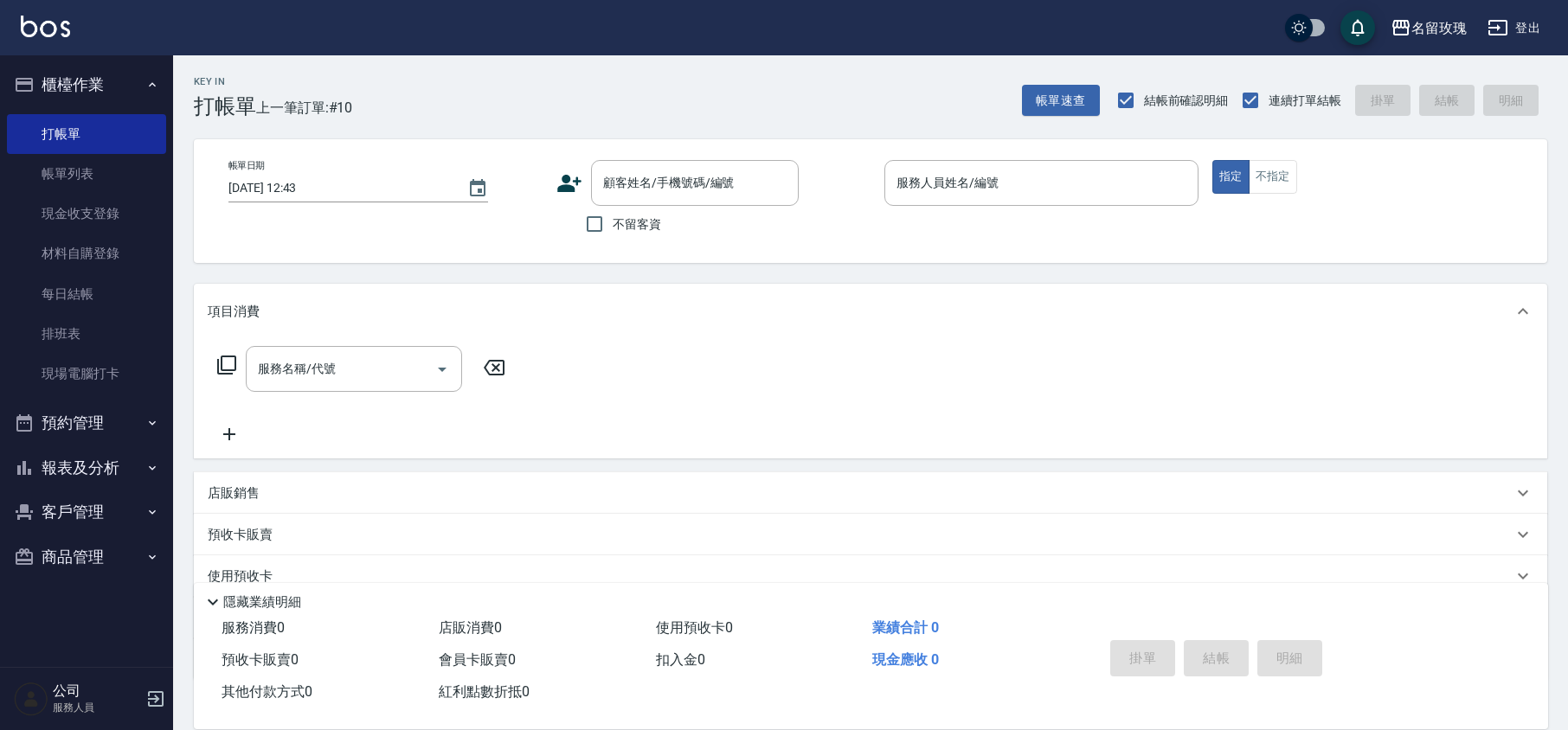
click at [424, 84] on div "Key In 打帳單 上一筆訂單:#10 帳單速查 結帳前確認明細 連續打單結帳 掛單 結帳 明細" at bounding box center [860, 87] width 1374 height 63
